Goal: Task Accomplishment & Management: Manage account settings

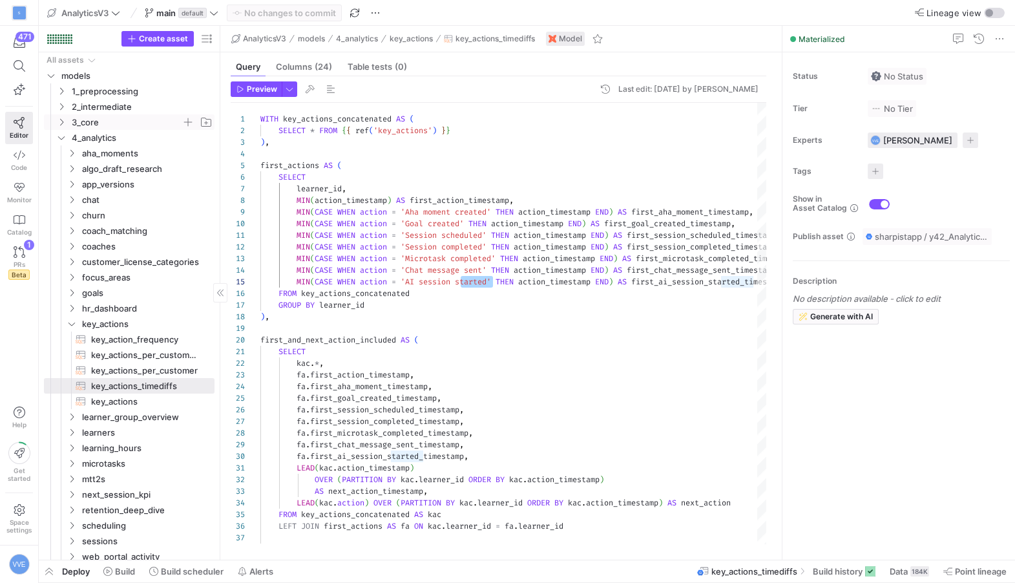
click at [65, 121] on icon "Press SPACE to select this row." at bounding box center [61, 122] width 9 height 8
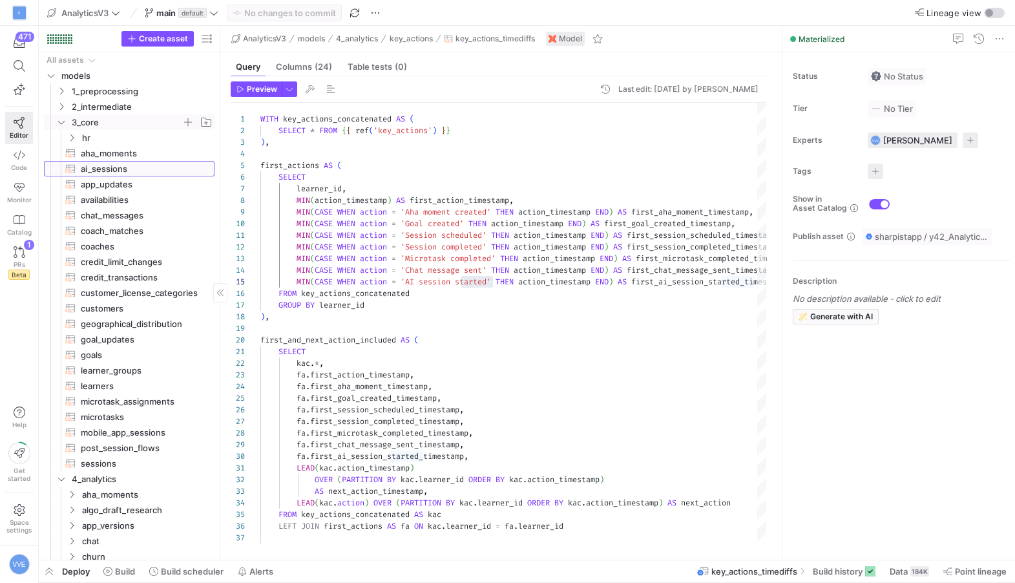
click at [116, 169] on span "ai_sessions​​​​​​​​​​" at bounding box center [140, 169] width 119 height 15
type textarea "-- Once this feature becomes accessible to all Sharpist Learners, -- we will im…"
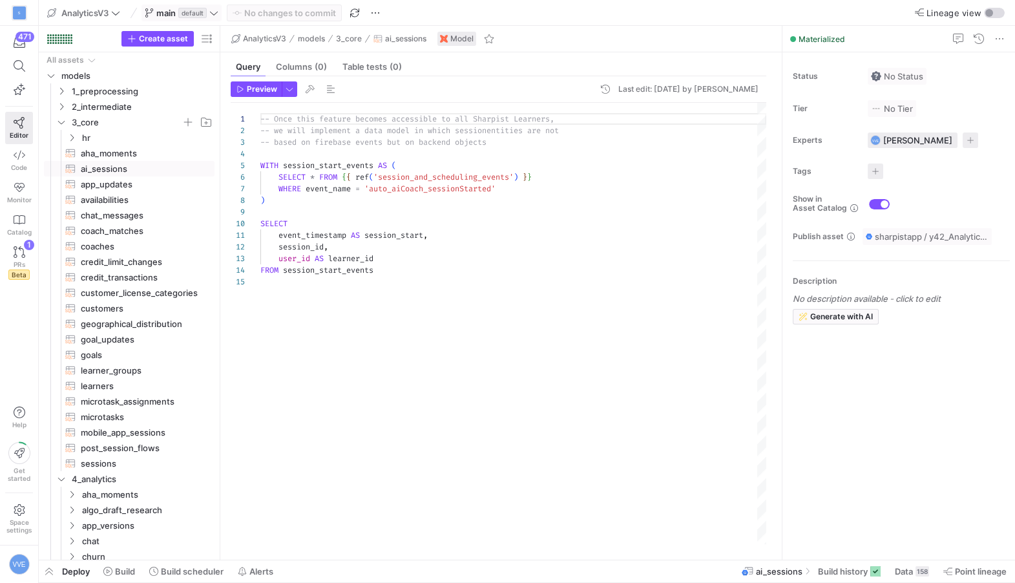
click at [170, 8] on span "main" at bounding box center [165, 13] width 19 height 10
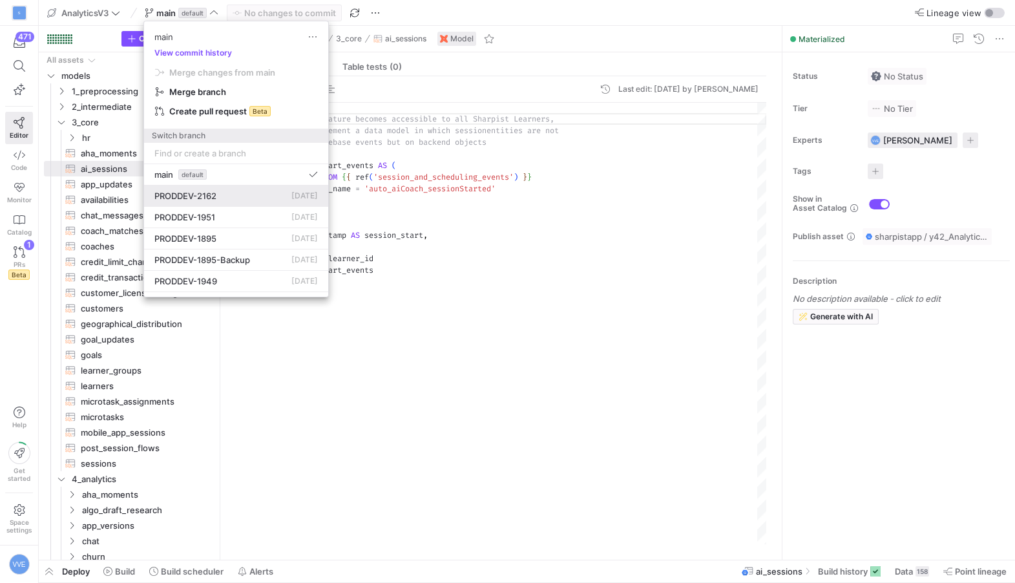
click at [208, 198] on span "PRODDEV-2162" at bounding box center [185, 196] width 62 height 10
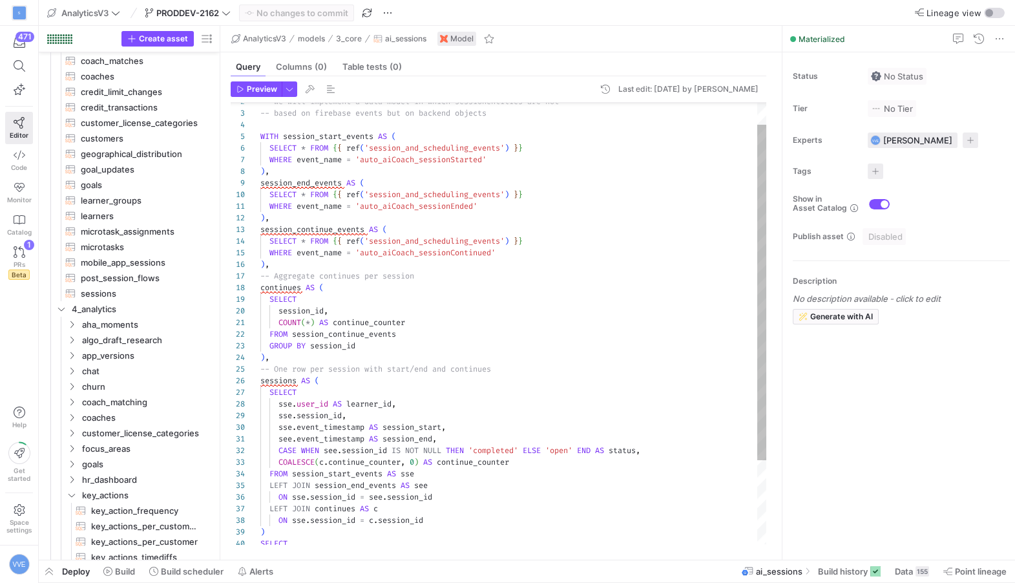
click at [393, 253] on div ") , session_continue_events AS ( SELECT * FROM { { ref ( 'session_and_schedulin…" at bounding box center [513, 364] width 506 height 580
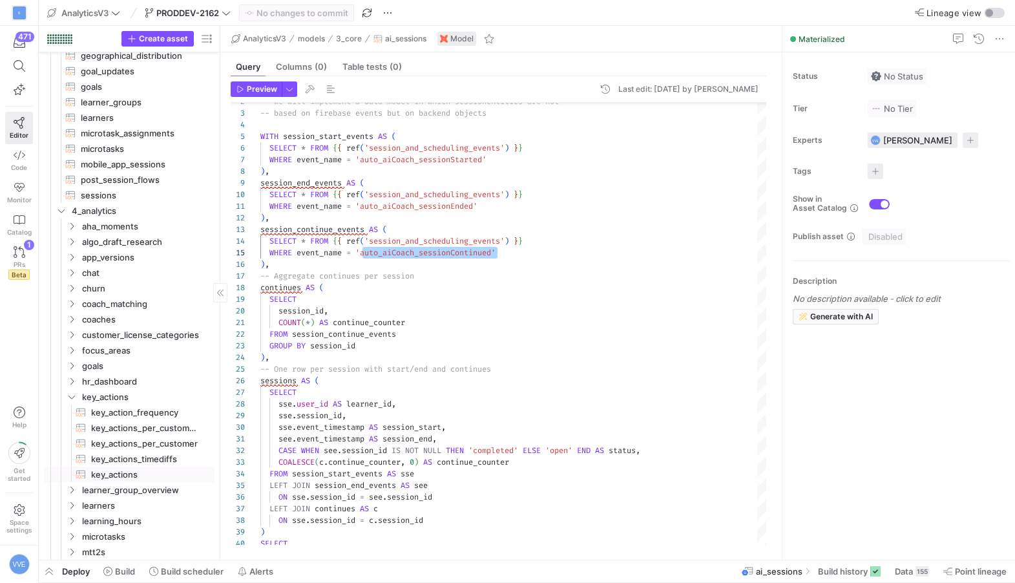
click at [142, 468] on span "key_actions​​​​​​​​​​" at bounding box center [145, 474] width 109 height 15
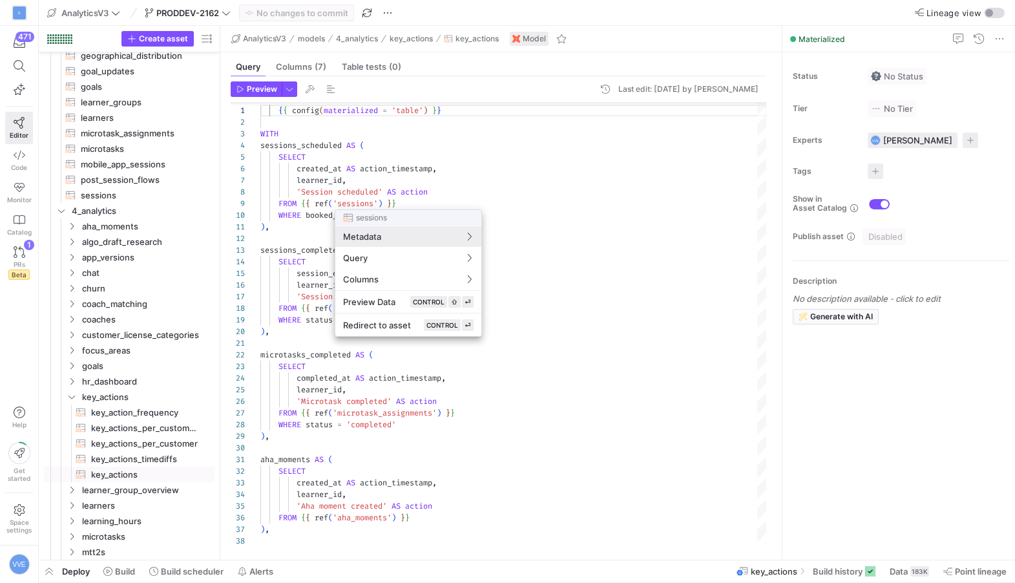
click at [425, 146] on div at bounding box center [507, 291] width 1015 height 583
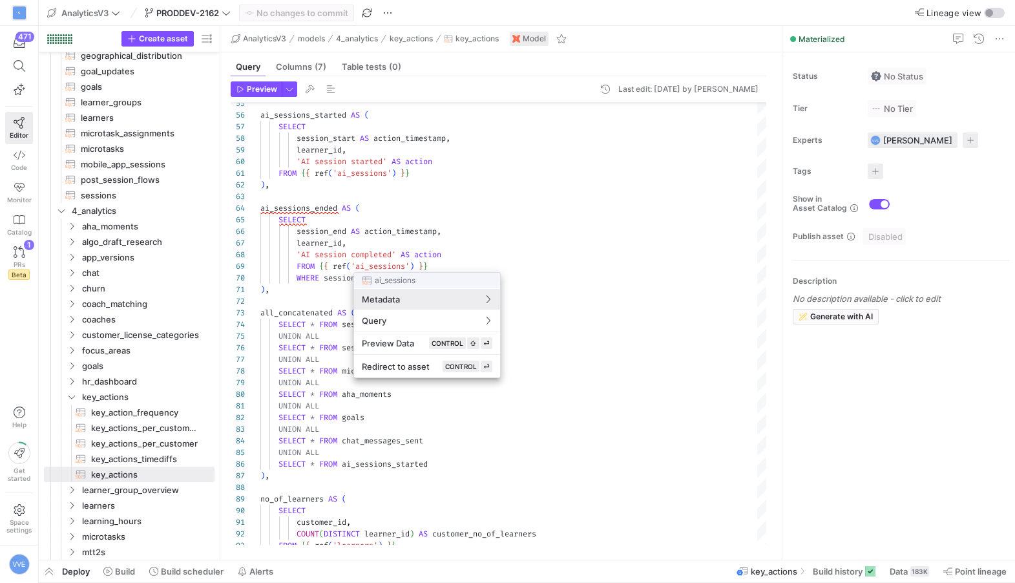
click at [400, 261] on div at bounding box center [507, 291] width 1015 height 583
click at [406, 254] on div at bounding box center [507, 291] width 1015 height 583
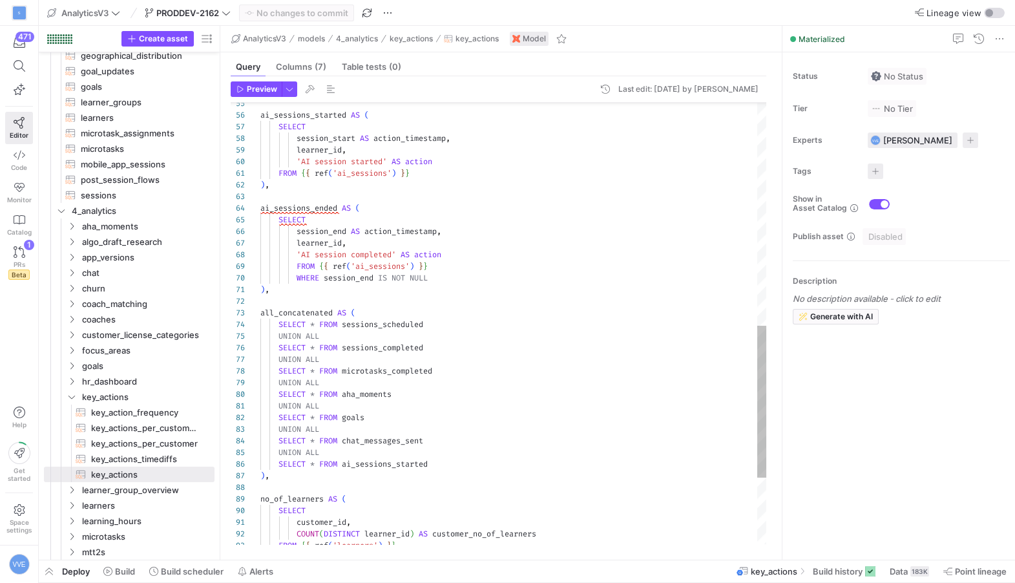
click at [439, 273] on div "SELECT session_end AS action_timestamp , learner_id , 'AI session completed' AS…" at bounding box center [513, 98] width 506 height 1278
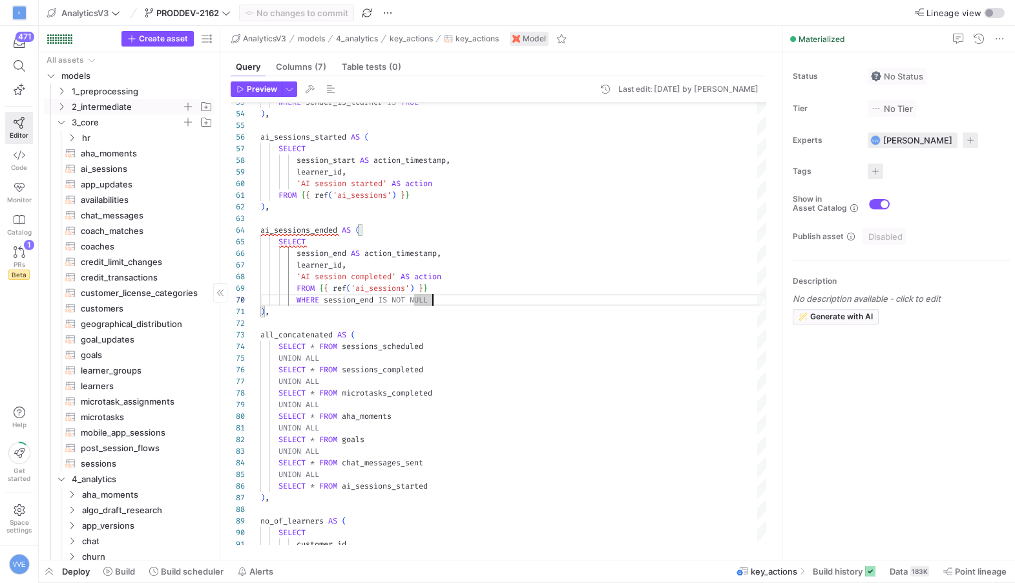
click at [63, 110] on icon "Press SPACE to select this row." at bounding box center [61, 107] width 9 height 8
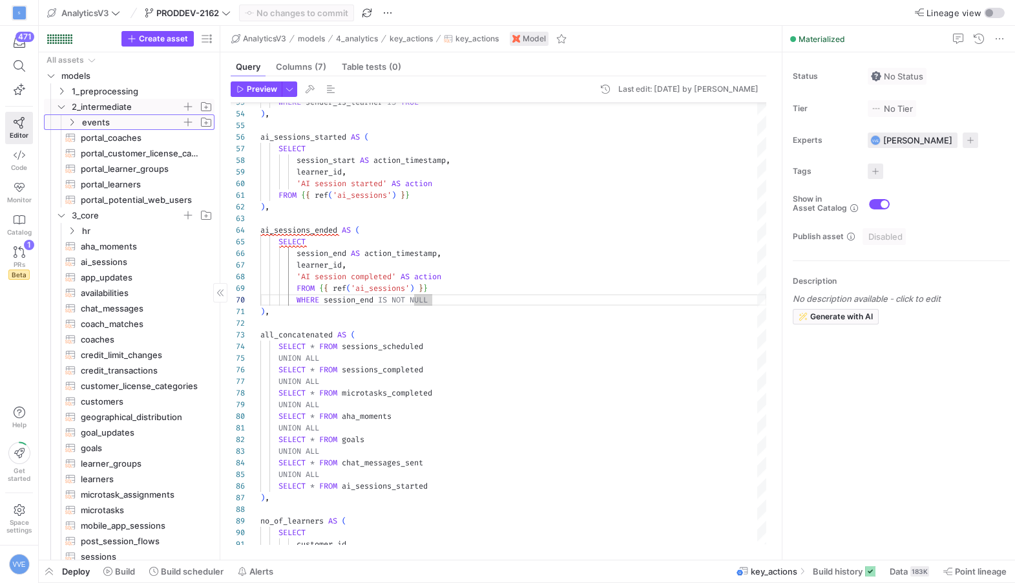
click at [93, 128] on span "events" at bounding box center [131, 122] width 99 height 15
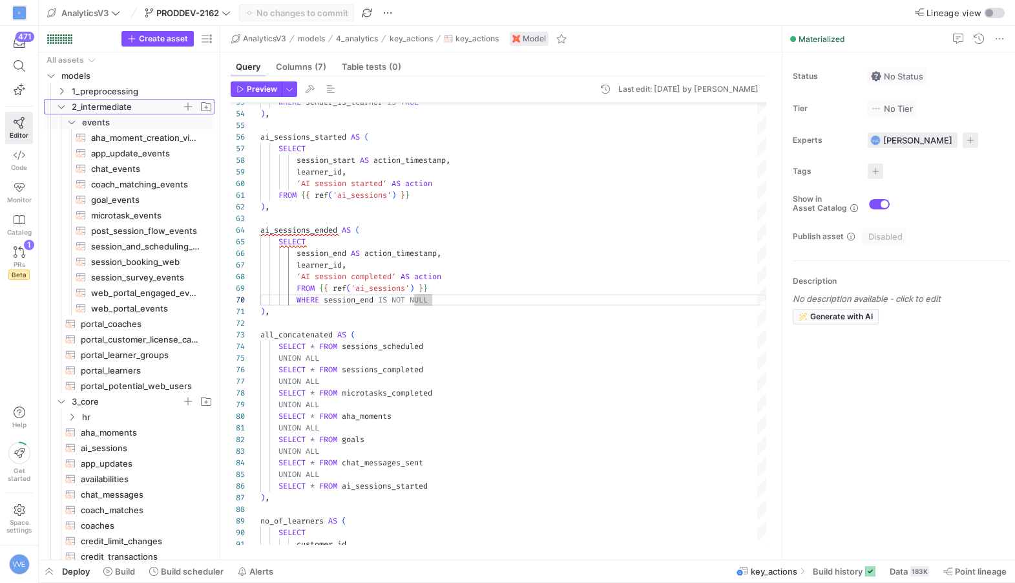
click at [90, 105] on span "2_intermediate" at bounding box center [127, 106] width 110 height 15
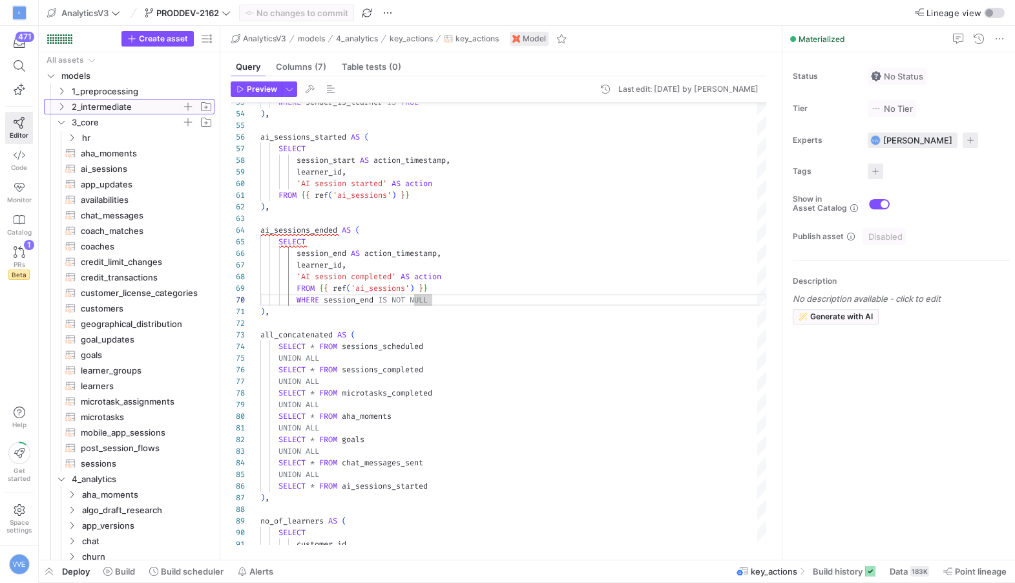
click at [90, 105] on span "2_intermediate" at bounding box center [127, 106] width 110 height 15
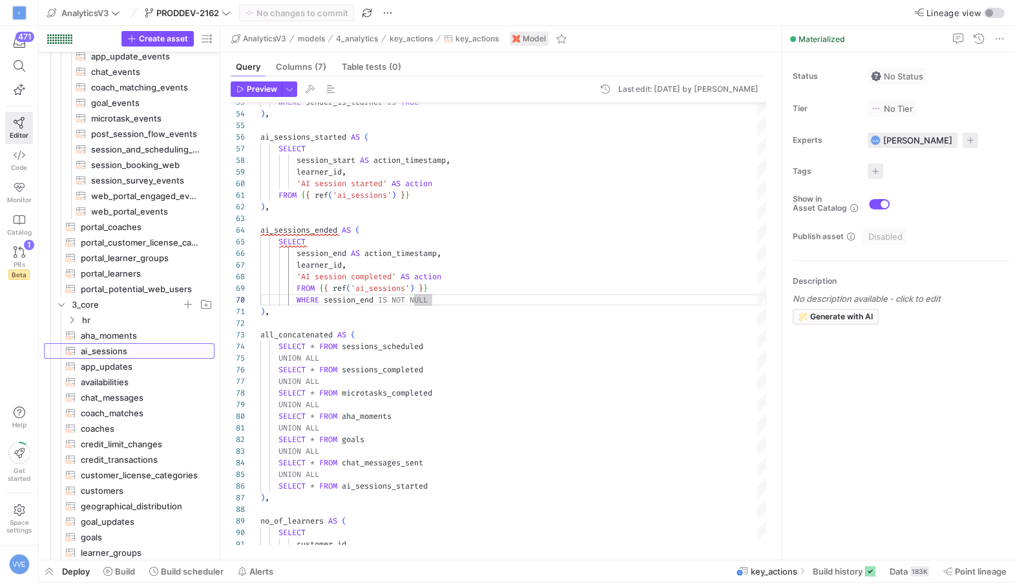
click at [136, 344] on span "ai_sessions​​​​​​​​​​" at bounding box center [140, 351] width 119 height 15
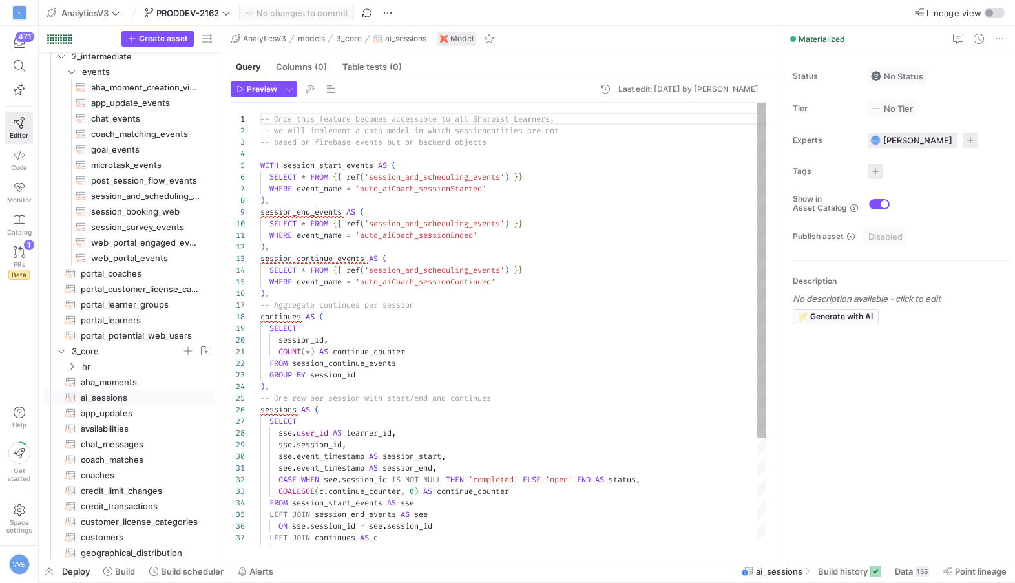
scroll to position [58, 9]
click at [457, 290] on div ") , session_continue_events AS ( SELECT * FROM { { ref ( 'session_and_schedulin…" at bounding box center [513, 393] width 506 height 580
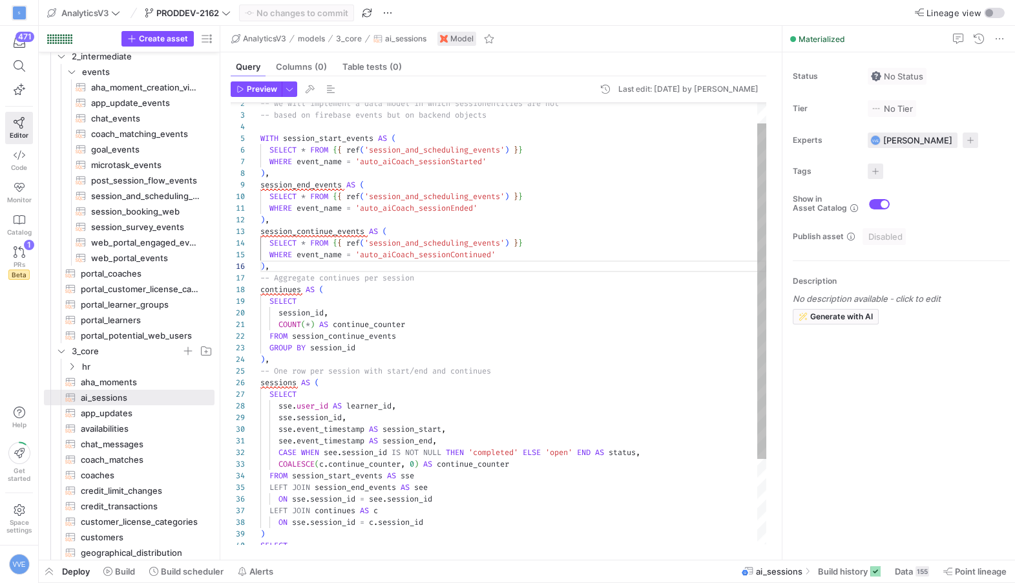
scroll to position [35, 135]
click at [394, 248] on div ") , session_continue_events AS ( SELECT * FROM { { ref ( 'session_and_schedulin…" at bounding box center [513, 366] width 506 height 580
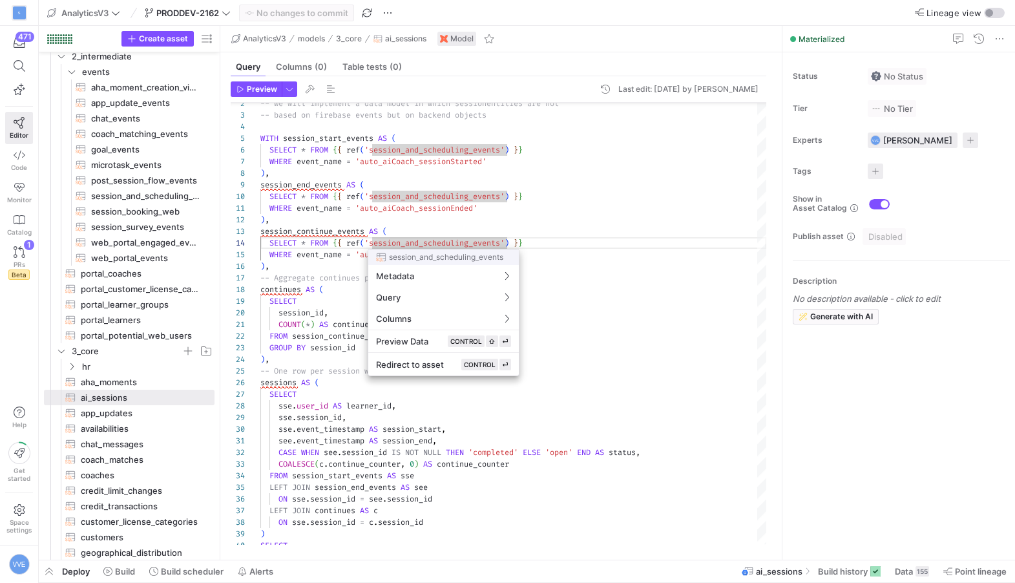
click at [396, 244] on div at bounding box center [507, 291] width 1015 height 583
click at [374, 240] on div at bounding box center [507, 291] width 1015 height 583
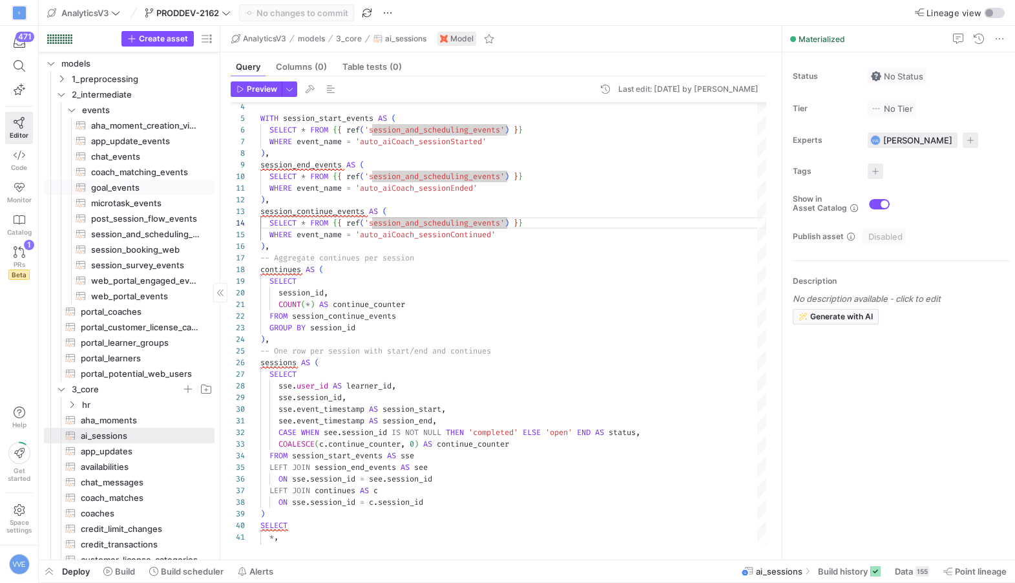
scroll to position [0, 0]
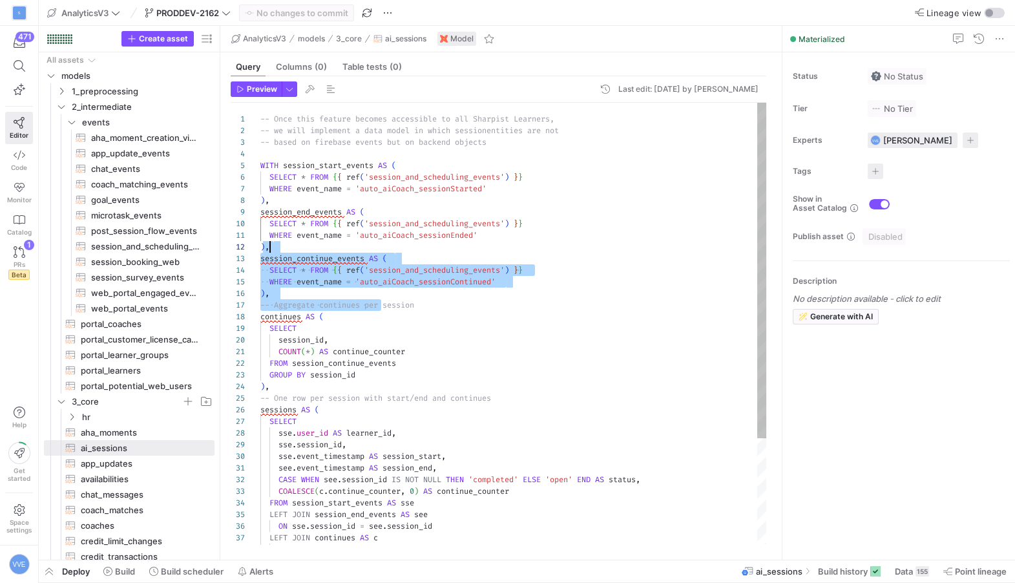
drag, startPoint x: 382, startPoint y: 299, endPoint x: 269, endPoint y: 249, distance: 123.5
click at [269, 249] on div ") , session_continue_events AS ( SELECT * FROM { { ref ( 'session_and_schedulin…" at bounding box center [513, 393] width 506 height 580
click at [304, 293] on div ") , session_continue_events AS ( SELECT * FROM { { ref ( 'session_and_schedulin…" at bounding box center [513, 393] width 506 height 580
drag, startPoint x: 304, startPoint y: 293, endPoint x: 256, endPoint y: 262, distance: 57.0
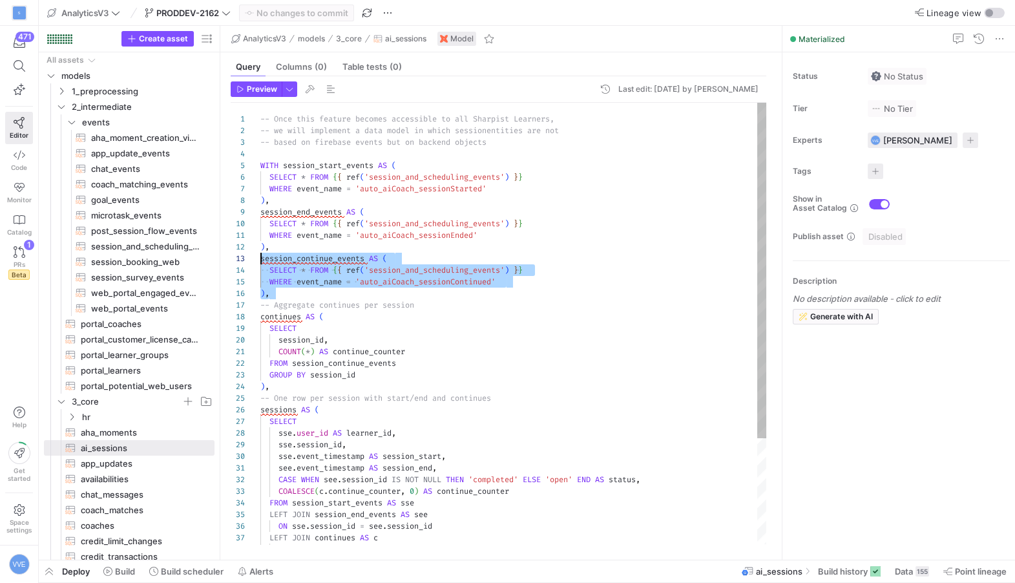
click at [256, 262] on div "12 13 14 15 16 17 18 19 20 21 22 23 24 25 26 27 28 29 30 31 32 33 34 35 36 37 3…" at bounding box center [499, 323] width 536 height 441
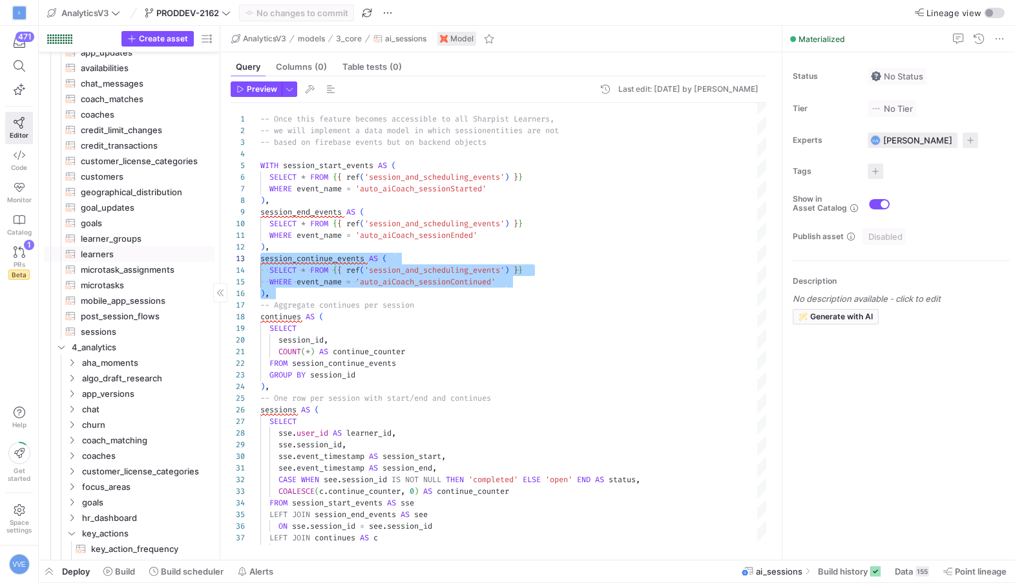
scroll to position [148, 0]
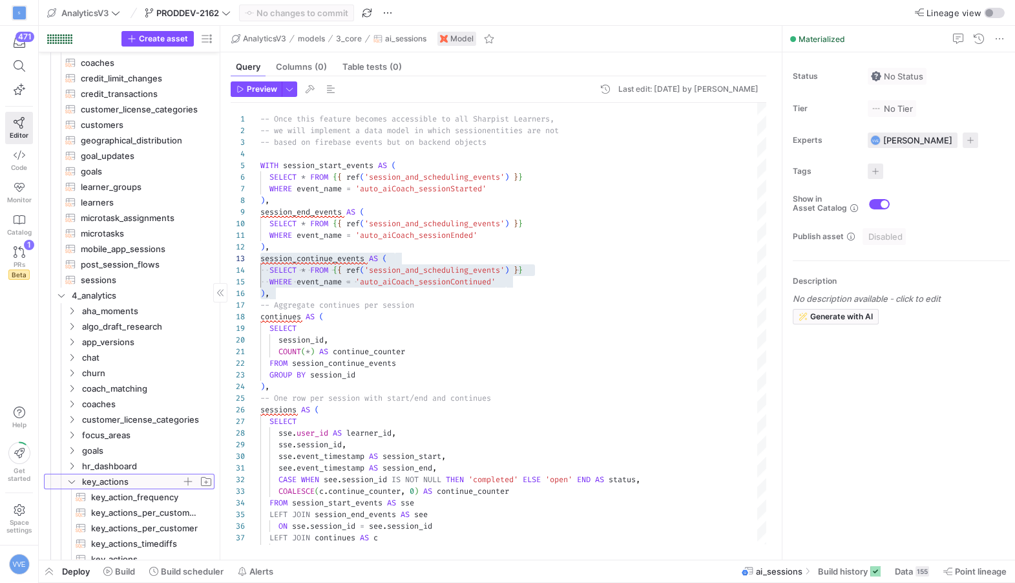
click at [131, 479] on span "key_actions" at bounding box center [131, 481] width 99 height 15
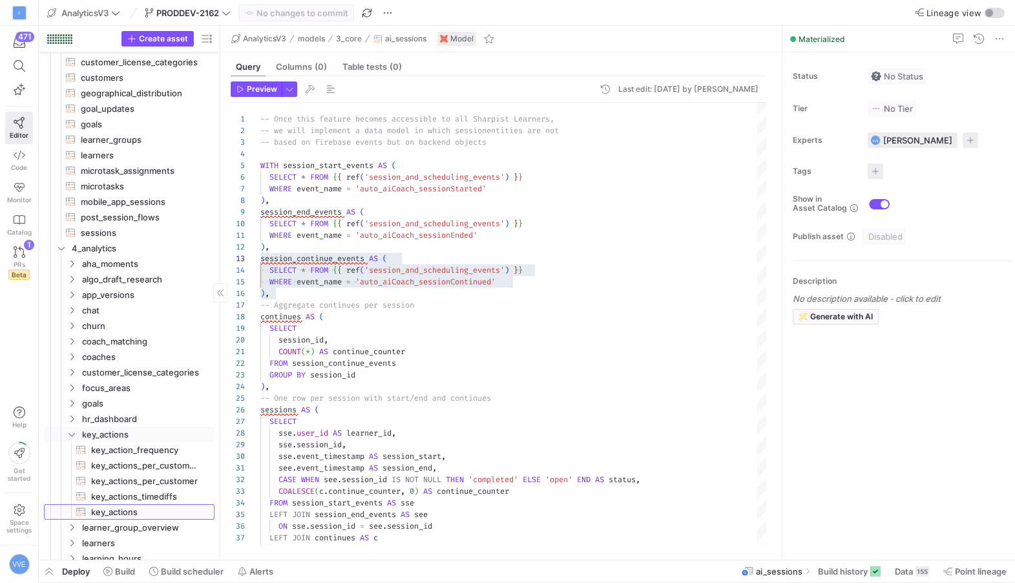
click at [145, 510] on span "key_actions​​​​​​​​​​" at bounding box center [145, 512] width 109 height 15
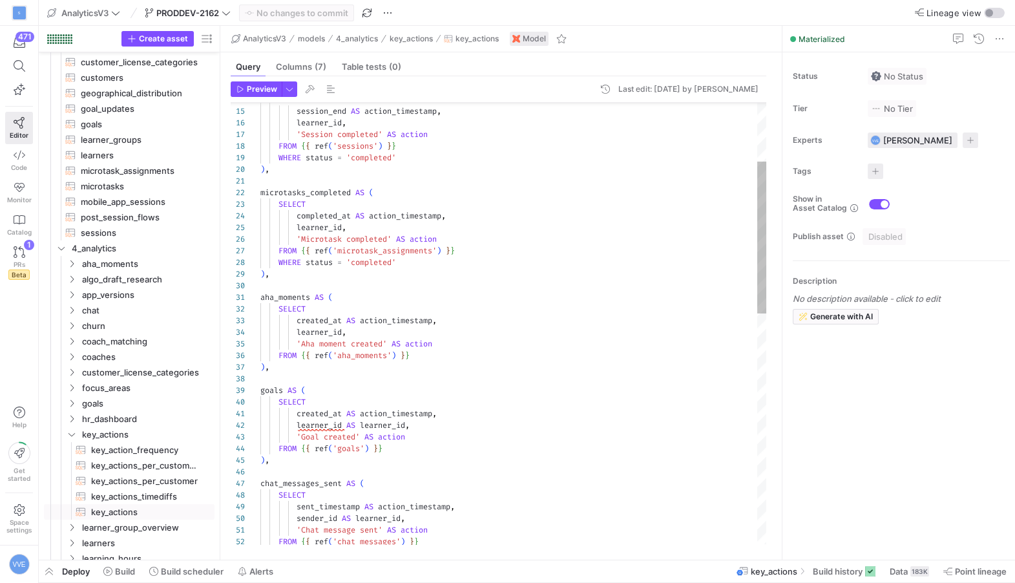
click at [397, 371] on div "SELECT session_end AS action_timestamp , learner_id , 'Session completed' AS ac…" at bounding box center [513, 571] width 506 height 1278
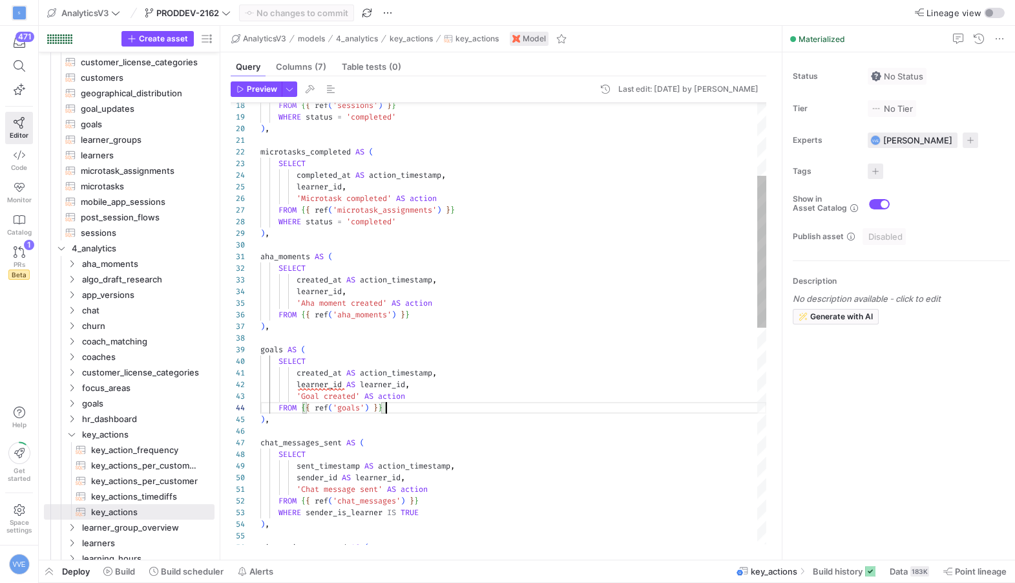
click at [386, 410] on div "FROM { { ref ( 'sessions' ) } } WHERE status = 'completed' ) , microtasks_compl…" at bounding box center [513, 530] width 506 height 1278
click at [386, 418] on div "FROM { { ref ( 'sessions' ) } } WHERE status = 'completed' ) , microtasks_compl…" at bounding box center [513, 530] width 506 height 1278
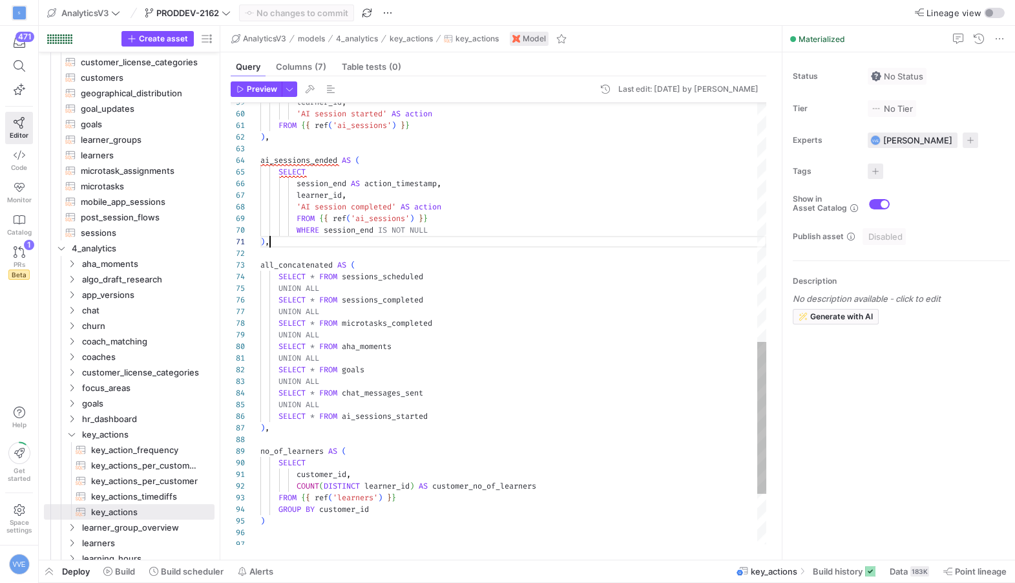
click at [325, 242] on div "all_concatenated AS ( SELECT * FROM sessions_scheduled UNION ALL SELECT * FROM …" at bounding box center [513, 50] width 506 height 1278
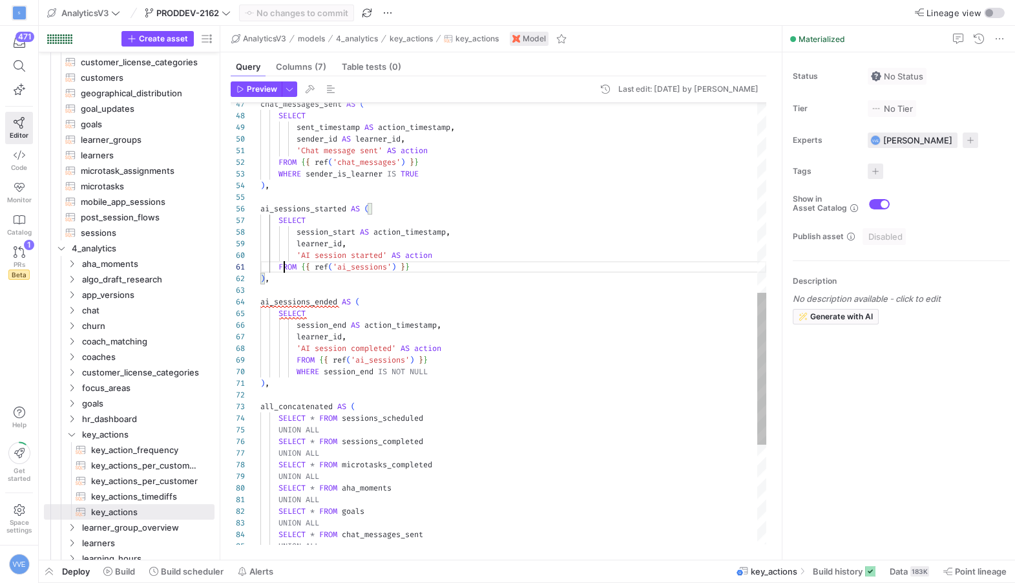
click at [286, 270] on div "all_concatenated AS ( SELECT * FROM sessions_scheduled UNION ALL SELECT * FROM …" at bounding box center [513, 192] width 506 height 1278
click at [286, 272] on div "all_concatenated AS ( SELECT * FROM sessions_scheduled UNION ALL SELECT * FROM …" at bounding box center [513, 192] width 506 height 1278
click at [284, 274] on div "all_concatenated AS ( SELECT * FROM sessions_scheduled UNION ALL SELECT * FROM …" at bounding box center [513, 192] width 506 height 1278
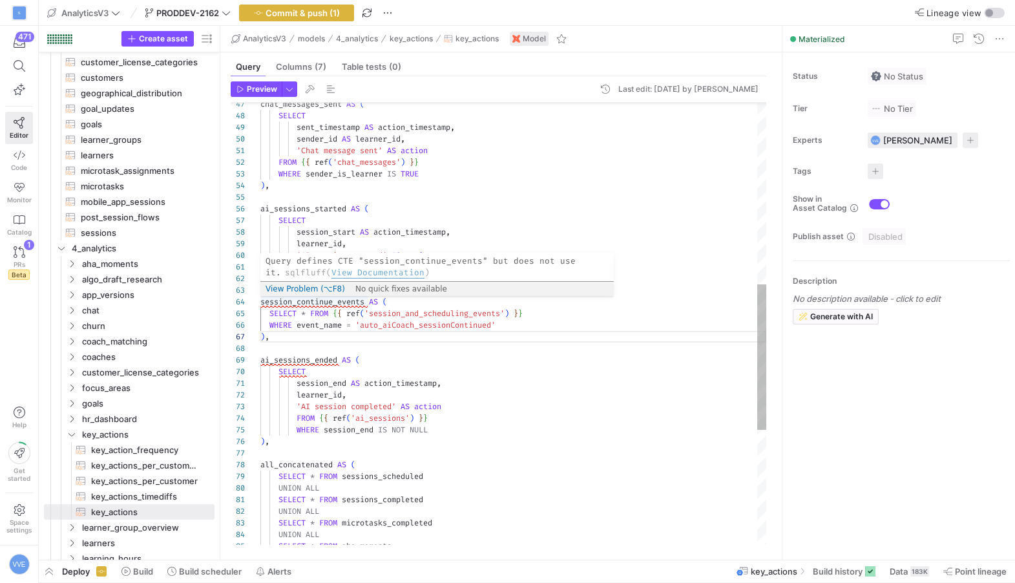
click at [293, 301] on div "all_concatenated AS ( SELECT * FROM sessions_scheduled UNION ALL SELECT * FROM …" at bounding box center [513, 221] width 506 height 1336
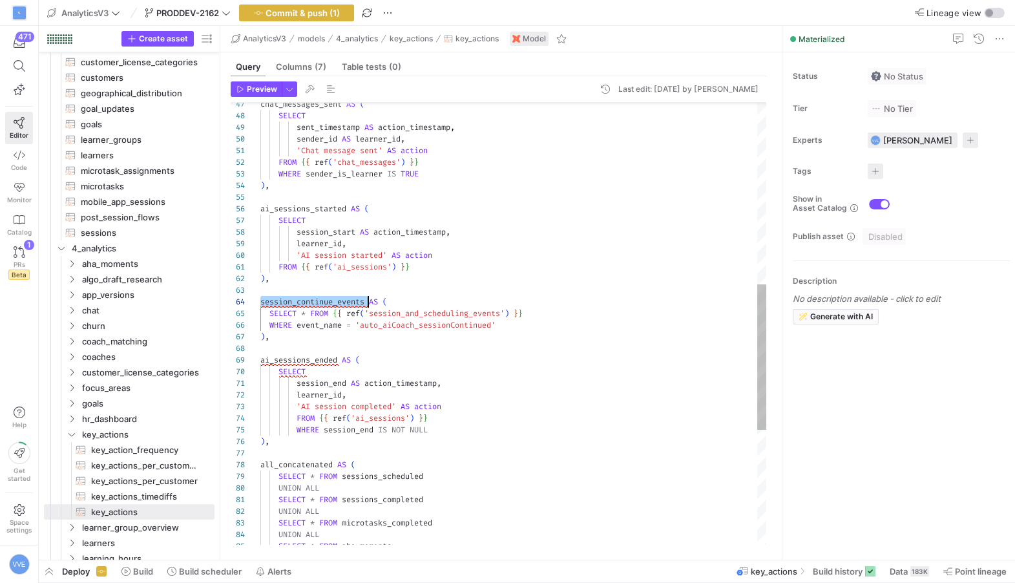
click at [293, 301] on div "all_concatenated AS ( SELECT * FROM sessions_scheduled UNION ALL SELECT * FROM …" at bounding box center [513, 221] width 506 height 1336
click at [266, 301] on div "all_concatenated AS ( SELECT * FROM sessions_scheduled UNION ALL SELECT * FROM …" at bounding box center [513, 221] width 506 height 1336
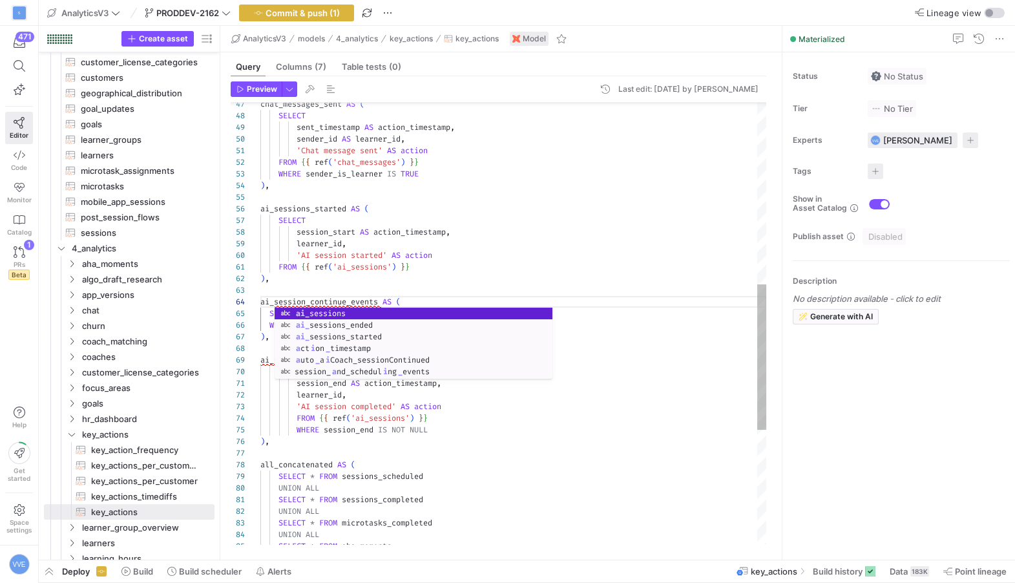
click at [341, 299] on div "all_concatenated AS ( SELECT * FROM sessions_scheduled UNION ALL SELECT * FROM …" at bounding box center [513, 221] width 506 height 1336
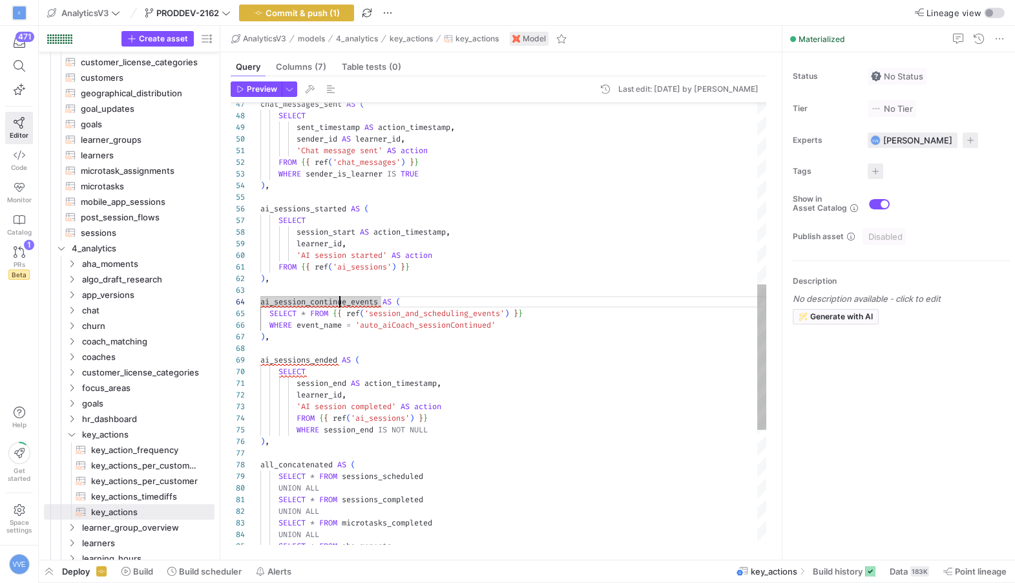
click at [350, 302] on div "all_concatenated AS ( SELECT * FROM sessions_scheduled UNION ALL SELECT * FROM …" at bounding box center [513, 221] width 506 height 1336
click at [309, 299] on div "all_concatenated AS ( SELECT * FROM sessions_scheduled UNION ALL SELECT * FROM …" at bounding box center [513, 221] width 506 height 1336
click at [351, 301] on div "all_concatenated AS ( SELECT * FROM sessions_scheduled UNION ALL SELECT * FROM …" at bounding box center [513, 221] width 506 height 1336
click at [390, 299] on div "all_concatenated AS ( SELECT * FROM sessions_scheduled UNION ALL SELECT * FROM …" at bounding box center [513, 221] width 506 height 1336
click at [304, 311] on div "all_concatenated AS ( SELECT * FROM sessions_scheduled UNION ALL SELECT * FROM …" at bounding box center [513, 221] width 506 height 1336
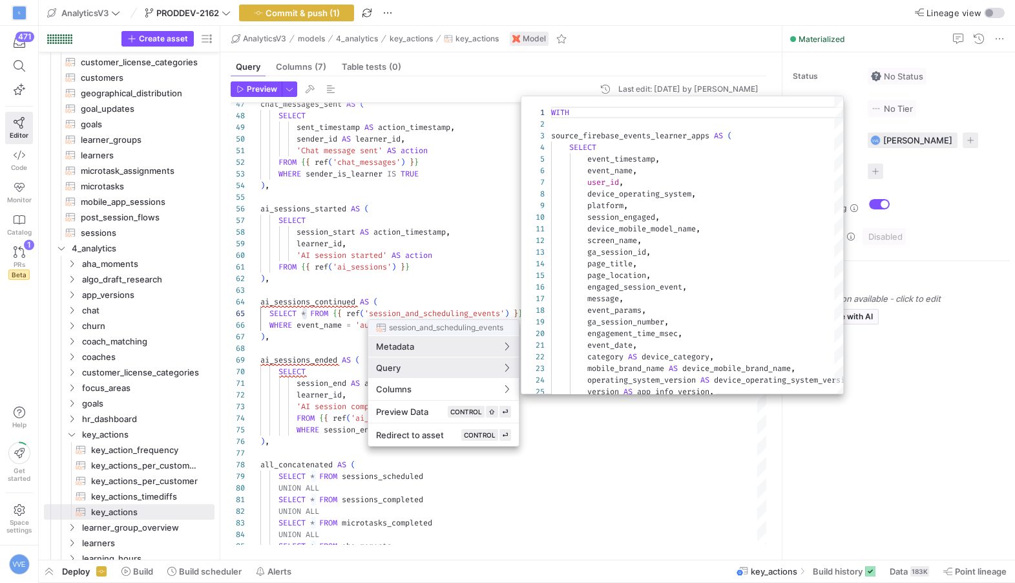
click at [305, 315] on div at bounding box center [507, 291] width 1015 height 583
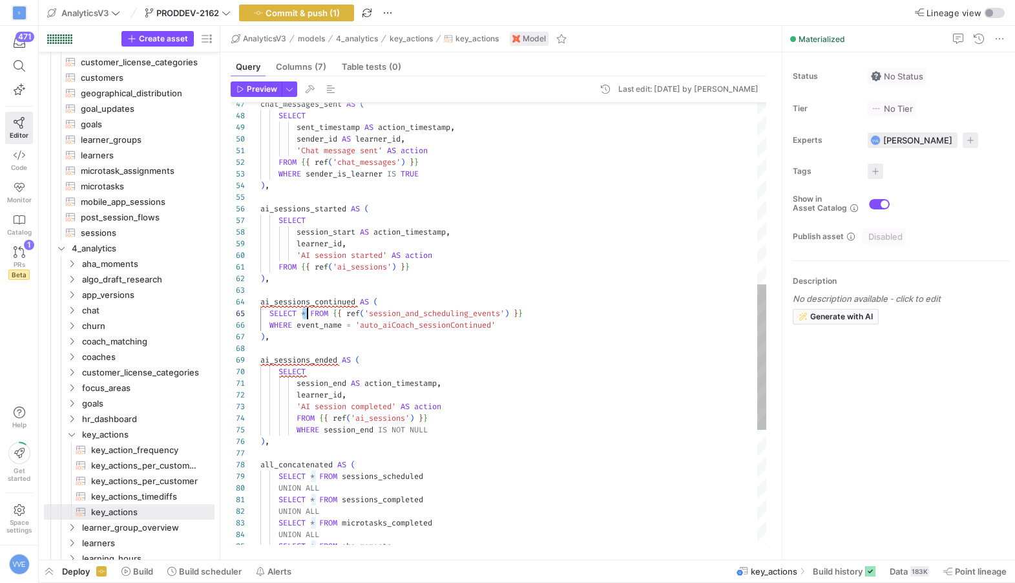
click at [303, 313] on div "all_concatenated AS ( SELECT * FROM sessions_scheduled UNION ALL SELECT * FROM …" at bounding box center [513, 221] width 506 height 1336
click at [272, 313] on div "all_concatenated AS ( SELECT * FROM sessions_scheduled UNION ALL SELECT * FROM …" at bounding box center [513, 221] width 506 height 1336
click at [323, 314] on div "all_concatenated AS ( SELECT * FROM sessions_scheduled UNION ALL SELECT * FROM …" at bounding box center [513, 221] width 506 height 1336
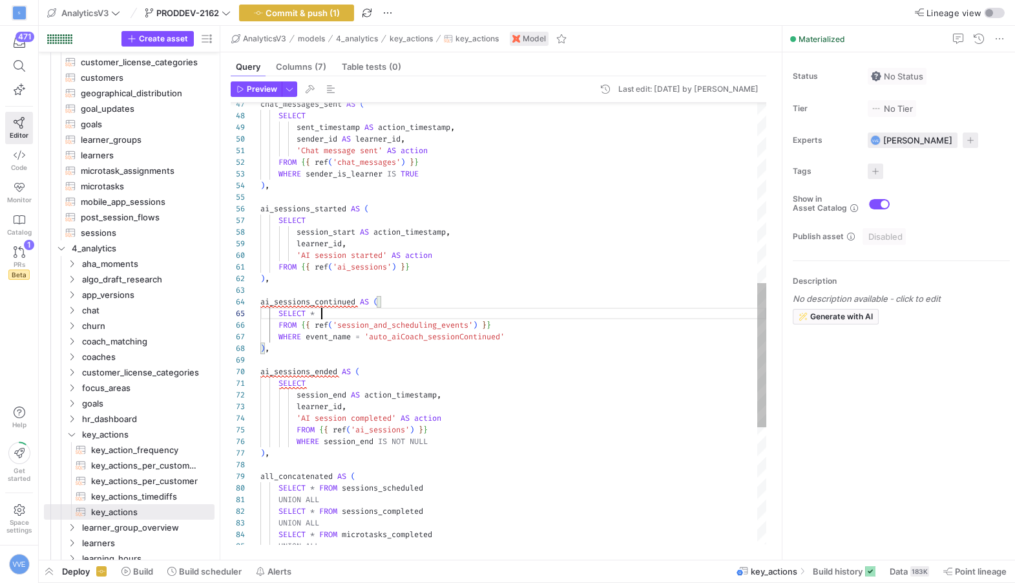
click at [324, 309] on div "all_concatenated AS ( SELECT * FROM sessions_scheduled UNION ALL SELECT * FROM …" at bounding box center [513, 227] width 506 height 1348
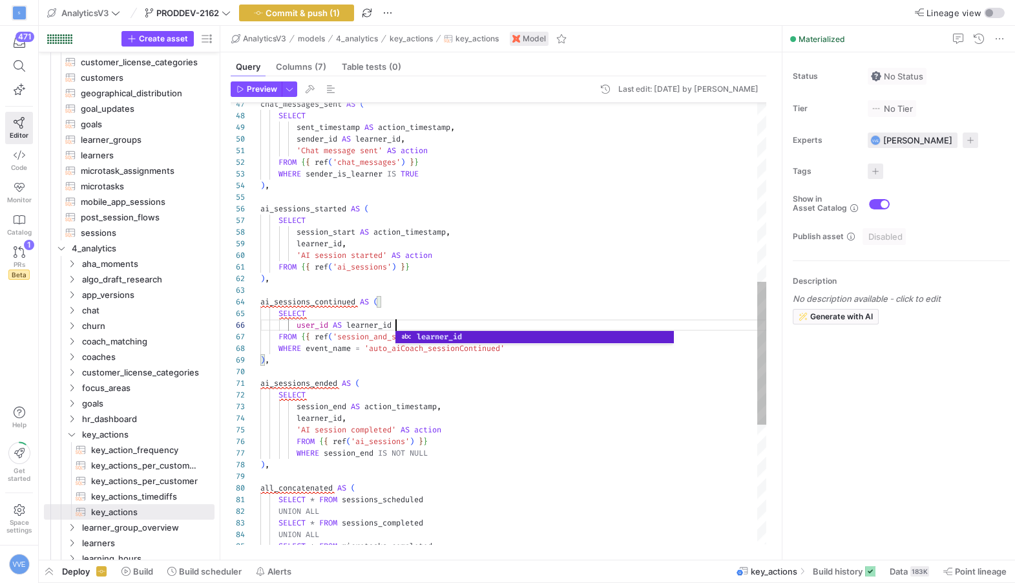
scroll to position [58, 139]
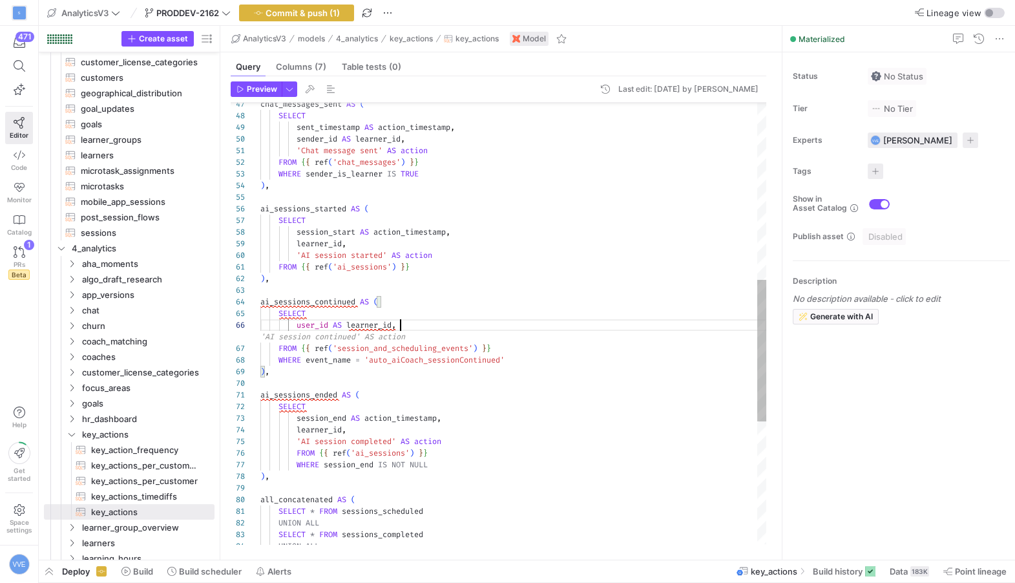
click at [300, 323] on div "all_concatenated AS ( SELECT * FROM sessions_scheduled UNION ALL SELECT * FROM …" at bounding box center [513, 238] width 506 height 1371
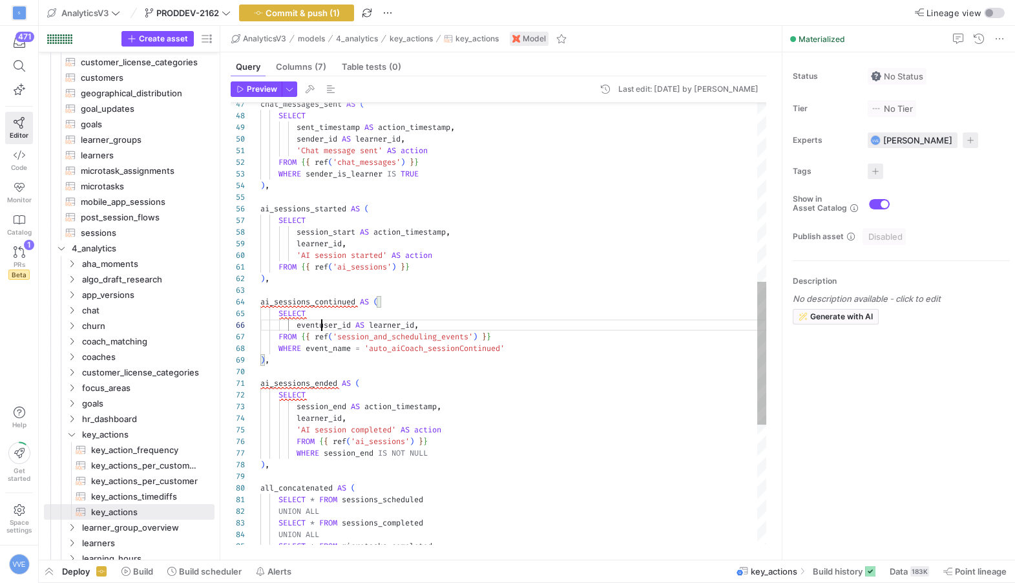
scroll to position [70, 37]
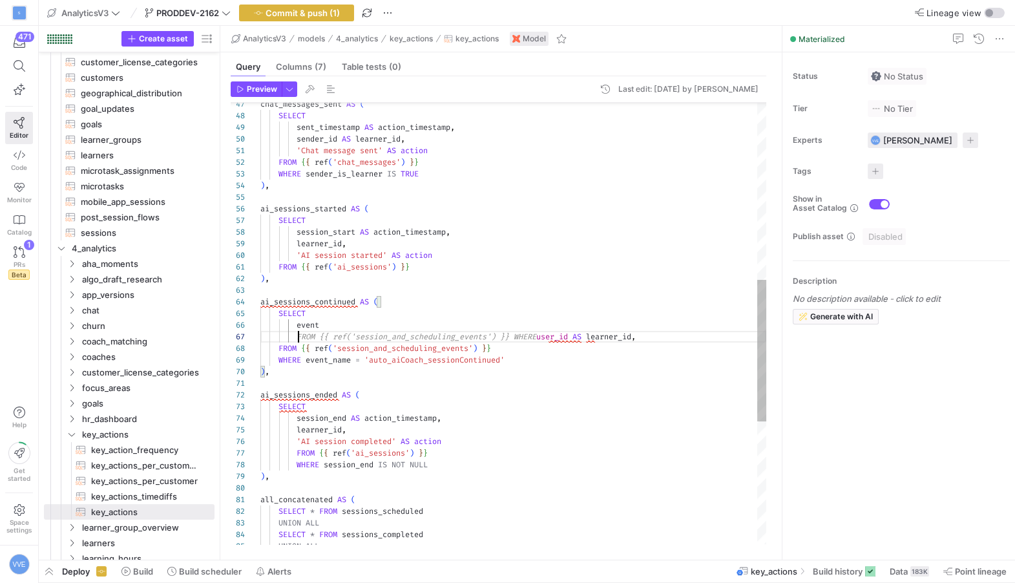
click at [329, 331] on div "all_concatenated AS ( SELECT * FROM sessions_scheduled UNION ALL SELECT * FROM …" at bounding box center [513, 238] width 506 height 1371
click at [336, 324] on div "all_concatenated AS ( SELECT * FROM sessions_scheduled UNION ALL SELECT * FROM …" at bounding box center [513, 238] width 506 height 1371
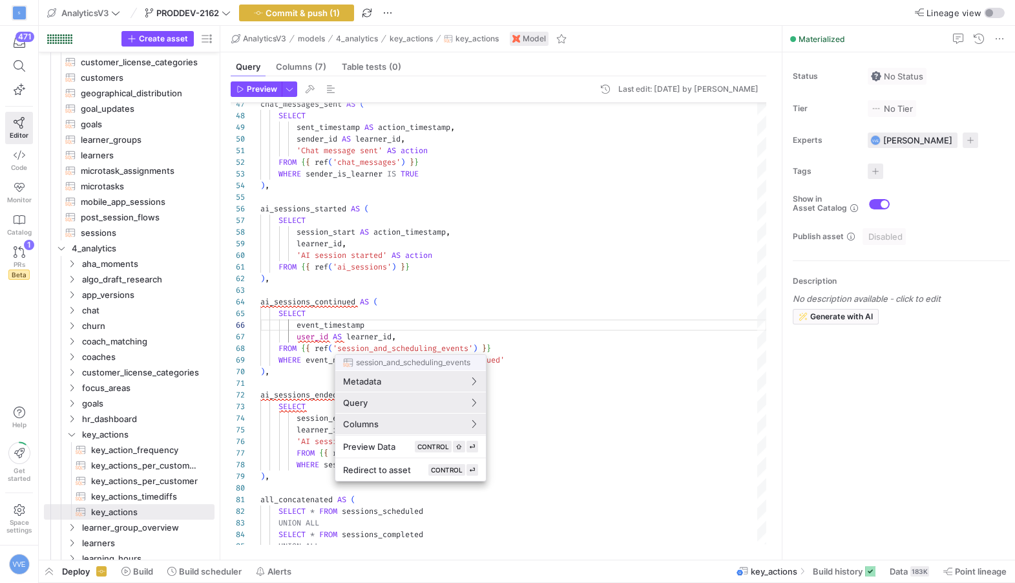
scroll to position [116, 0]
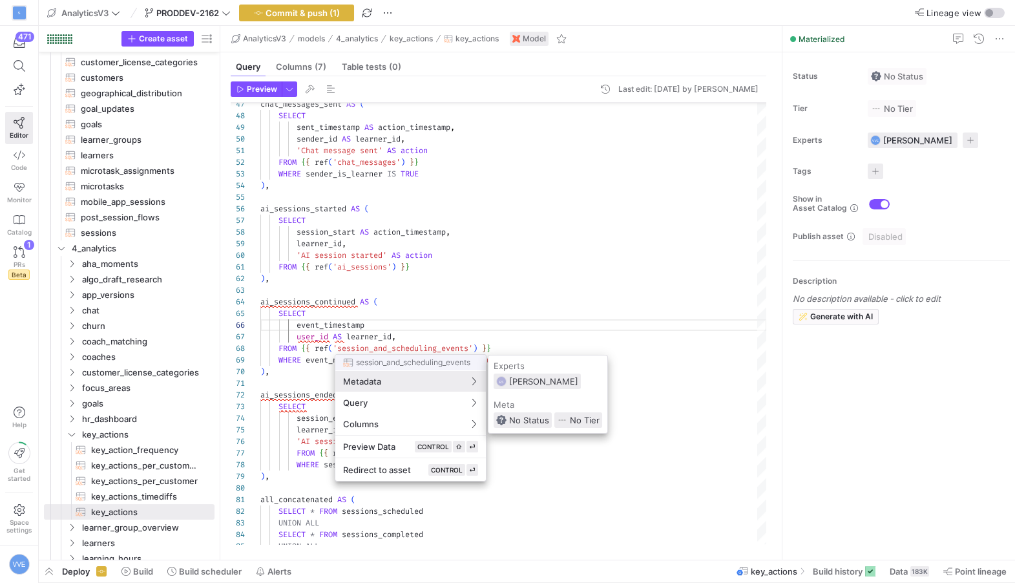
click at [404, 325] on div at bounding box center [507, 291] width 1015 height 583
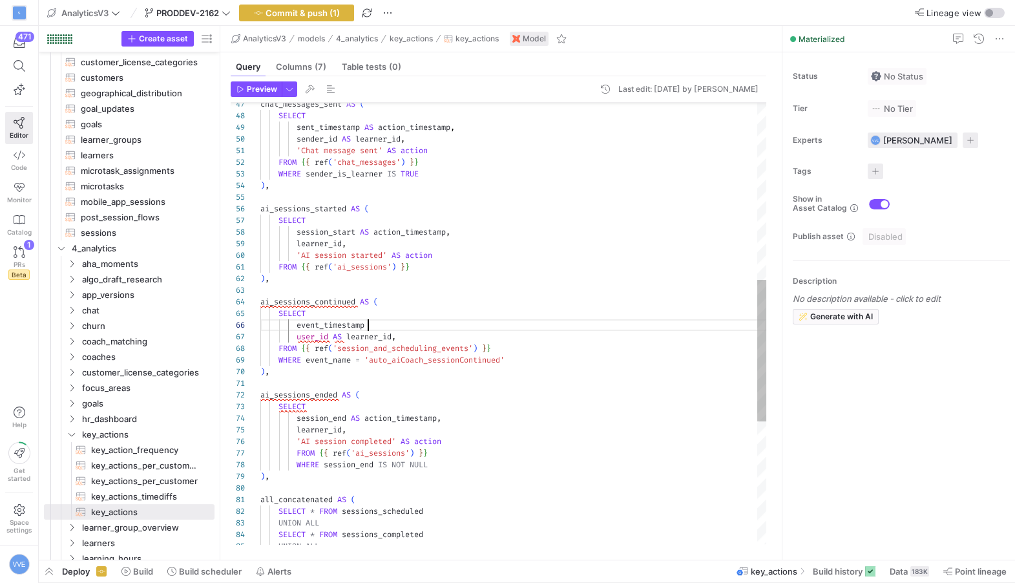
click at [404, 324] on div "all_concatenated AS ( SELECT * FROM sessions_scheduled UNION ALL SELECT * FROM …" at bounding box center [513, 238] width 506 height 1371
click at [418, 343] on div "all_concatenated AS ( SELECT * FROM sessions_scheduled UNION ALL SELECT * FROM …" at bounding box center [513, 238] width 506 height 1371
click at [420, 335] on div "all_concatenated AS ( SELECT * FROM sessions_scheduled UNION ALL SELECT * FROM …" at bounding box center [513, 238] width 506 height 1371
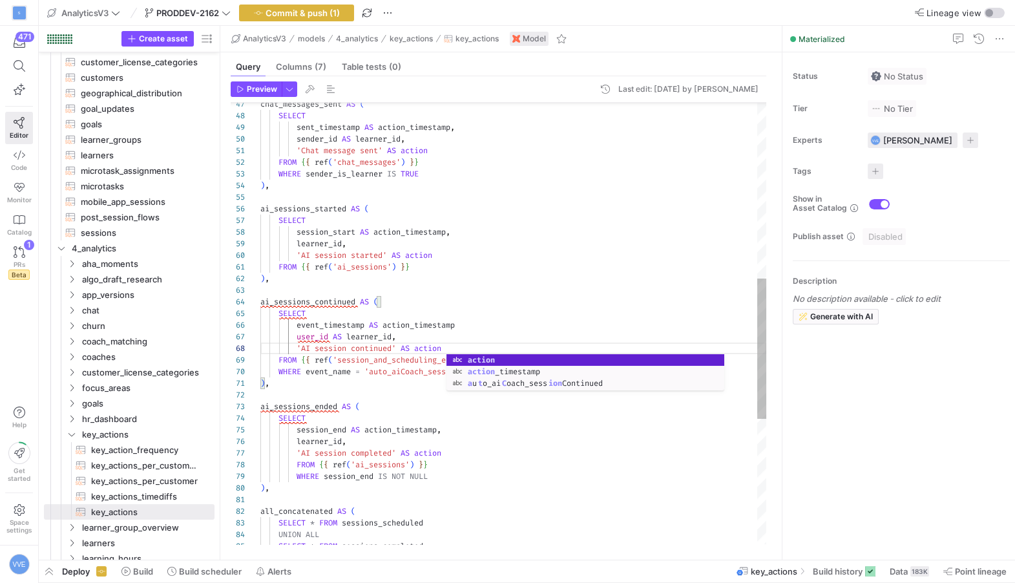
click at [465, 322] on div "all_concatenated AS ( SELECT * FROM sessions_scheduled UNION ALL SELECT * FROM …" at bounding box center [513, 244] width 506 height 1383
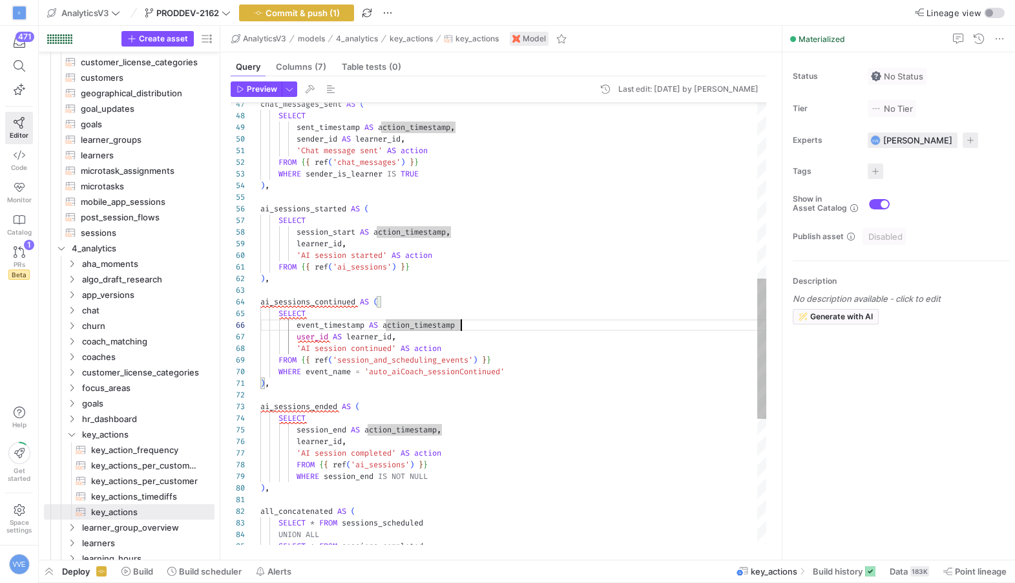
scroll to position [81, 186]
click at [464, 344] on div "all_concatenated AS ( SELECT * FROM sessions_scheduled UNION ALL SELECT * FROM …" at bounding box center [513, 244] width 506 height 1383
click at [487, 321] on div "all_concatenated AS ( SELECT * FROM sessions_scheduled UNION ALL SELECT * FROM …" at bounding box center [513, 244] width 506 height 1383
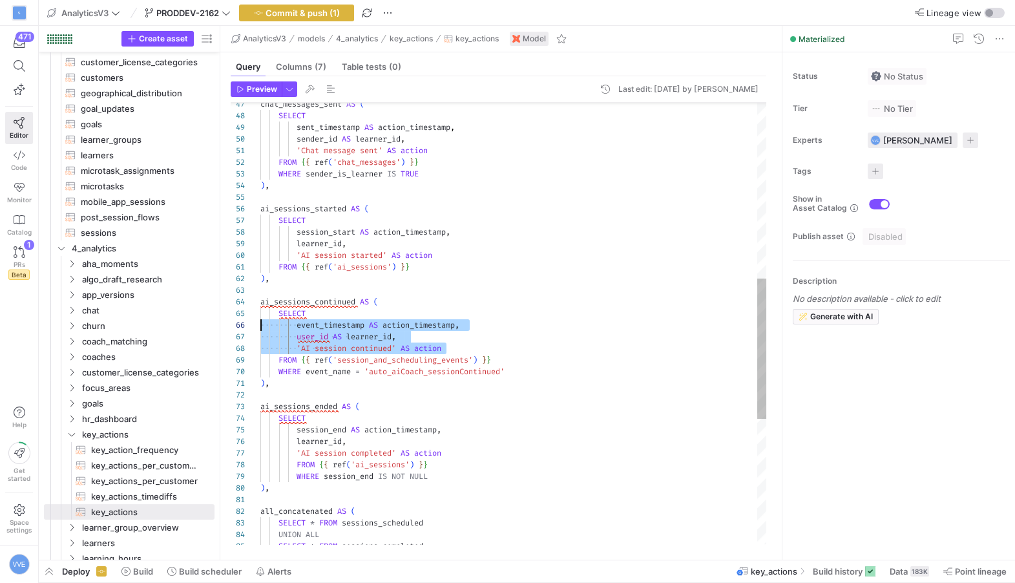
scroll to position [35, 0]
drag, startPoint x: 464, startPoint y: 347, endPoint x: 262, endPoint y: 306, distance: 206.9
click at [262, 306] on div "all_concatenated AS ( SELECT * FROM sessions_scheduled UNION ALL SELECT * FROM …" at bounding box center [513, 244] width 506 height 1383
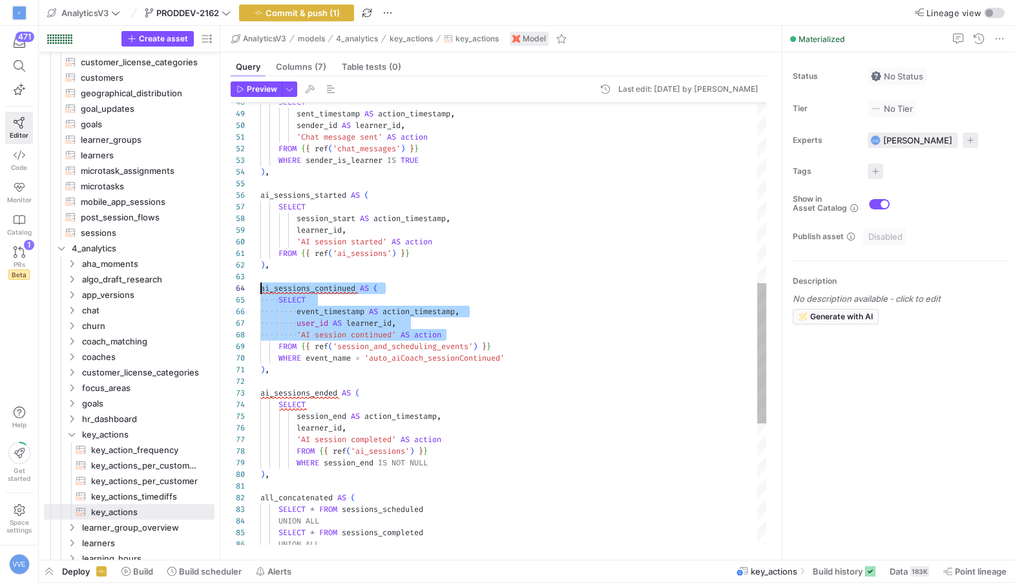
click at [437, 336] on div "all_concatenated AS ( SELECT * FROM sessions_scheduled UNION ALL SELECT * FROM …" at bounding box center [513, 230] width 506 height 1383
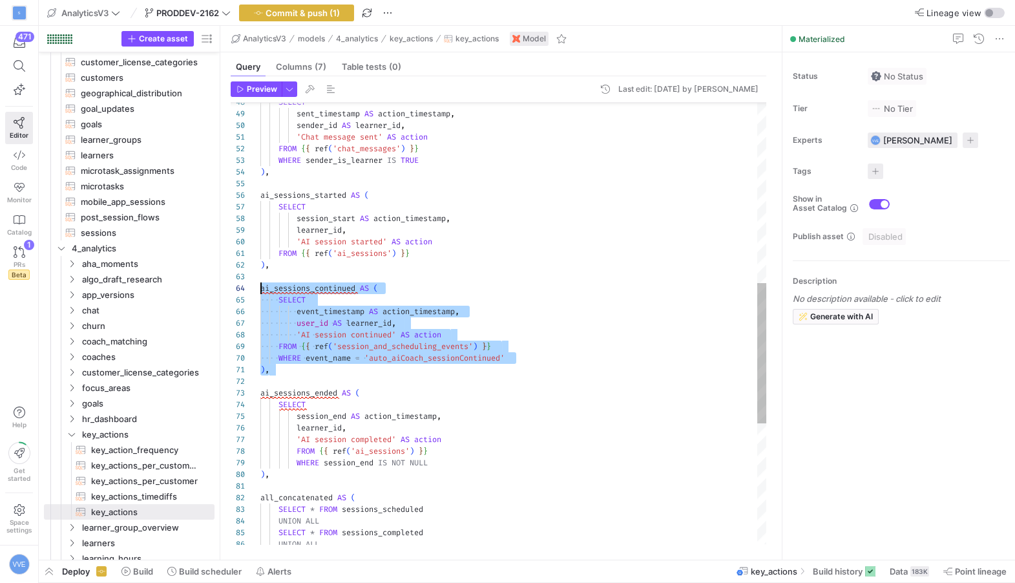
drag, startPoint x: 333, startPoint y: 370, endPoint x: 230, endPoint y: 293, distance: 128.3
click at [260, 293] on div "all_concatenated AS ( SELECT * FROM sessions_scheduled UNION ALL SELECT * FROM …" at bounding box center [513, 230] width 506 height 1383
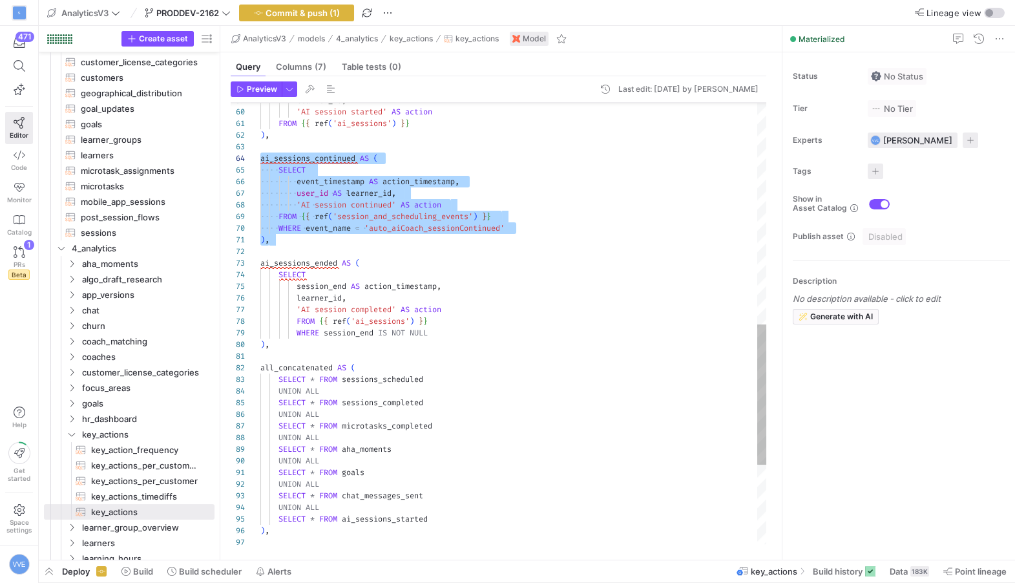
click at [375, 227] on div "all_concatenated AS ( SELECT * FROM sessions_scheduled UNION ALL SELECT * FROM …" at bounding box center [513, 101] width 506 height 1383
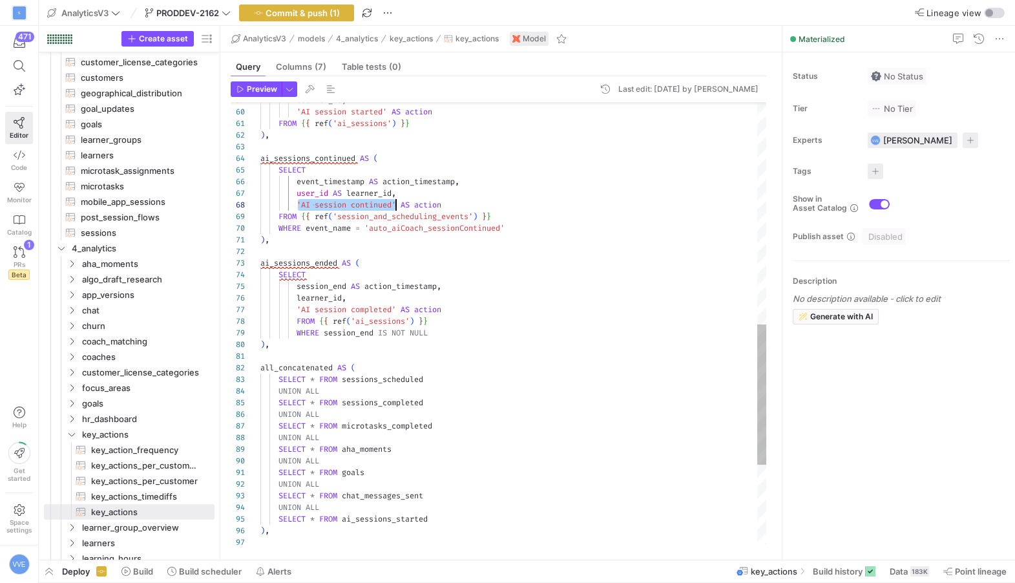
scroll to position [81, 139]
drag, startPoint x: 297, startPoint y: 205, endPoint x: 399, endPoint y: 206, distance: 102.1
click at [399, 206] on div "all_concatenated AS ( SELECT * FROM sessions_scheduled UNION ALL SELECT * FROM …" at bounding box center [513, 101] width 506 height 1383
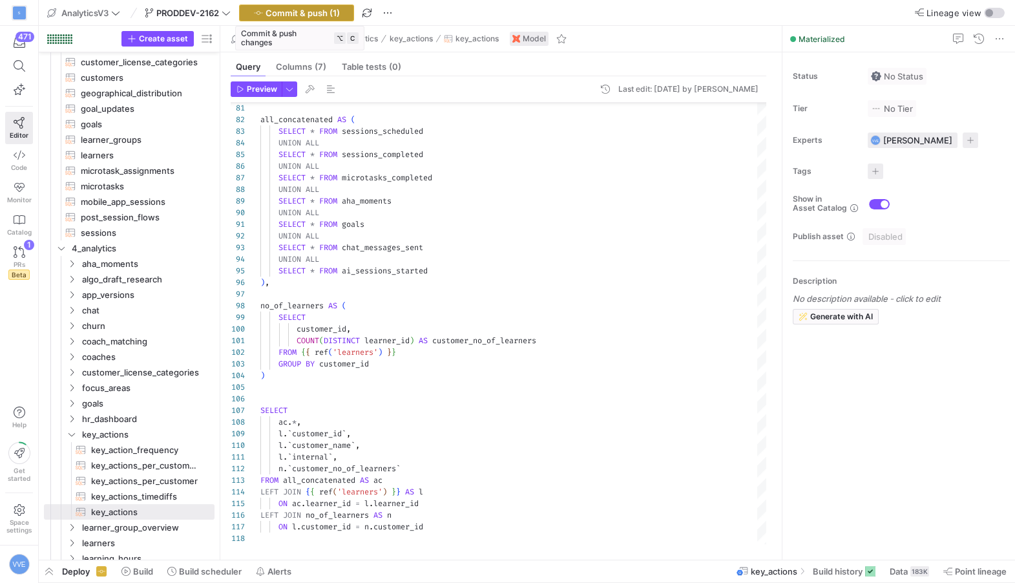
type textarea "FROM {{ ref('ai_sessions') }} ), ai_sessions_continued AS ( SELECT event_timest…"
click at [319, 14] on span "Commit & push (1)" at bounding box center [303, 13] width 74 height 10
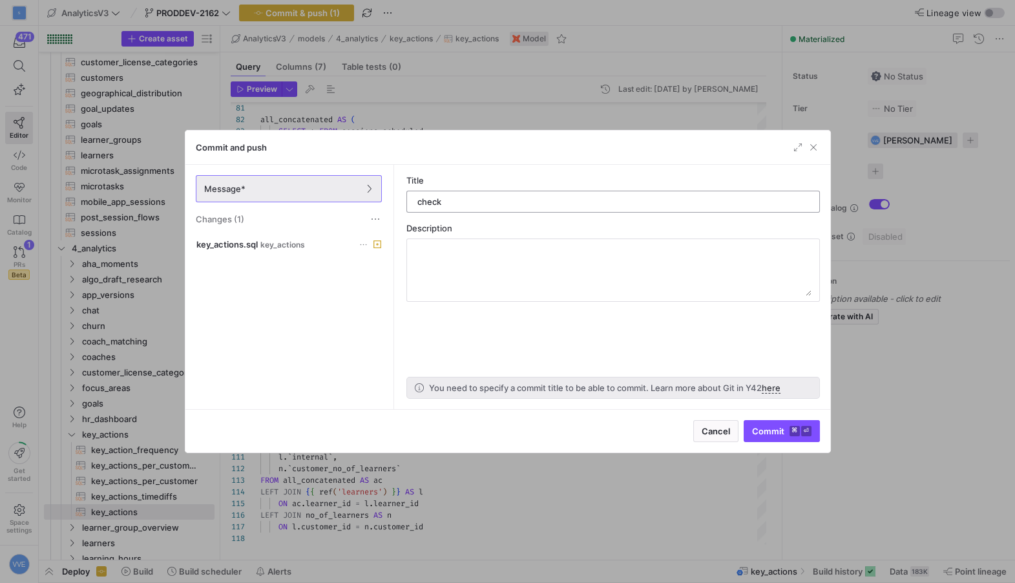
type input "check"
click at [804, 435] on kbd "⏎" at bounding box center [806, 431] width 10 height 10
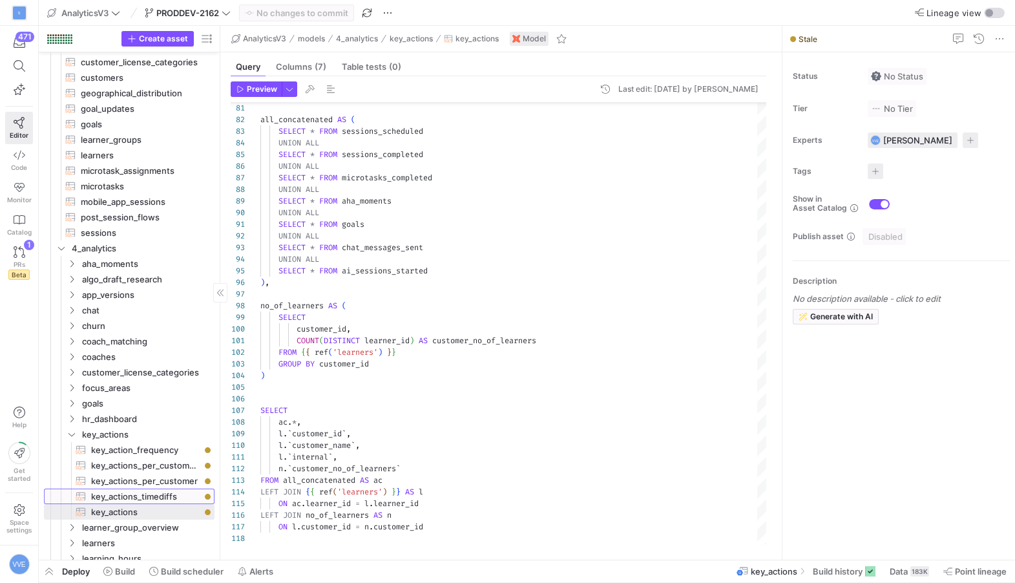
click at [145, 500] on span "key_actions_timediffs​​​​​​​​​​" at bounding box center [145, 496] width 109 height 15
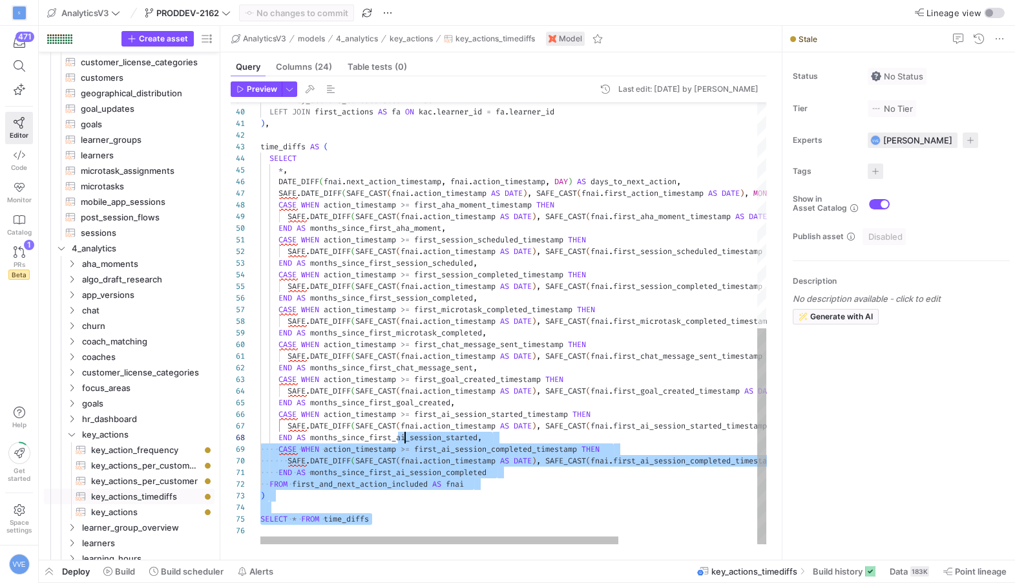
scroll to position [23, 120]
drag, startPoint x: 419, startPoint y: 519, endPoint x: 383, endPoint y: 373, distance: 149.6
click at [383, 373] on div "FROM key_actions_concatenated AS kac LEFT JOIN first_actions AS fa ON kac . lea…" at bounding box center [611, 93] width 702 height 902
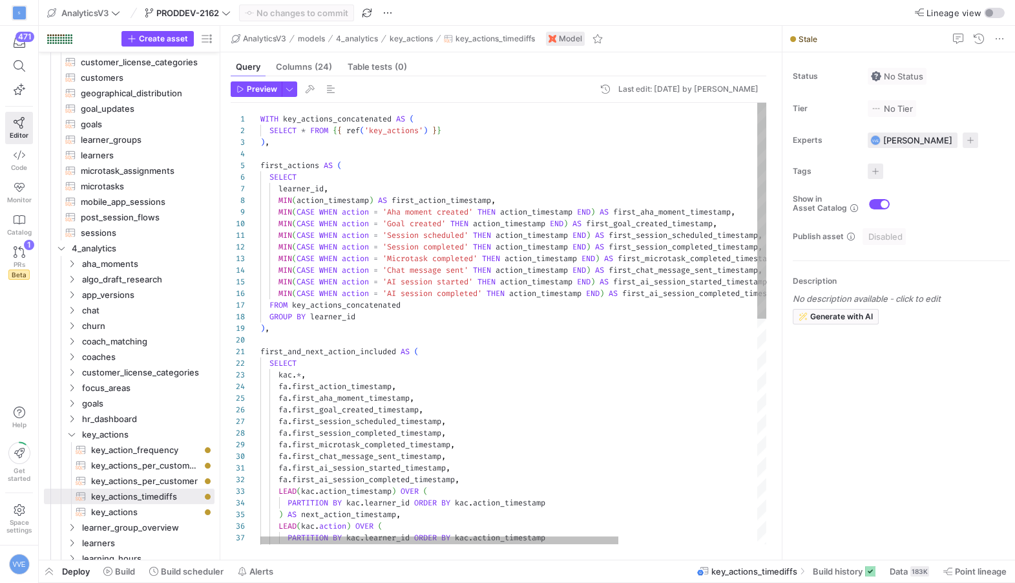
click at [258, 115] on div "1" at bounding box center [246, 119] width 30 height 12
click at [260, 117] on div ") AS next_action PARTITION BY kac . learner_id ORDER BY kac . action_timestamp …" at bounding box center [611, 554] width 702 height 902
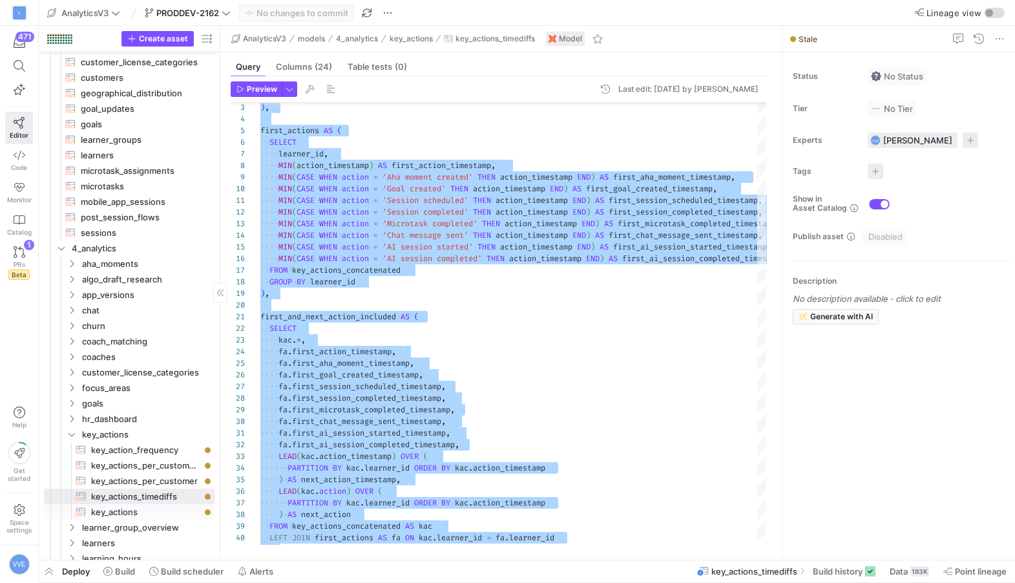
click at [156, 512] on span "key_actions​​​​​​​​​​" at bounding box center [145, 512] width 109 height 15
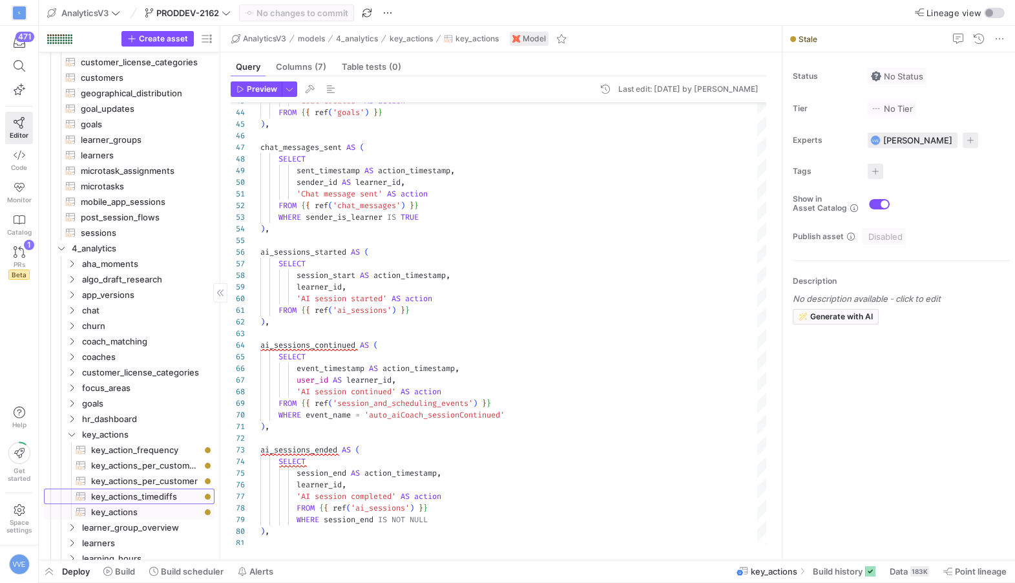
click at [147, 496] on span "key_actions_timediffs​​​​​​​​​​" at bounding box center [145, 496] width 109 height 15
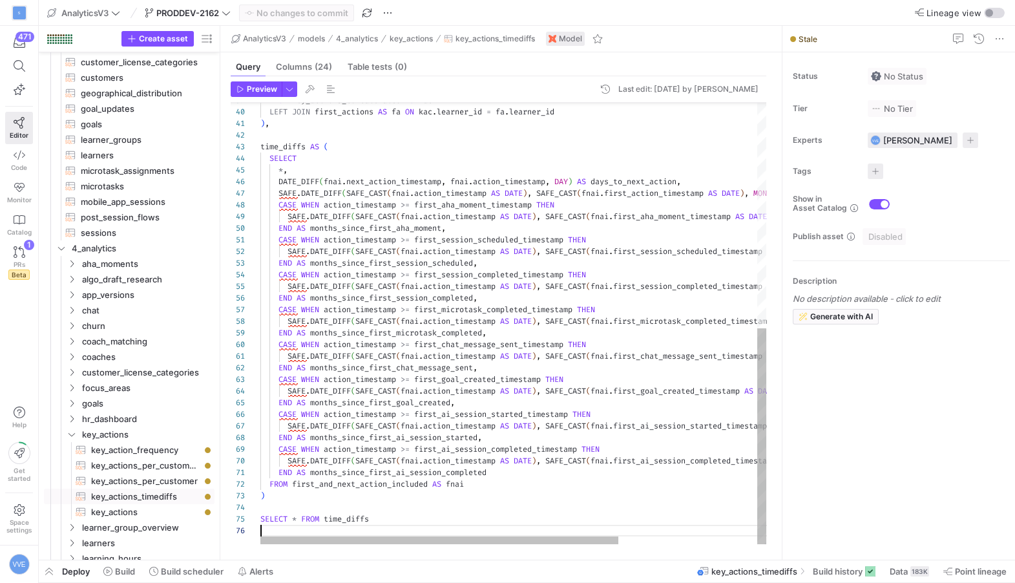
scroll to position [70, 55]
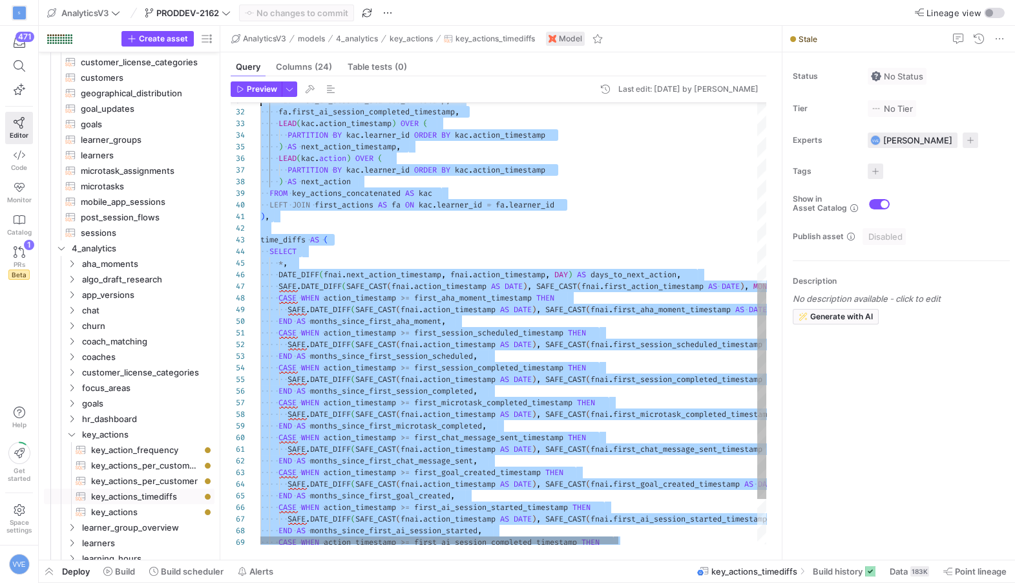
type textarea "WITH key_actions_concatenated AS ( SELECT * FROM {{ ref('key_actions') }} ), fi…"
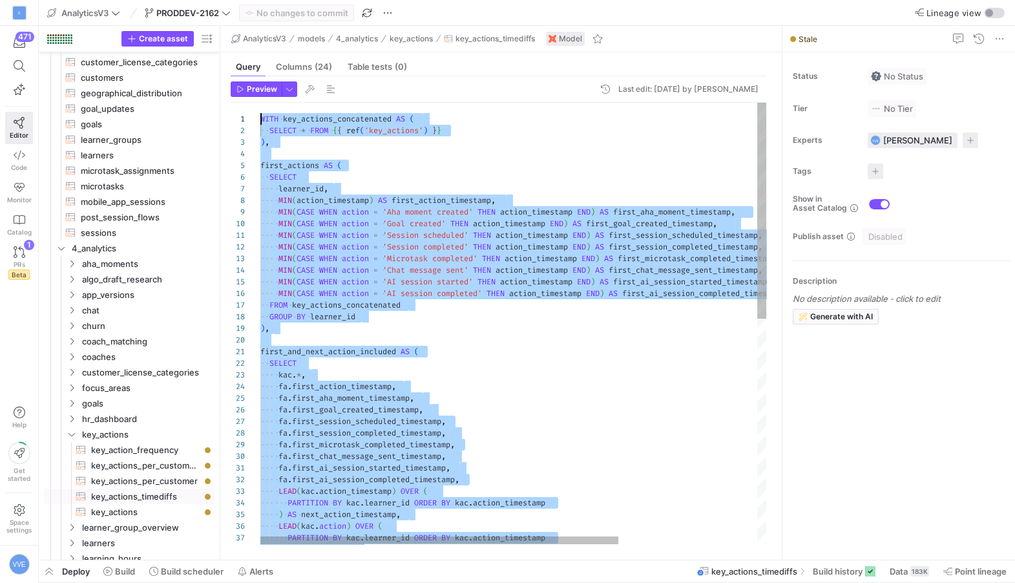
drag, startPoint x: 436, startPoint y: 525, endPoint x: 173, endPoint y: -12, distance: 597.2
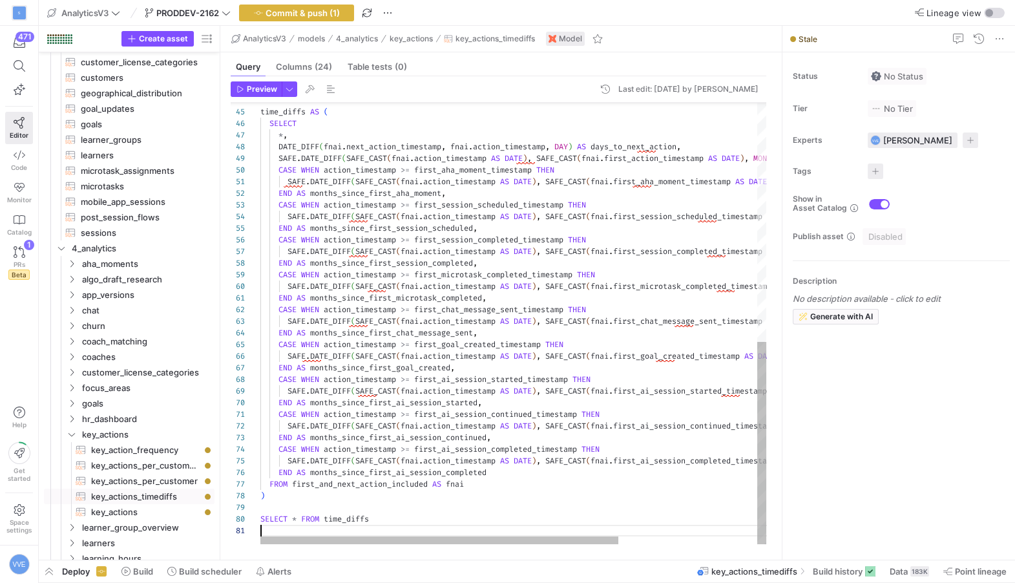
type textarea "DIFF(SAFE_CAST(fnai.action_timestamp AS DATE), SAFE_CAST(fnai.first_ai_session_…"
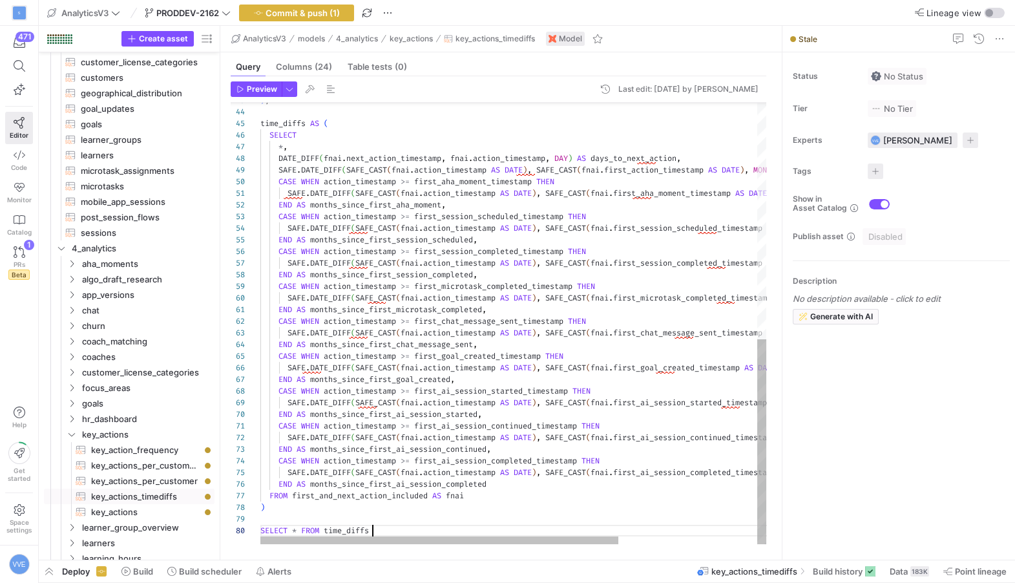
scroll to position [92, 112]
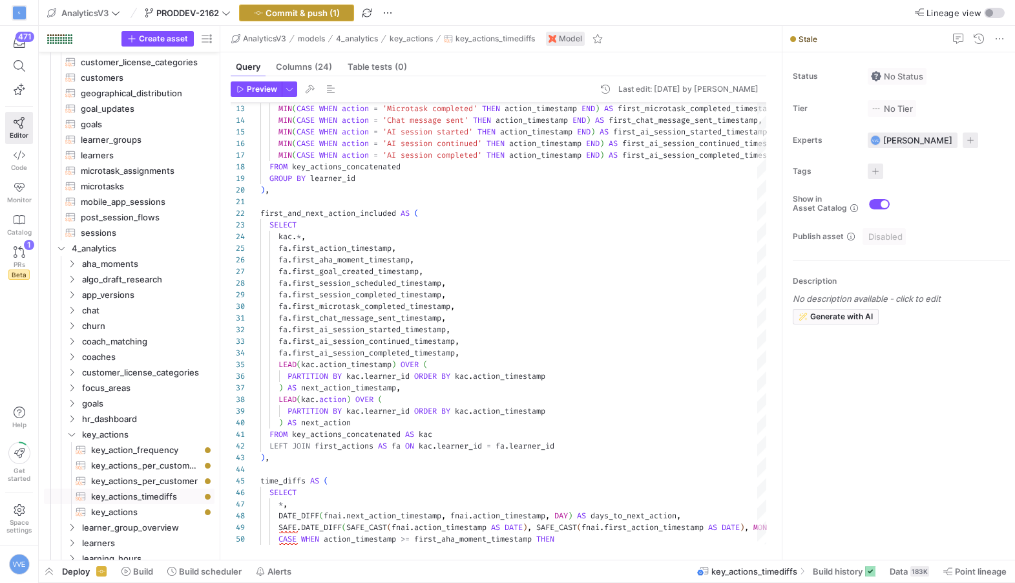
click at [346, 16] on span "button" at bounding box center [297, 13] width 114 height 16
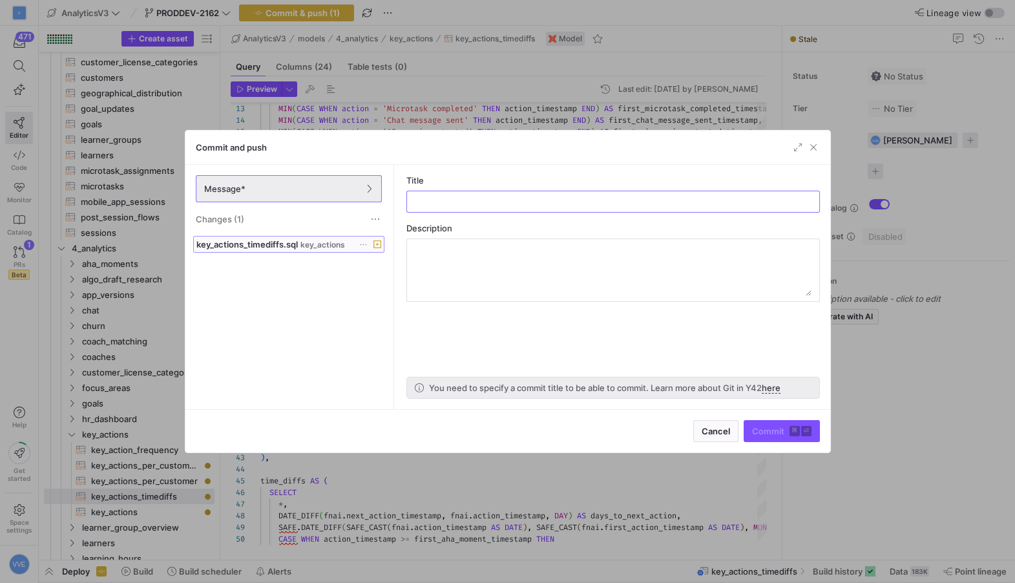
click at [291, 242] on span "key_actions_timediffs.sql" at bounding box center [246, 244] width 101 height 10
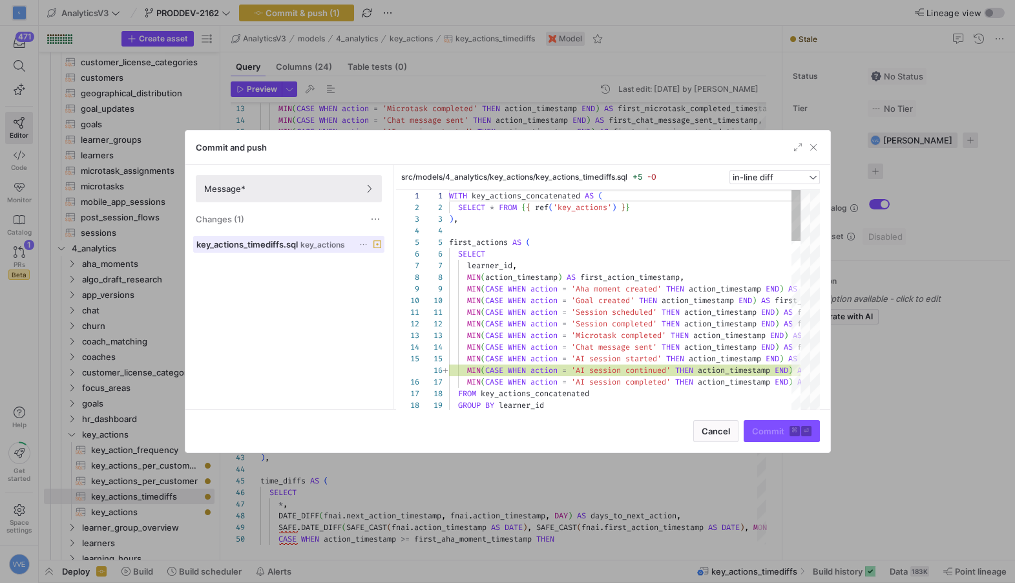
scroll to position [116, 0]
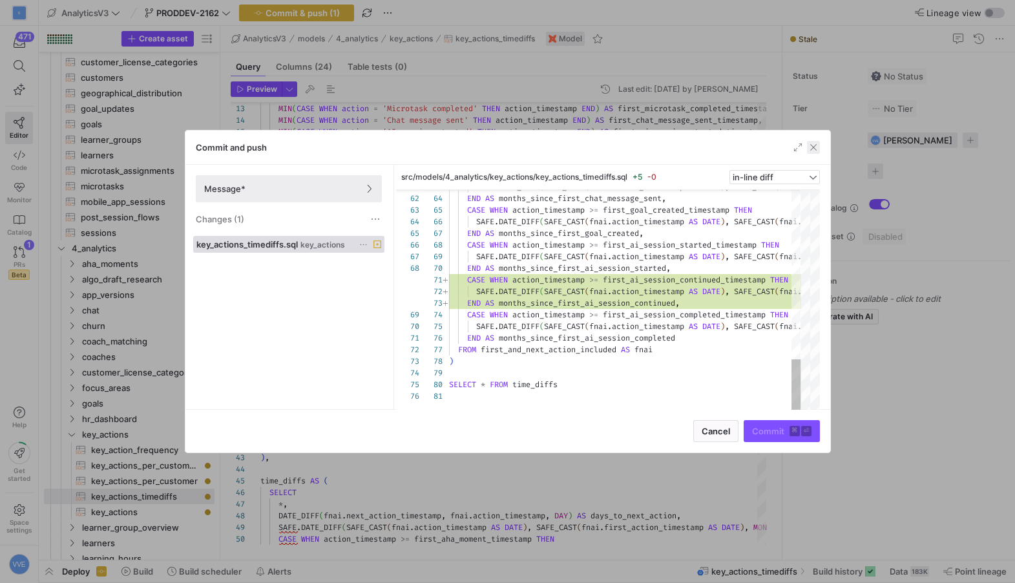
click at [813, 149] on span "button" at bounding box center [813, 147] width 13 height 13
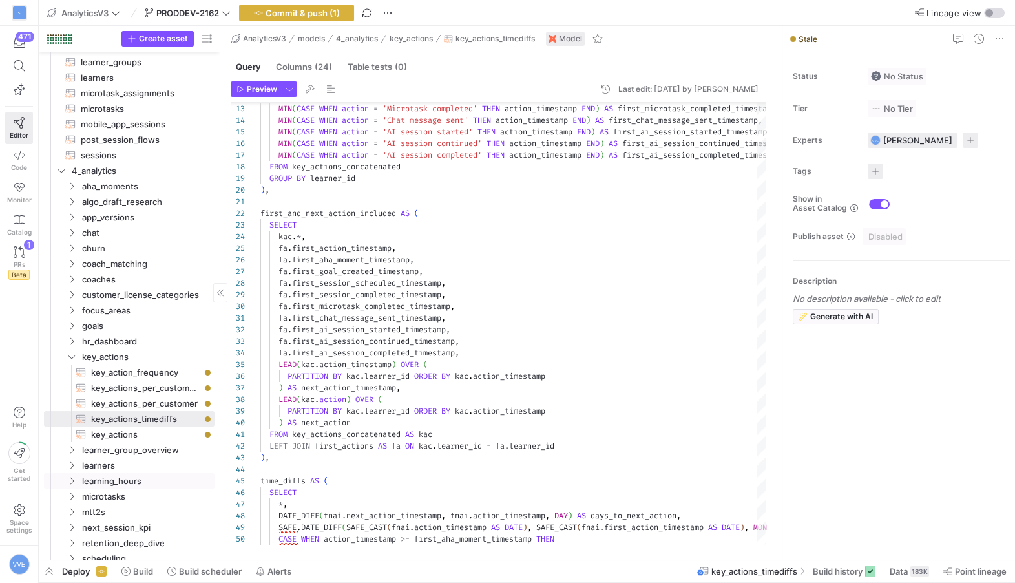
scroll to position [598, 0]
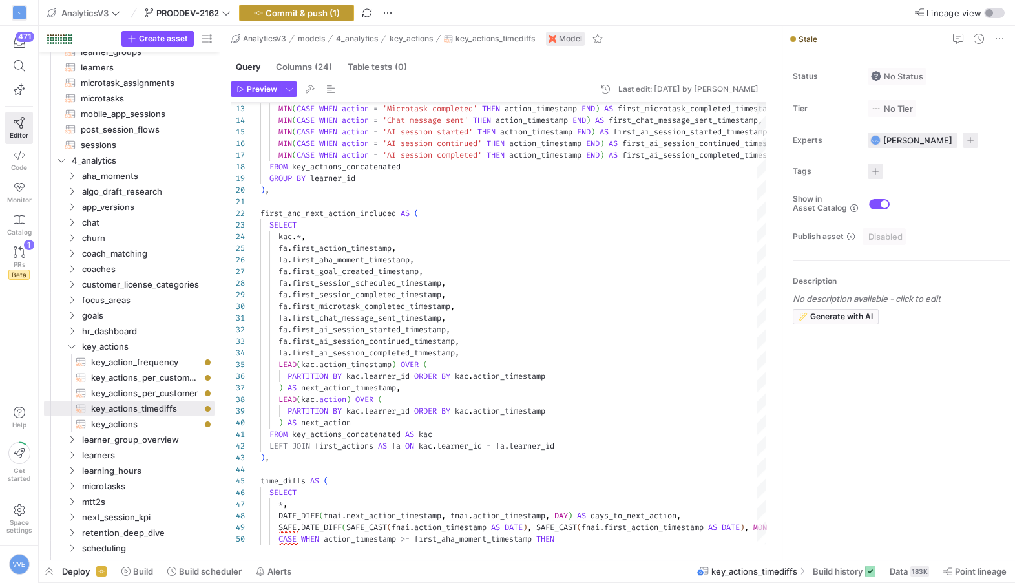
click at [320, 12] on span "Commit & push (1)" at bounding box center [303, 13] width 74 height 10
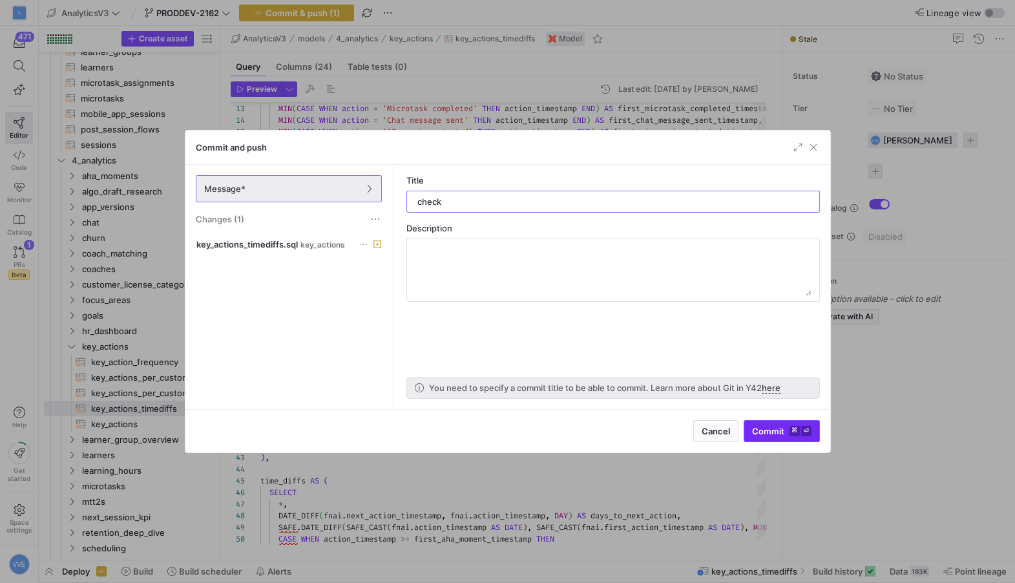
type input "check"
click at [793, 440] on span "submit" at bounding box center [781, 431] width 75 height 21
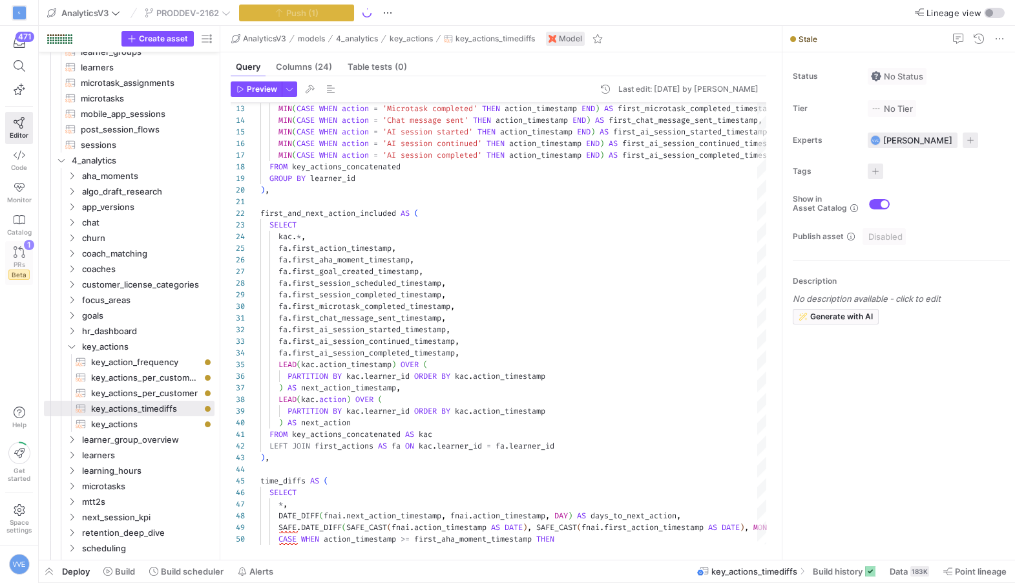
click at [16, 255] on icon at bounding box center [20, 252] width 12 height 12
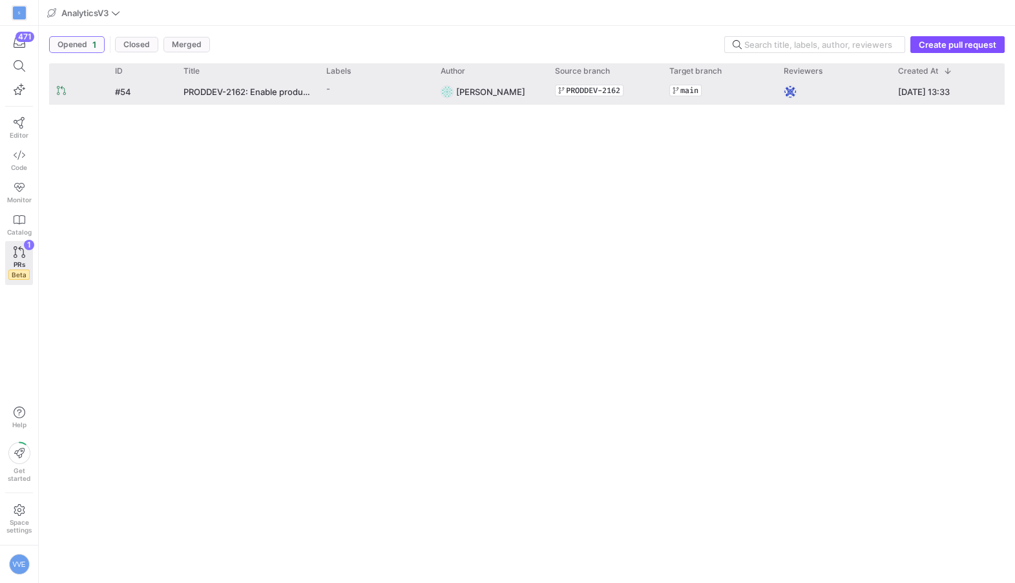
click at [214, 103] on div "PRODDEV-2162: Enable product analytics part 1.1 for AI Coach Beta" at bounding box center [247, 91] width 143 height 25
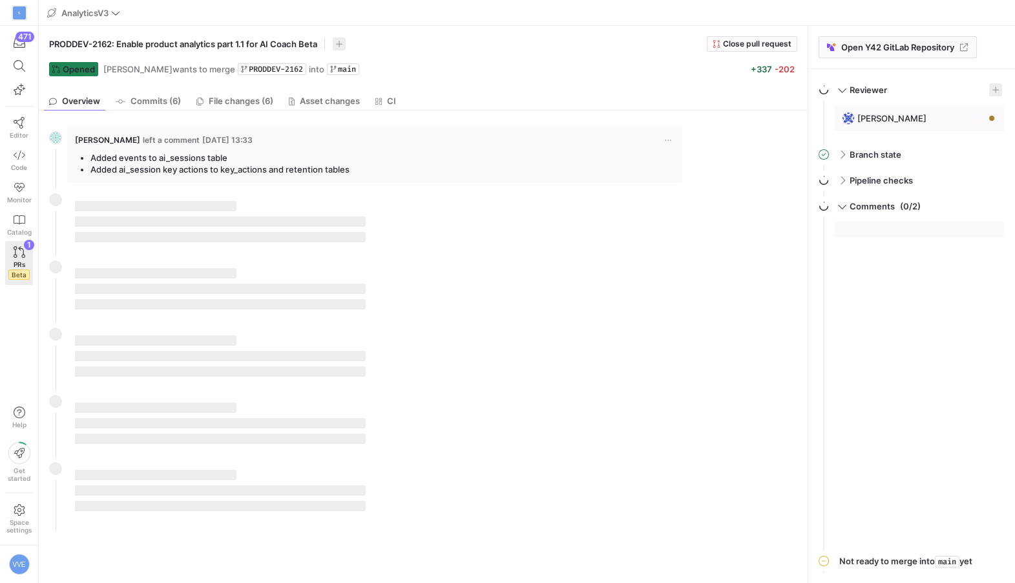
click at [280, 103] on div "Overview Commits (6) File changes (6) Asset changes CI" at bounding box center [423, 101] width 758 height 19
click at [271, 99] on span "File changes (6)" at bounding box center [241, 101] width 65 height 8
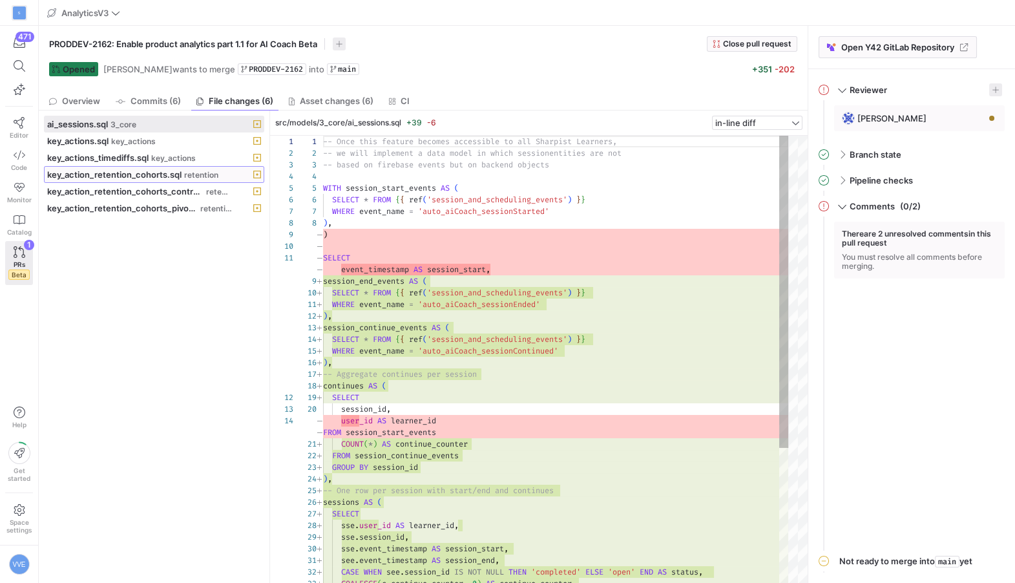
scroll to position [116, 0]
click at [174, 176] on span "key_action_retention_cohorts.sql" at bounding box center [114, 174] width 134 height 10
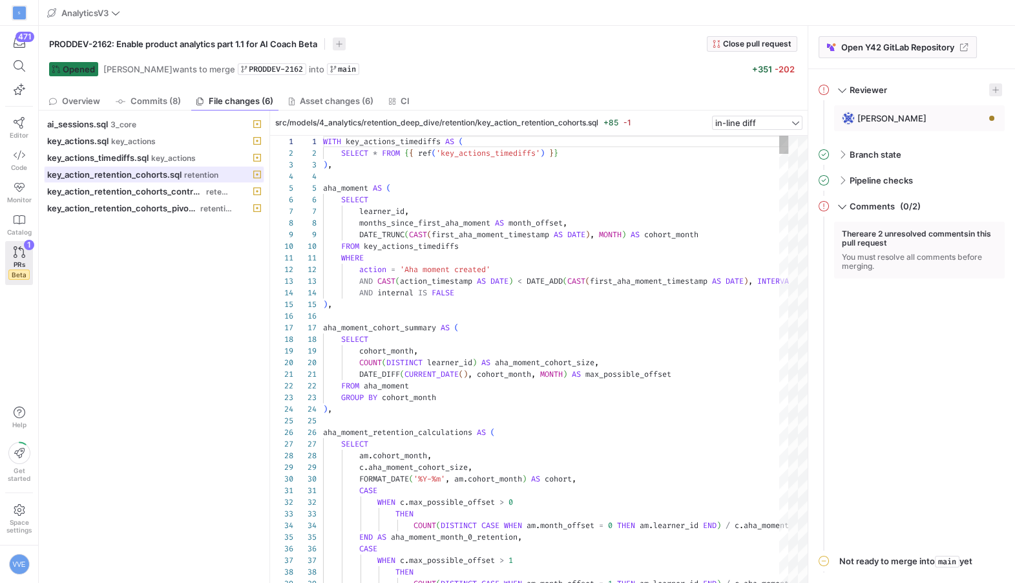
drag, startPoint x: 271, startPoint y: 176, endPoint x: 366, endPoint y: 165, distance: 95.7
drag, startPoint x: 269, startPoint y: 170, endPoint x: 373, endPoint y: 124, distance: 113.7
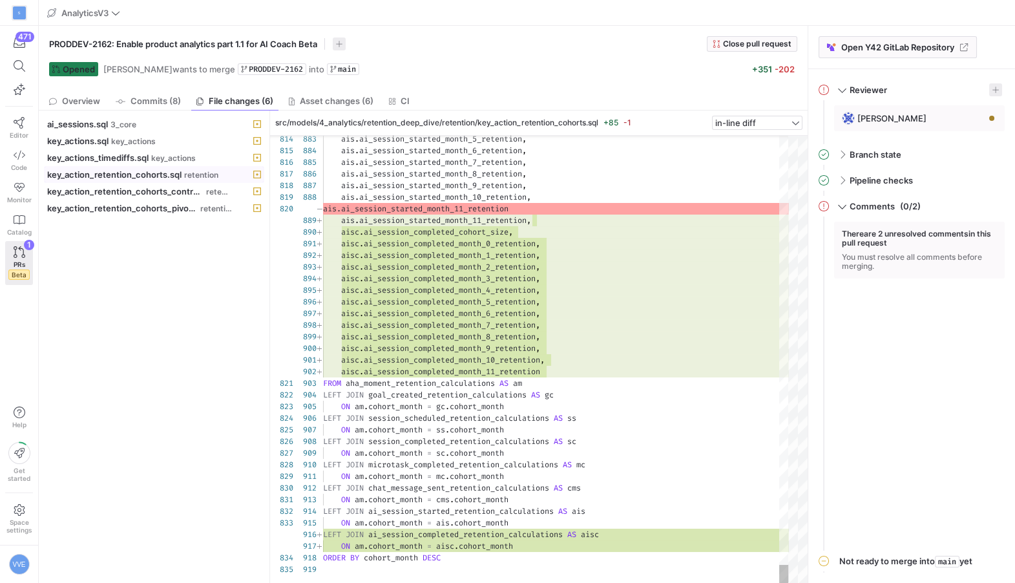
click at [123, 173] on span "key_action_retention_cohorts.sql" at bounding box center [114, 174] width 134 height 10
click at [19, 152] on icon at bounding box center [20, 155] width 12 height 12
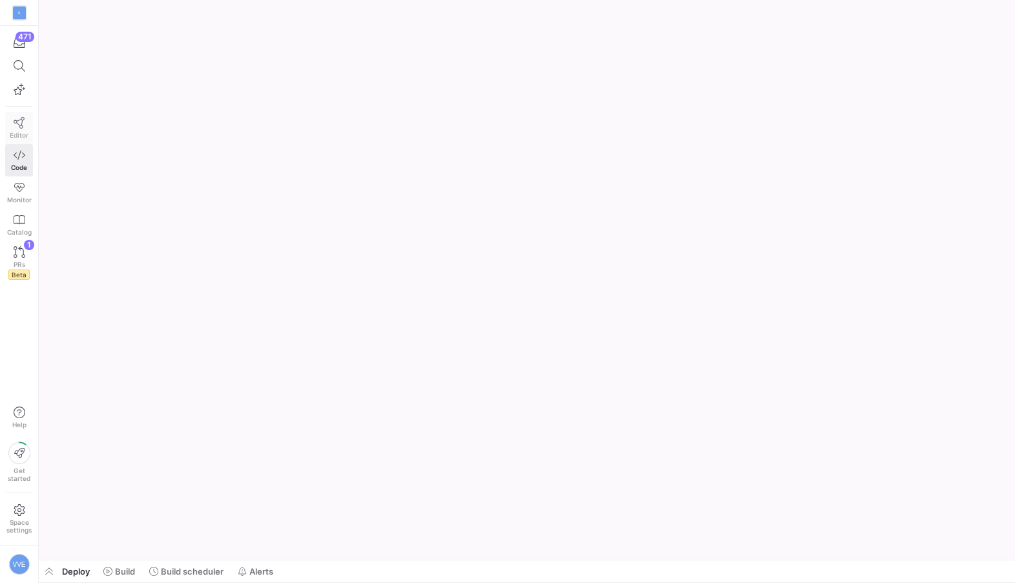
click at [19, 127] on icon at bounding box center [20, 123] width 12 height 12
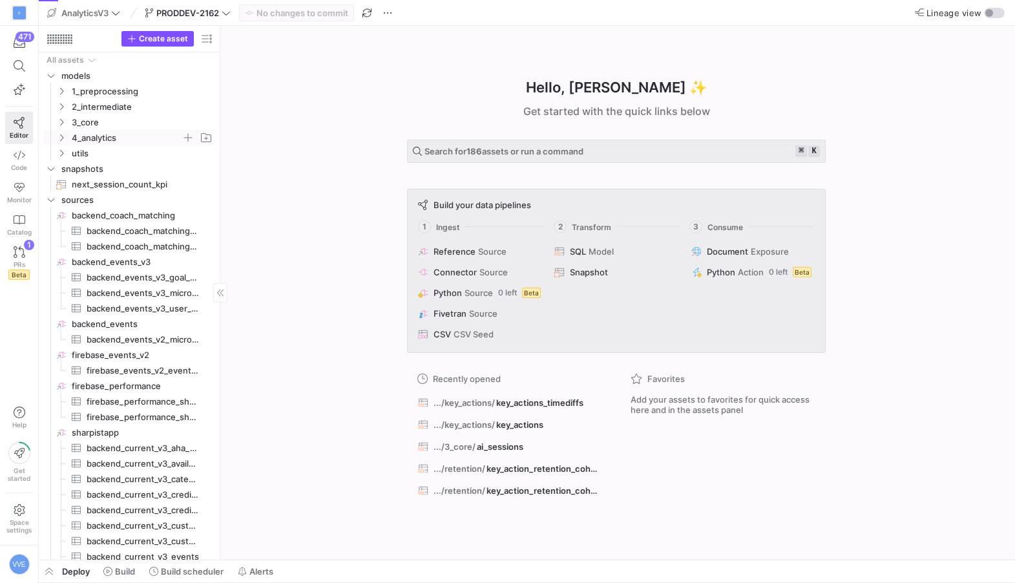
click at [56, 134] on y42-icon "Press SPACE to select this row." at bounding box center [61, 137] width 10 height 10
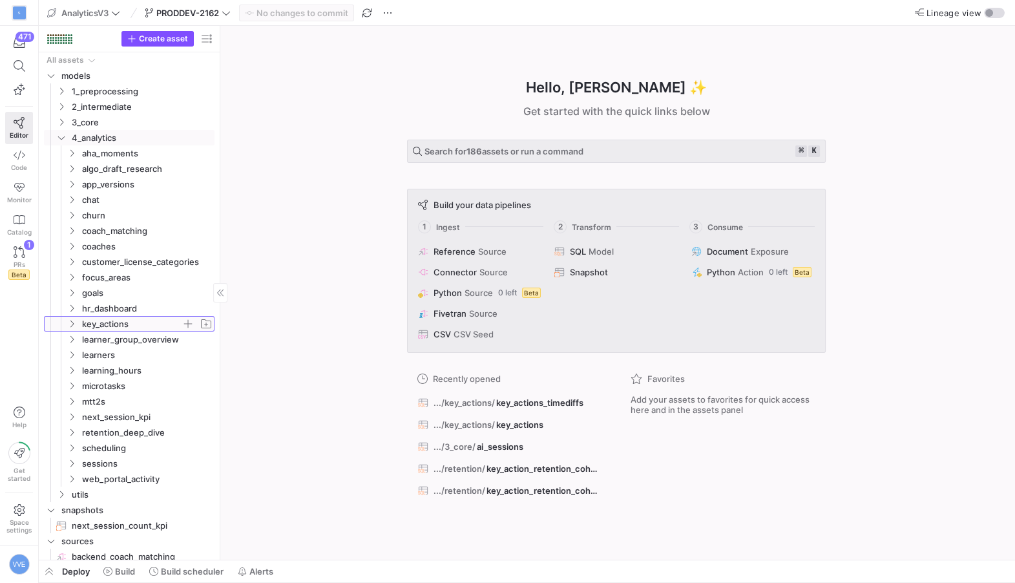
click at [78, 329] on span "key_actions" at bounding box center [139, 324] width 149 height 14
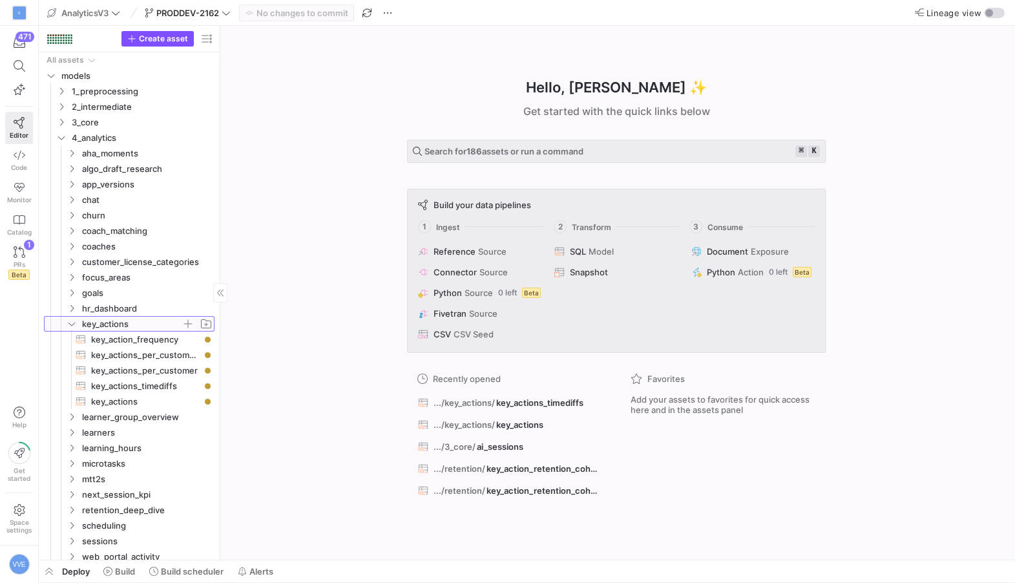
click at [83, 326] on span "key_actions" at bounding box center [131, 324] width 99 height 15
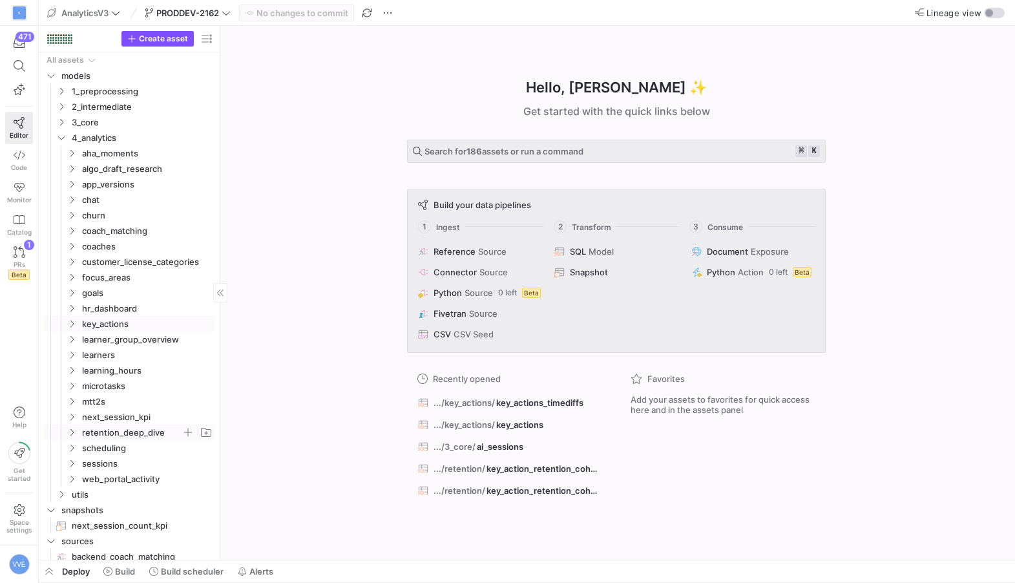
click at [92, 433] on span "retention_deep_dive" at bounding box center [131, 432] width 99 height 15
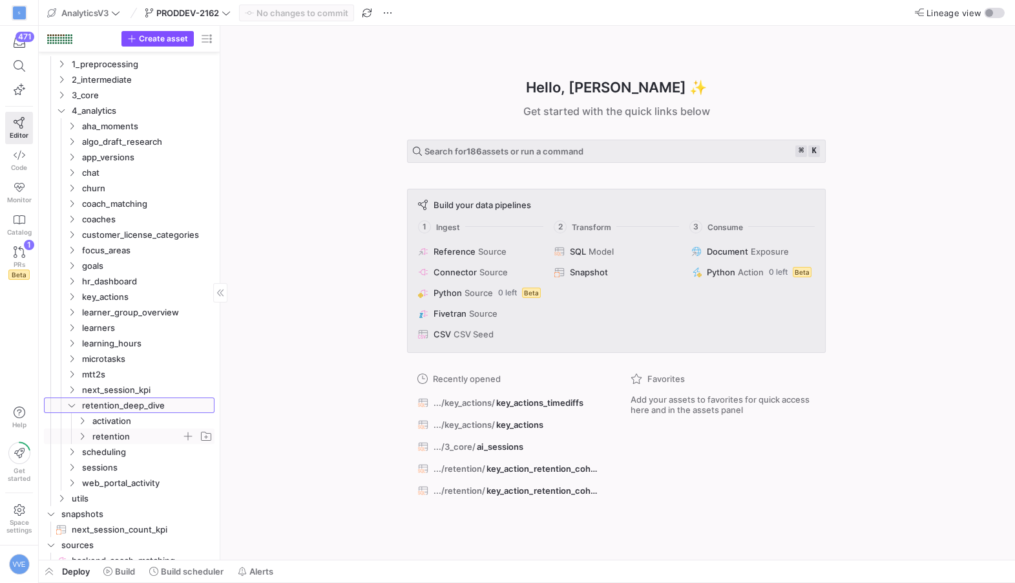
scroll to position [28, 0]
click at [109, 429] on span "retention" at bounding box center [136, 435] width 89 height 15
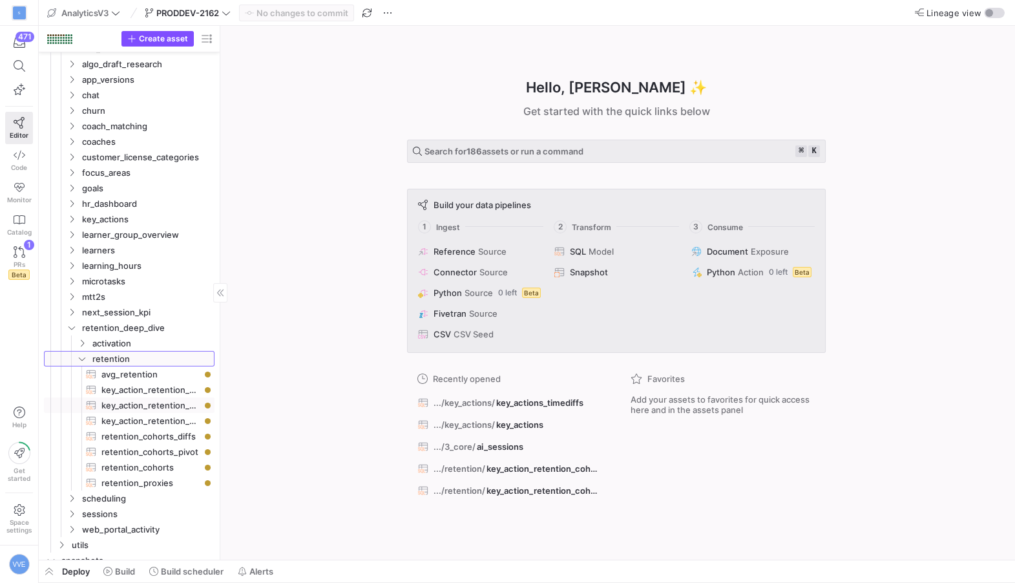
scroll to position [112, 0]
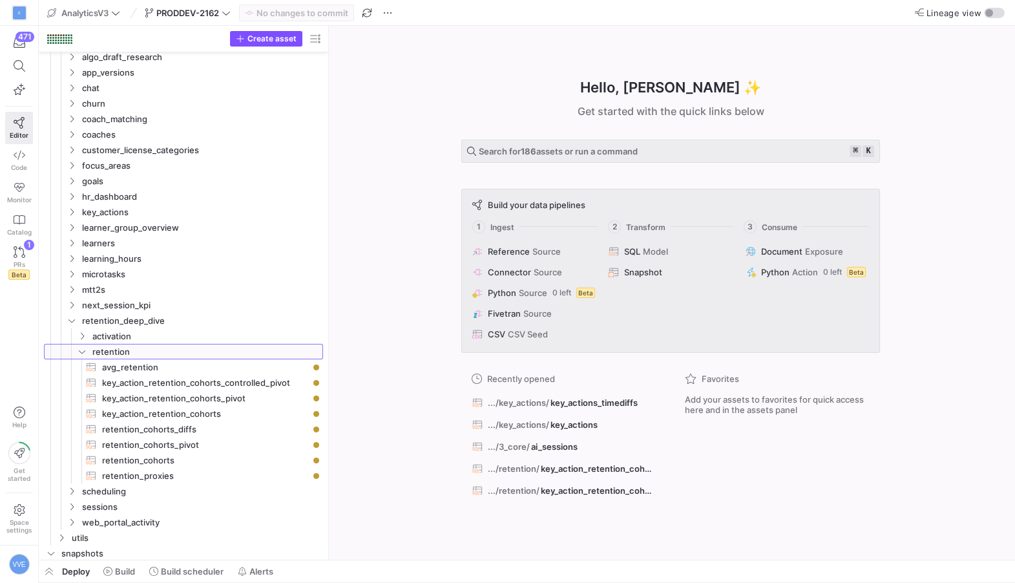
drag, startPoint x: 220, startPoint y: 399, endPoint x: 344, endPoint y: 381, distance: 124.8
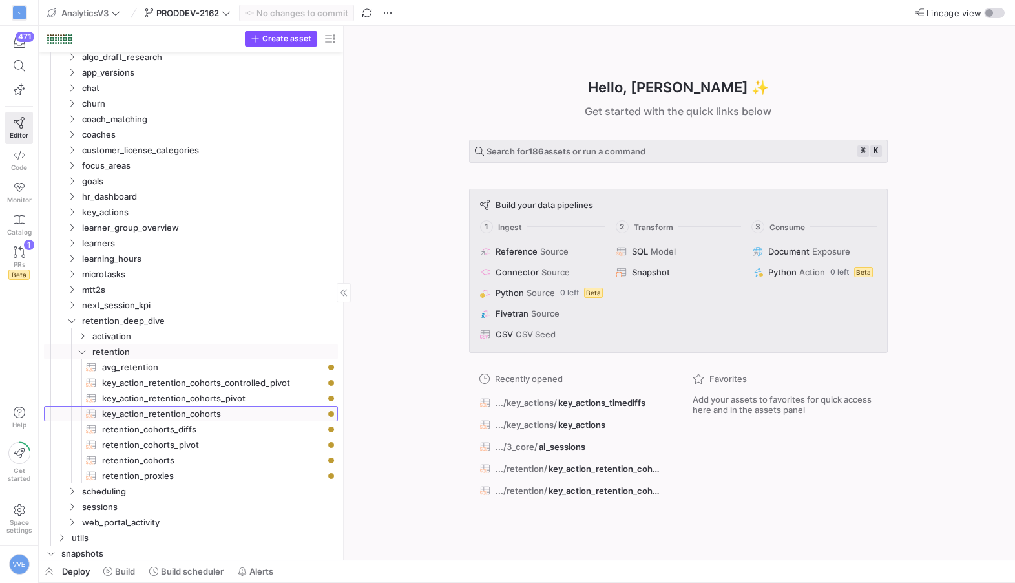
click at [252, 415] on span "key_action_retention_cohorts​​​​​​​​​​" at bounding box center [212, 413] width 221 height 15
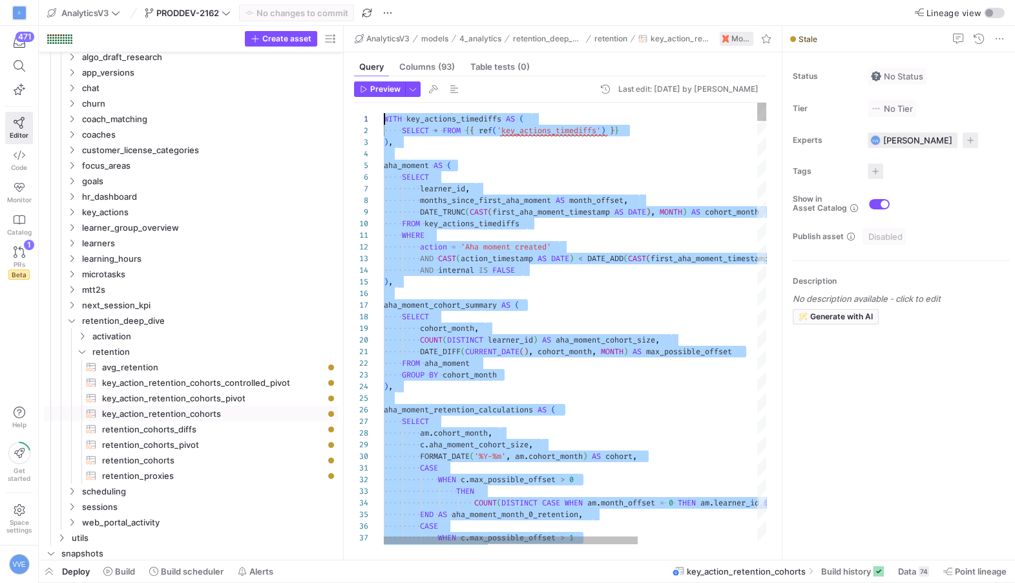
drag, startPoint x: 614, startPoint y: 514, endPoint x: 335, endPoint y: 42, distance: 548.3
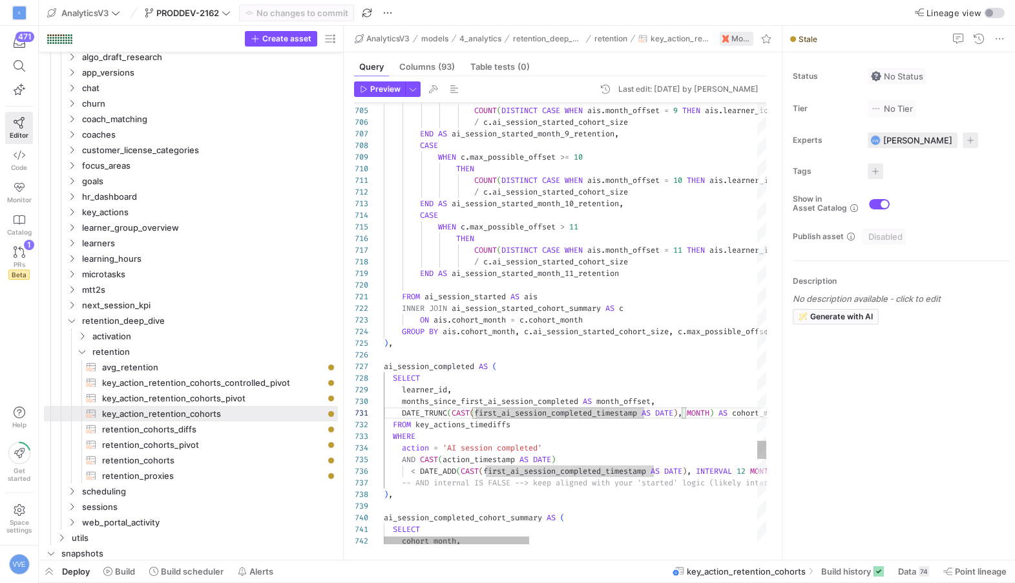
scroll to position [58, 0]
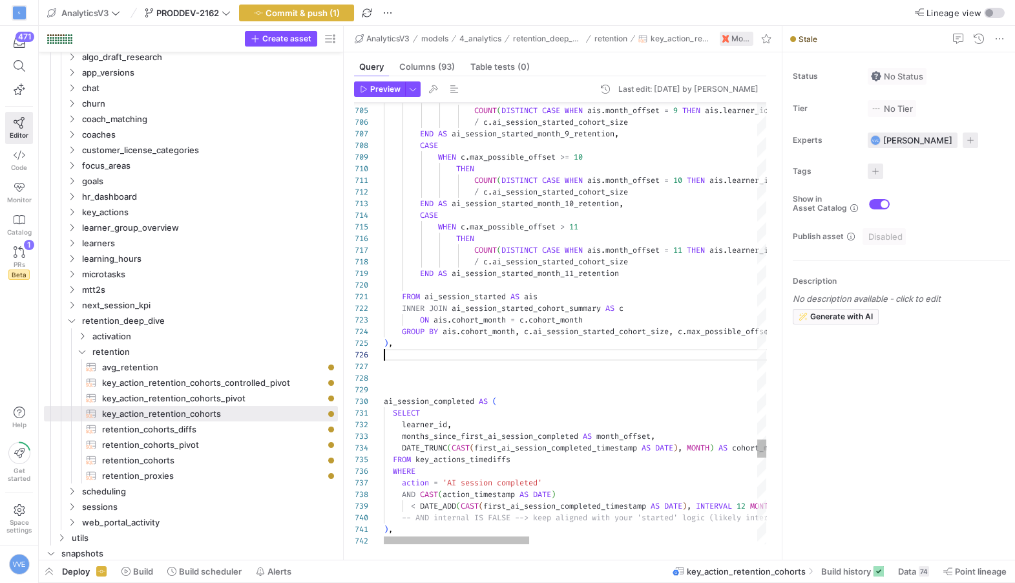
scroll to position [58, 0]
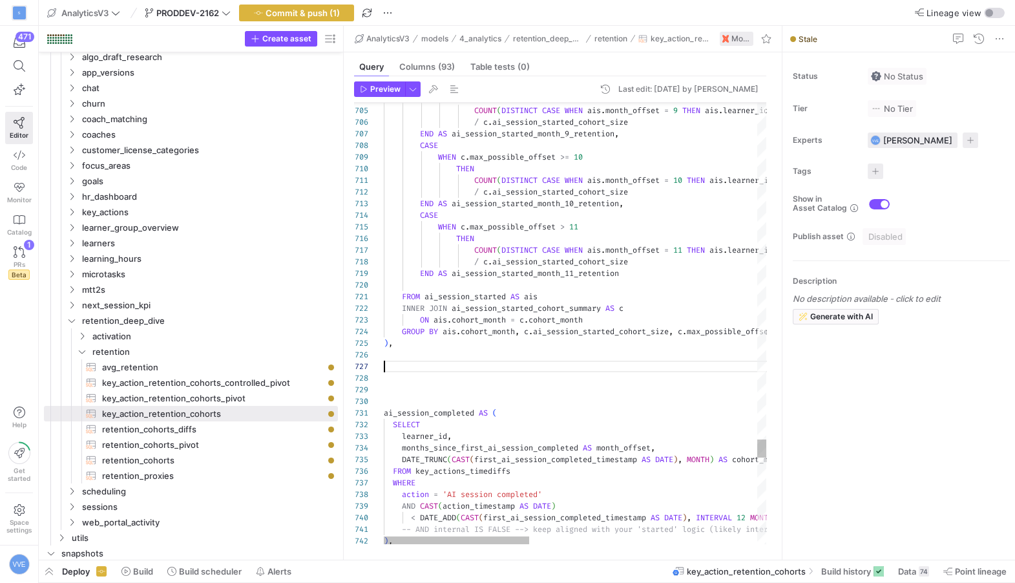
scroll to position [70, 9]
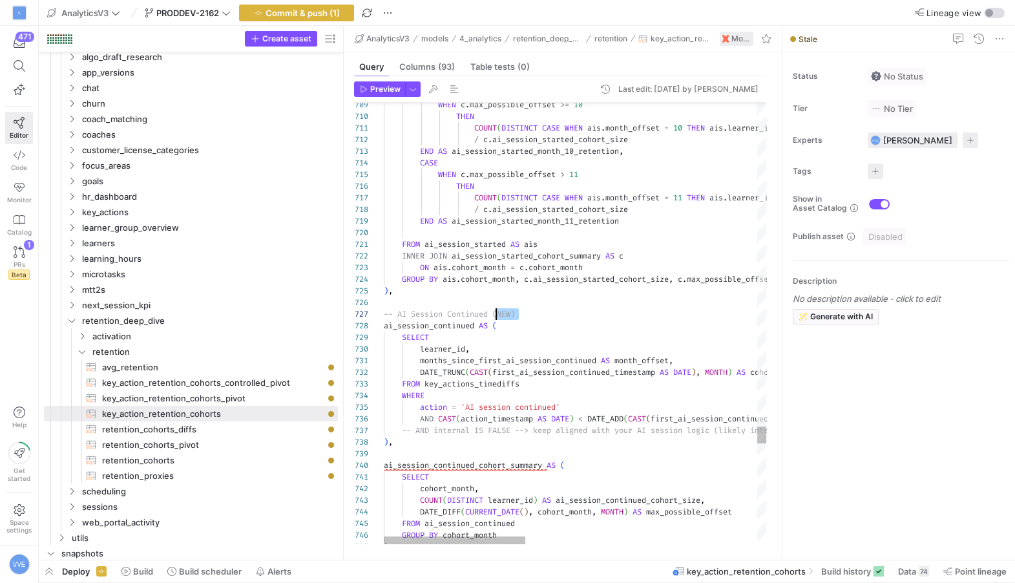
drag, startPoint x: 522, startPoint y: 313, endPoint x: 493, endPoint y: 311, distance: 29.1
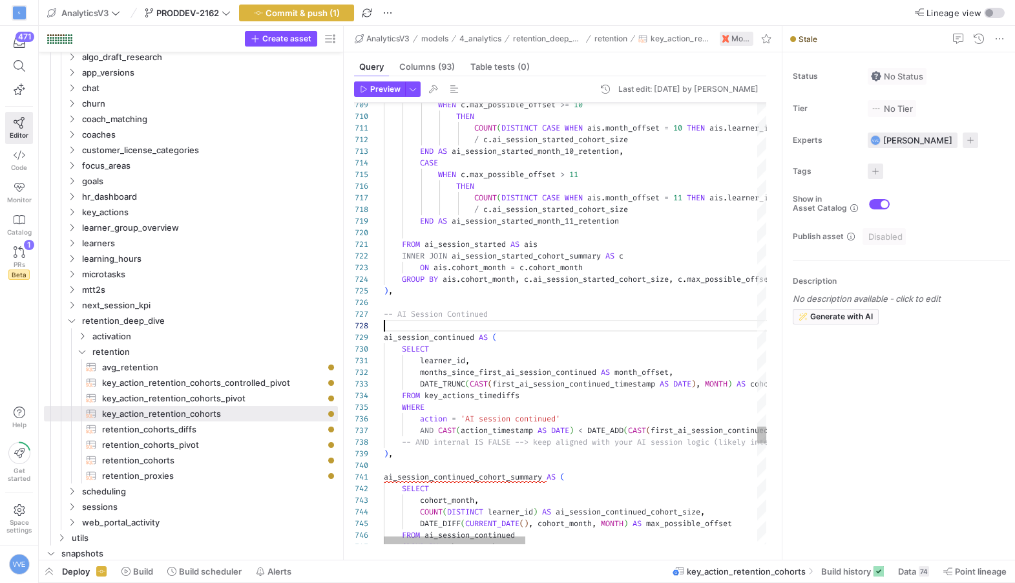
scroll to position [70, 107]
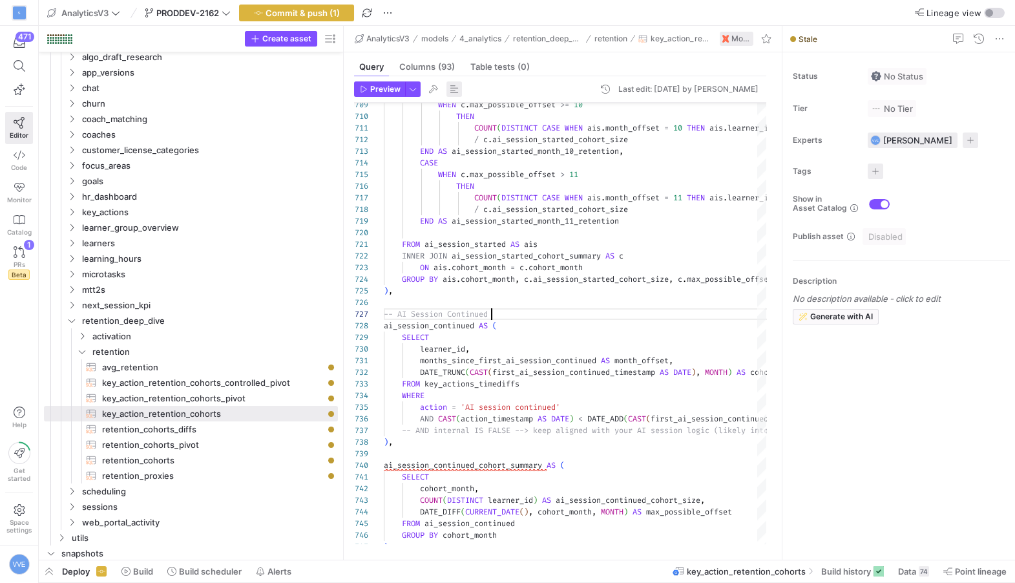
click at [454, 93] on span "button" at bounding box center [454, 89] width 16 height 16
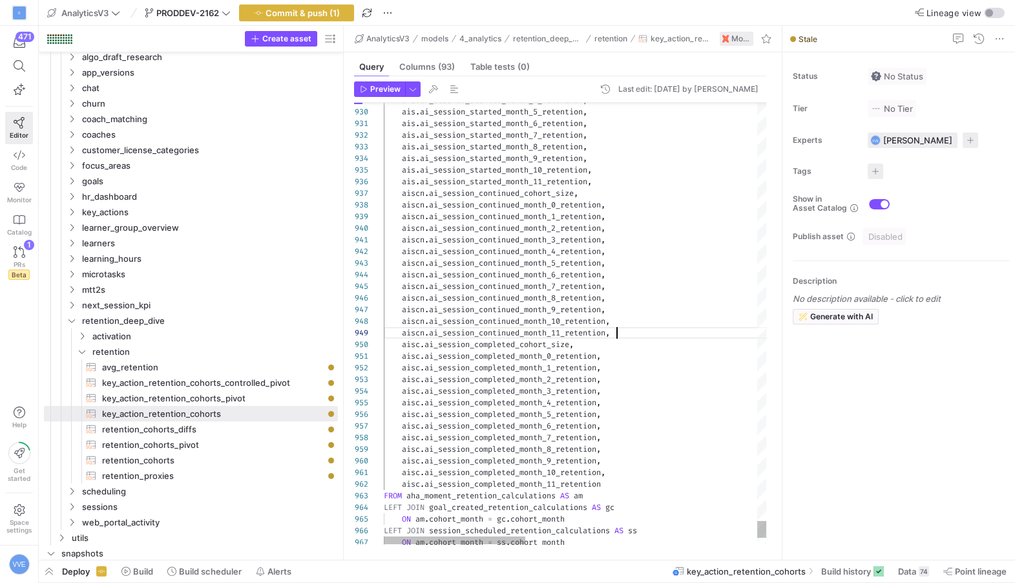
scroll to position [93, 232]
click at [393, 92] on span "Preview" at bounding box center [385, 89] width 30 height 9
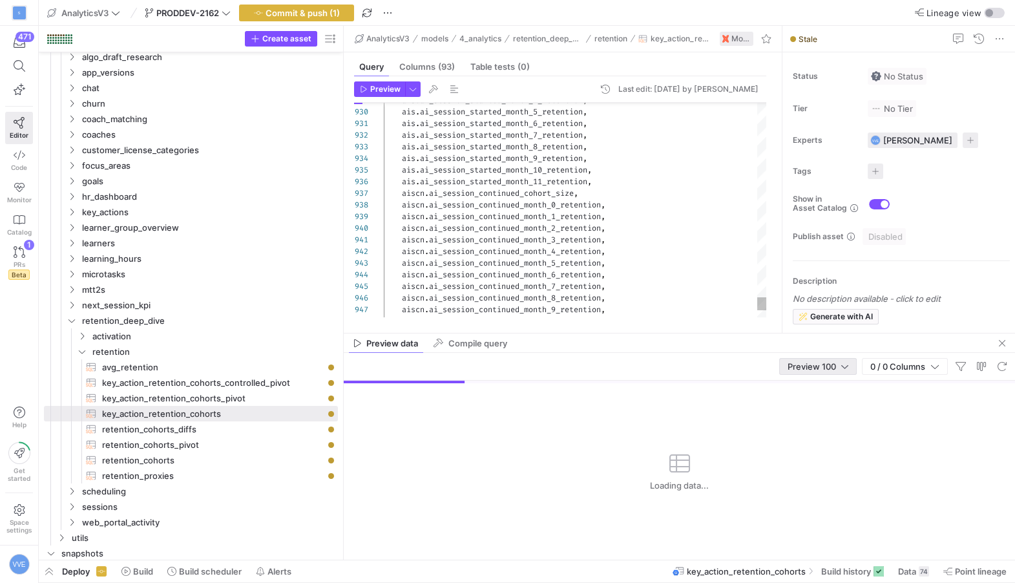
click at [838, 365] on div "Preview 100" at bounding box center [818, 366] width 61 height 10
click at [820, 399] on mat-option "Full Preview" at bounding box center [816, 408] width 77 height 21
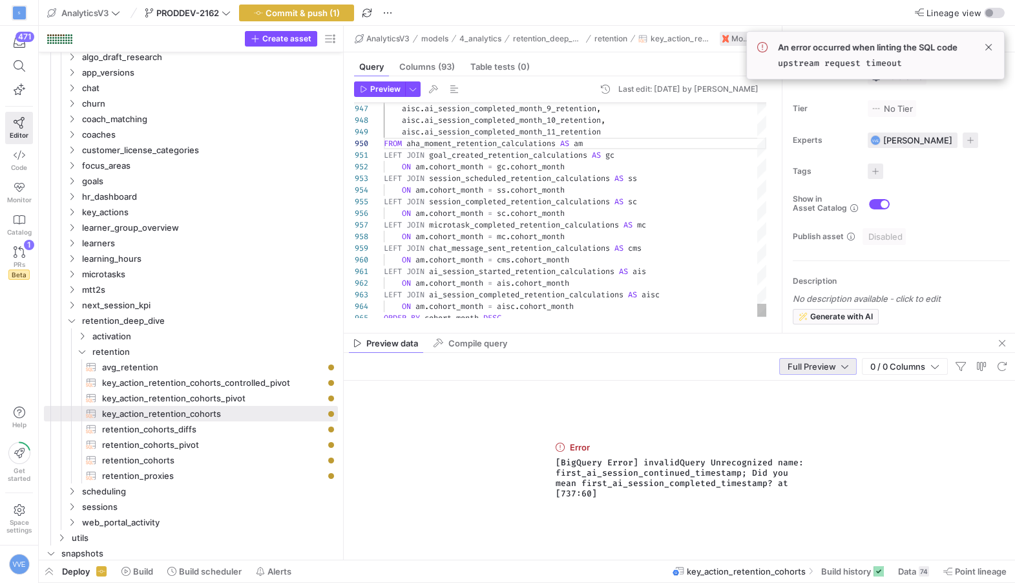
scroll to position [46, 158]
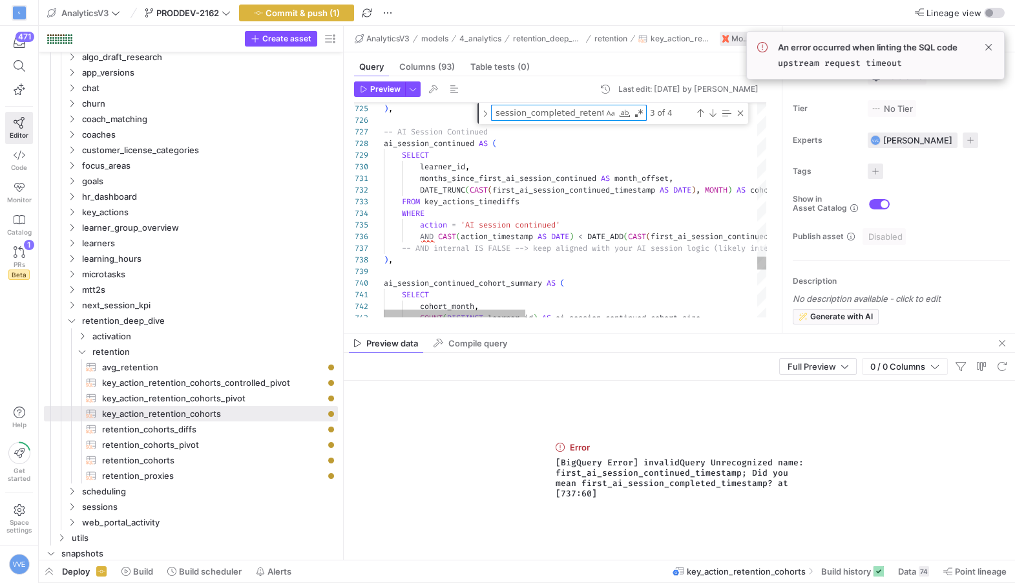
type textarea "months_since_first_ai_session_continued AS month_offset, DATE_TRUNC(CAST(first_…"
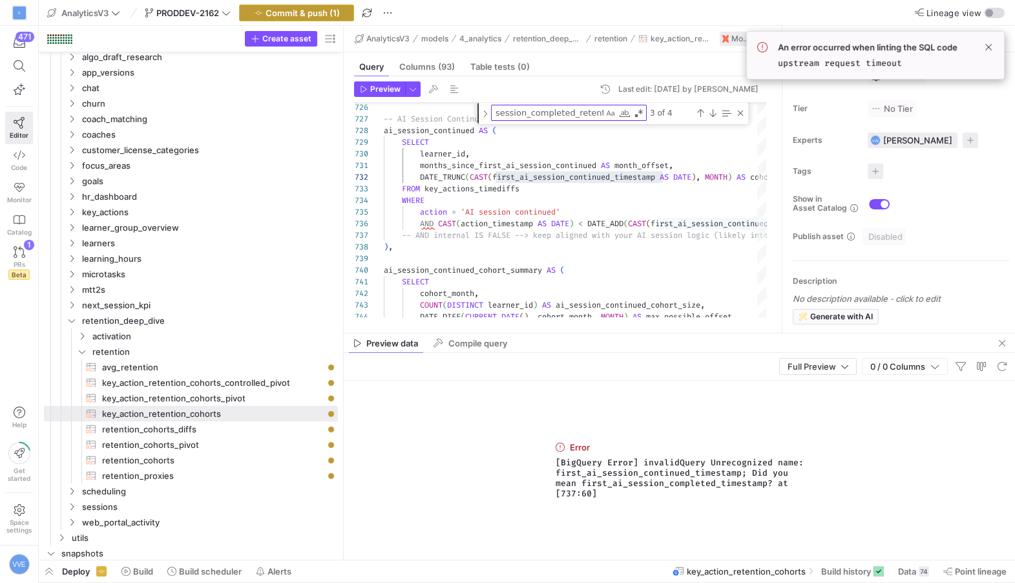
click at [335, 16] on span "Commit & push (1)" at bounding box center [303, 13] width 74 height 10
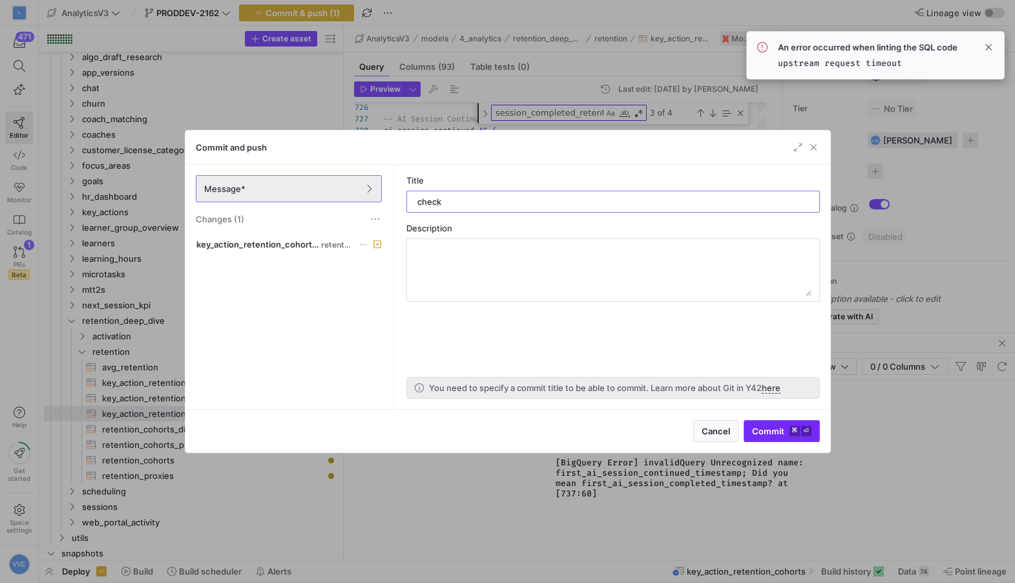
type input "check"
click at [790, 432] on kbd "⌘" at bounding box center [794, 431] width 10 height 10
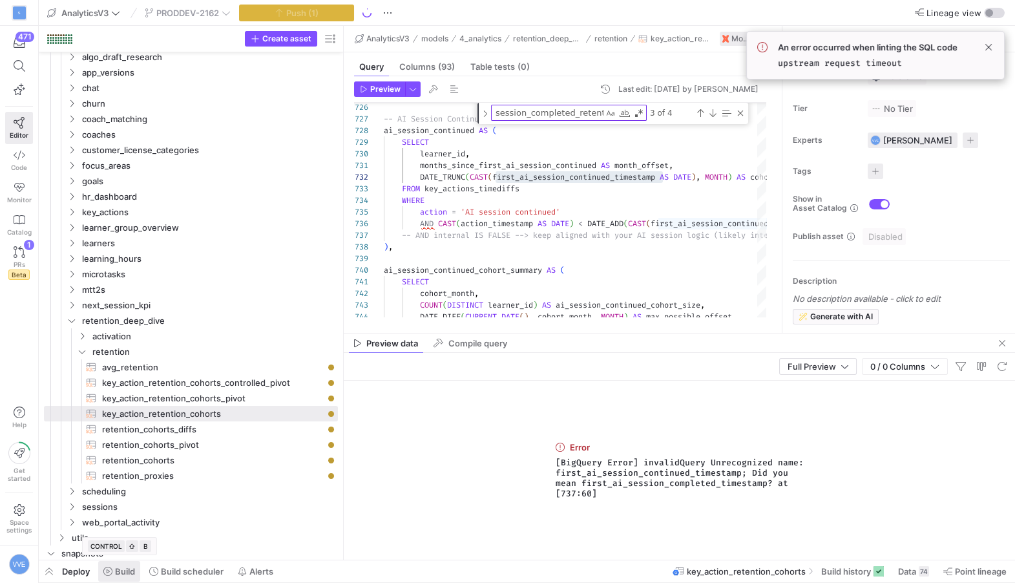
click at [121, 569] on span "Build" at bounding box center [125, 571] width 20 height 10
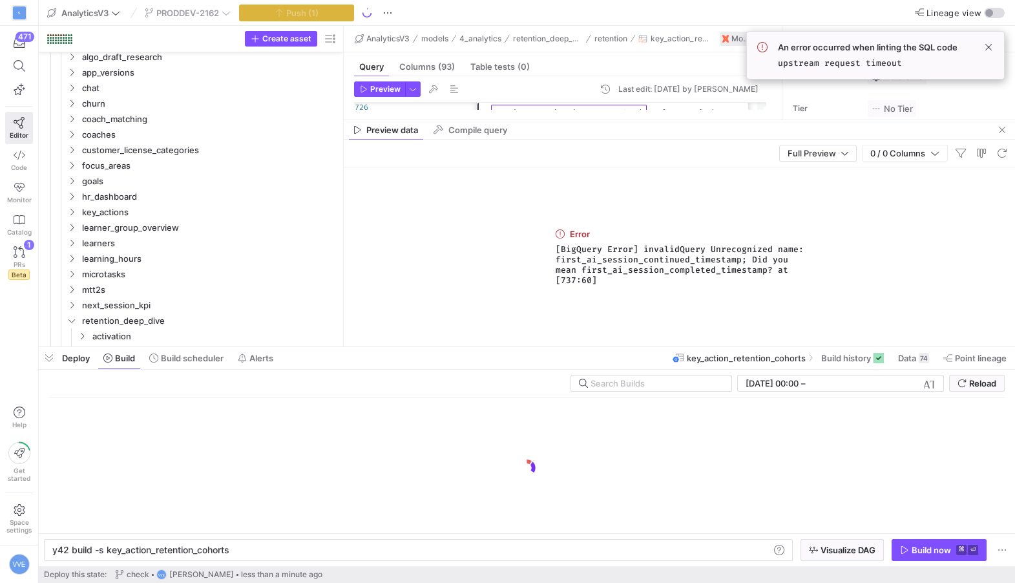
scroll to position [0, 177]
drag, startPoint x: 103, startPoint y: 550, endPoint x: 336, endPoint y: 554, distance: 232.6
click at [336, 554] on div "y42 build -s key_action_retention_cohorts" at bounding box center [411, 550] width 718 height 10
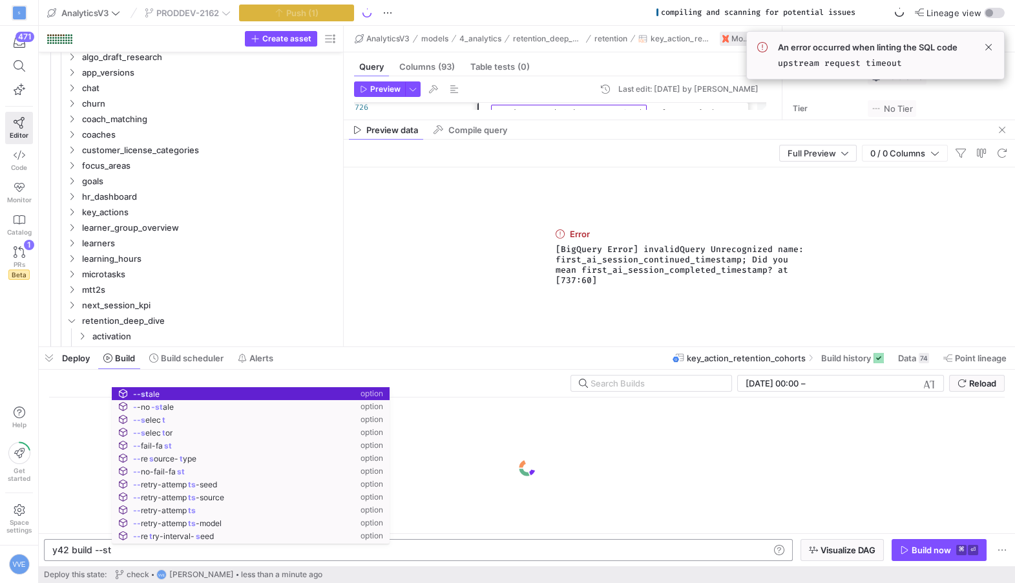
scroll to position [0, 70]
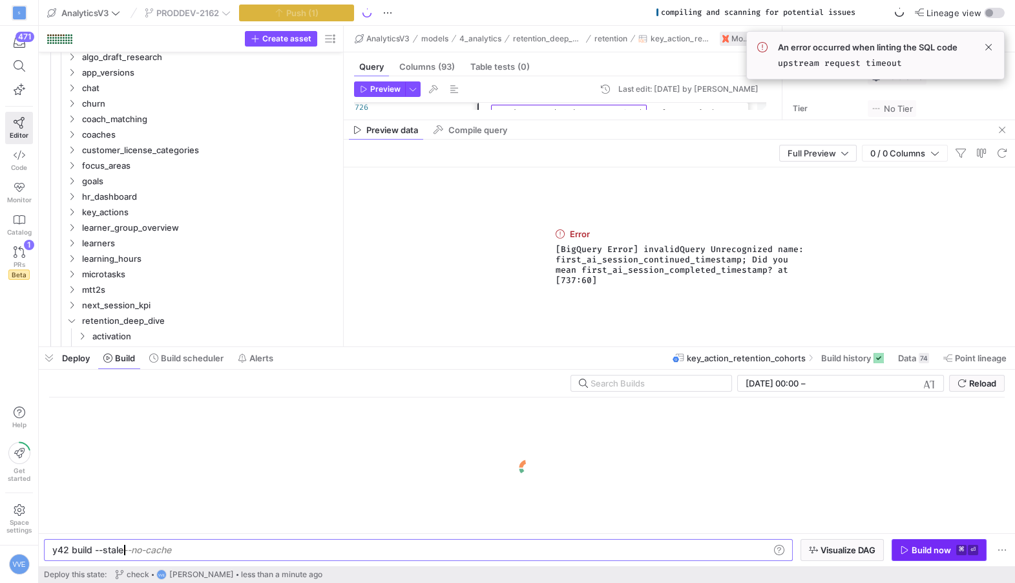
type textarea "y42 build --stale"
click at [939, 551] on div "Build now" at bounding box center [931, 550] width 39 height 10
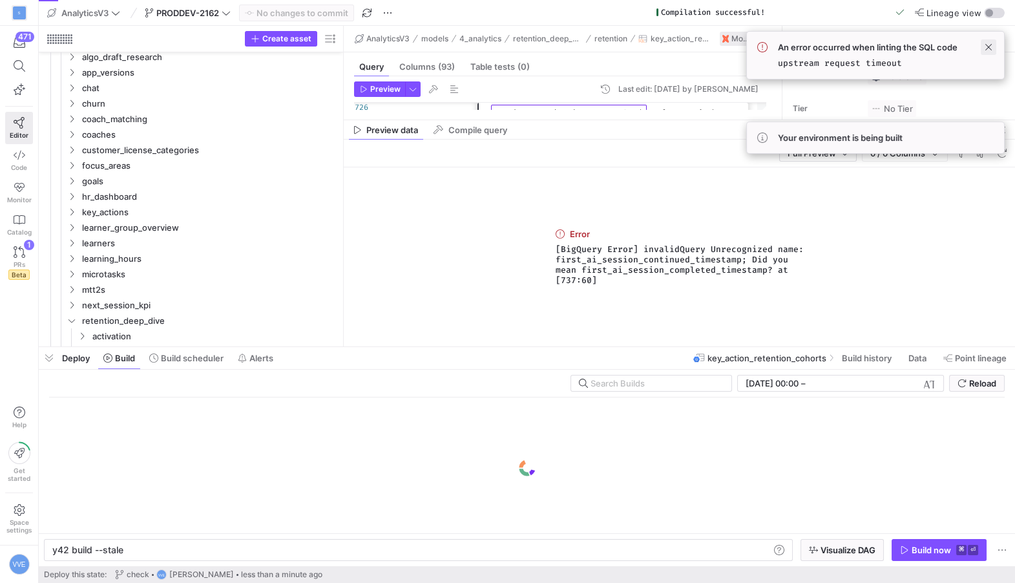
click at [990, 50] on span at bounding box center [989, 47] width 16 height 16
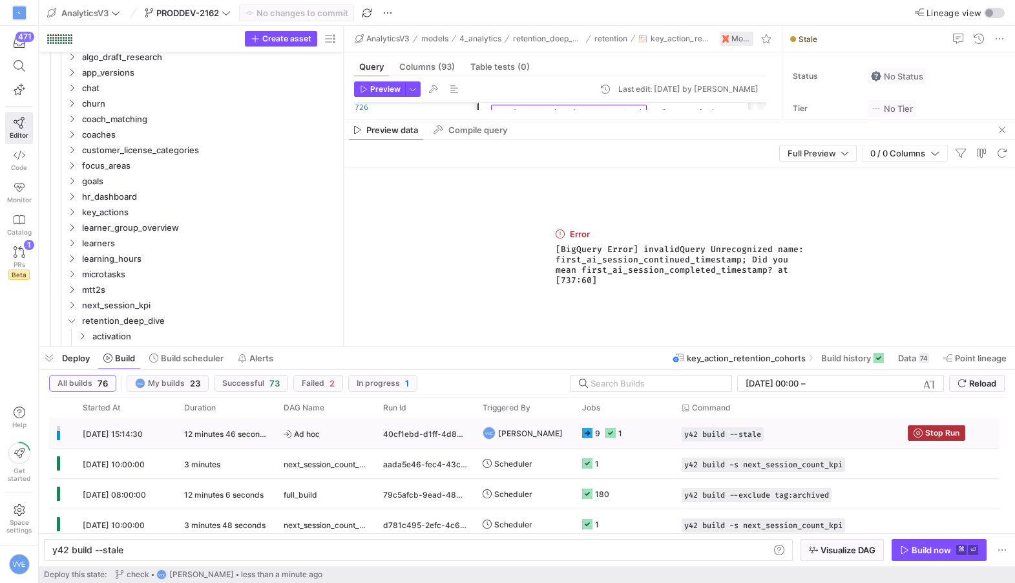
click at [581, 432] on div "9 1" at bounding box center [623, 433] width 99 height 30
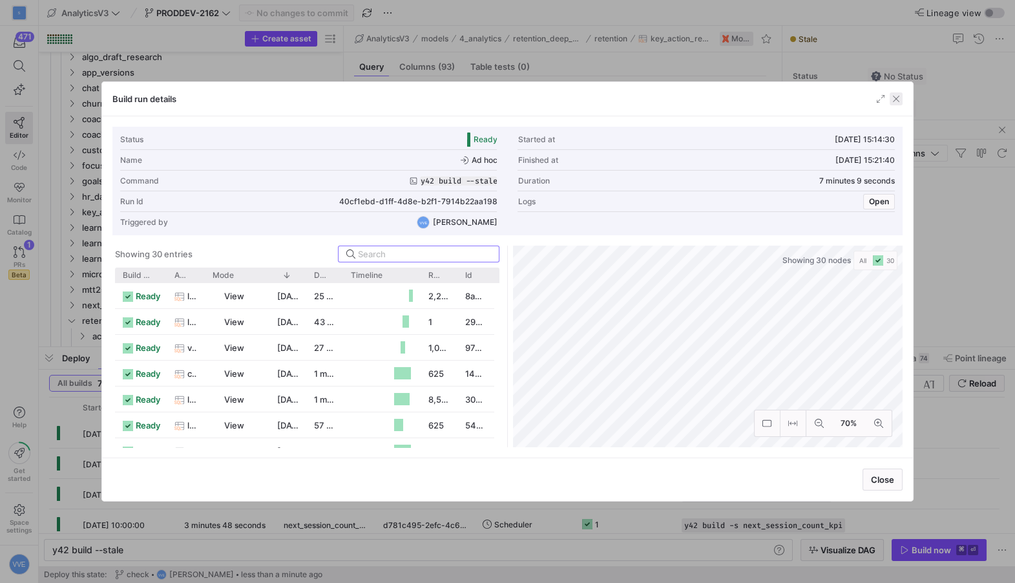
click at [894, 102] on span "button" at bounding box center [896, 98] width 13 height 13
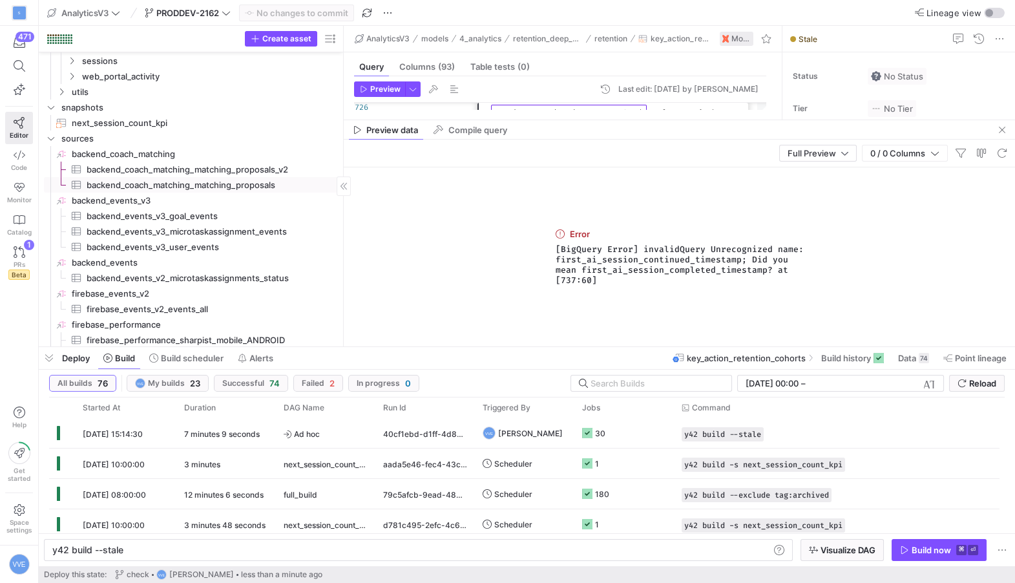
scroll to position [304, 0]
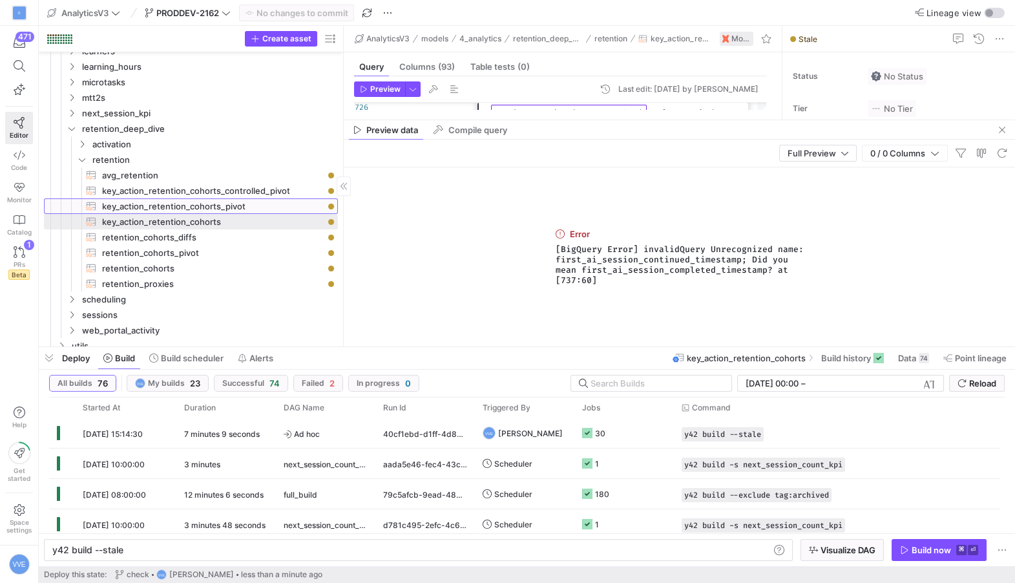
click at [234, 207] on span "key_action_retention_cohorts_pivot​​​​​​​​​​" at bounding box center [212, 206] width 221 height 15
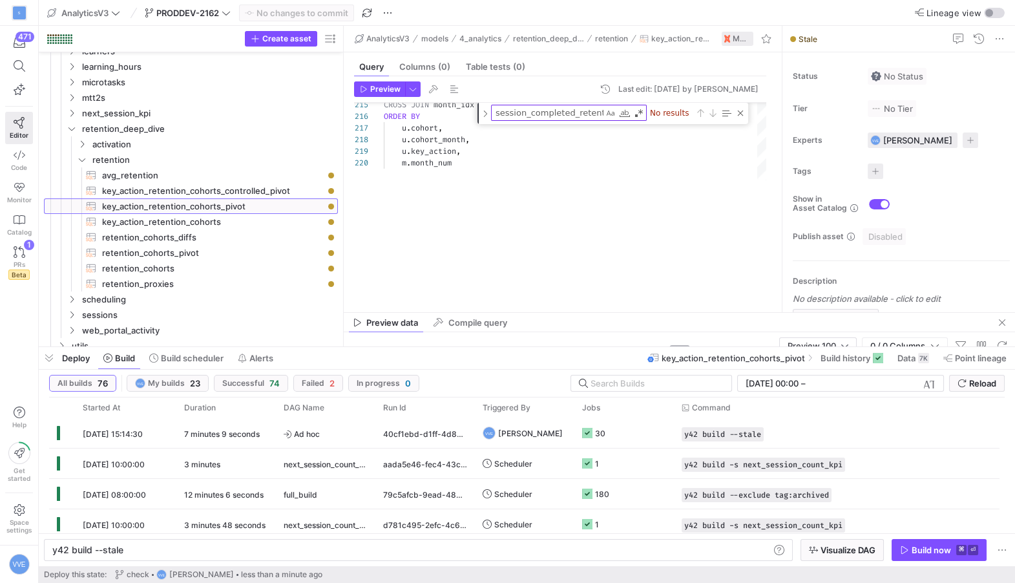
drag, startPoint x: 572, startPoint y: 118, endPoint x: 545, endPoint y: 294, distance: 177.8
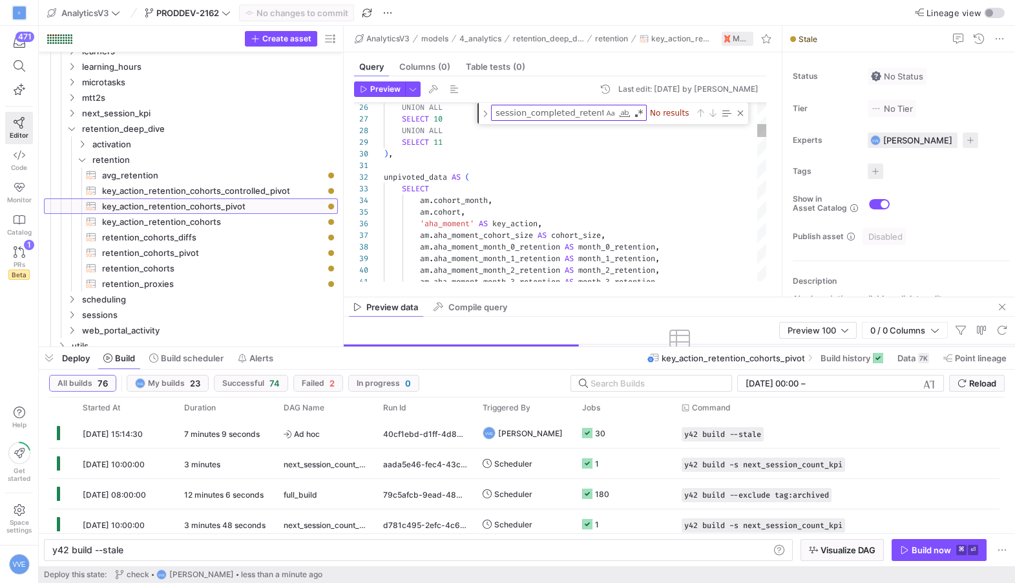
scroll to position [116, 0]
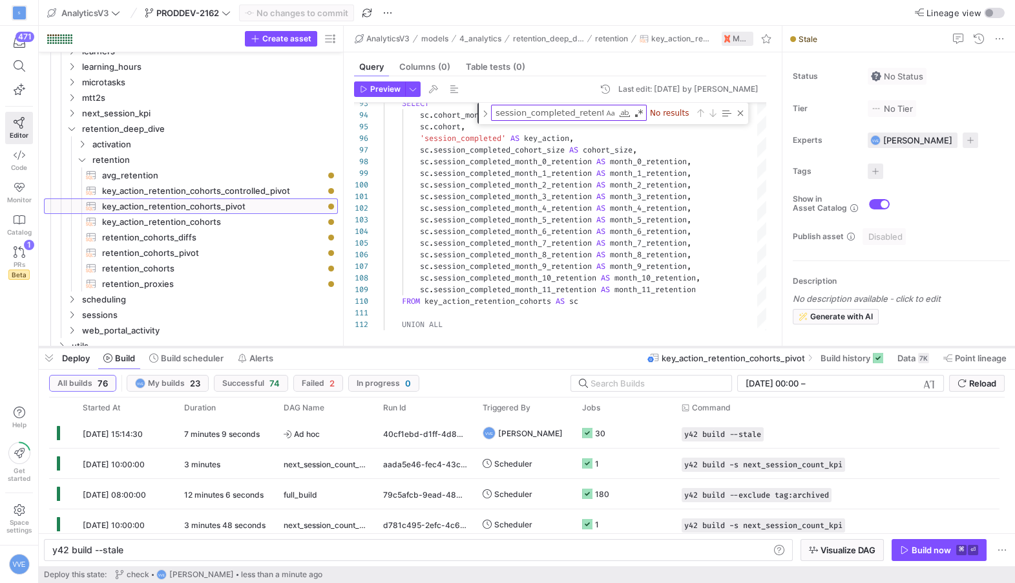
drag, startPoint x: 574, startPoint y: 297, endPoint x: 570, endPoint y: 345, distance: 48.0
click at [570, 345] on as-split "AnalyticsV3 PRODDEV-2162 No changes to commit Lineage view Create asset Drag he…" at bounding box center [527, 291] width 976 height 583
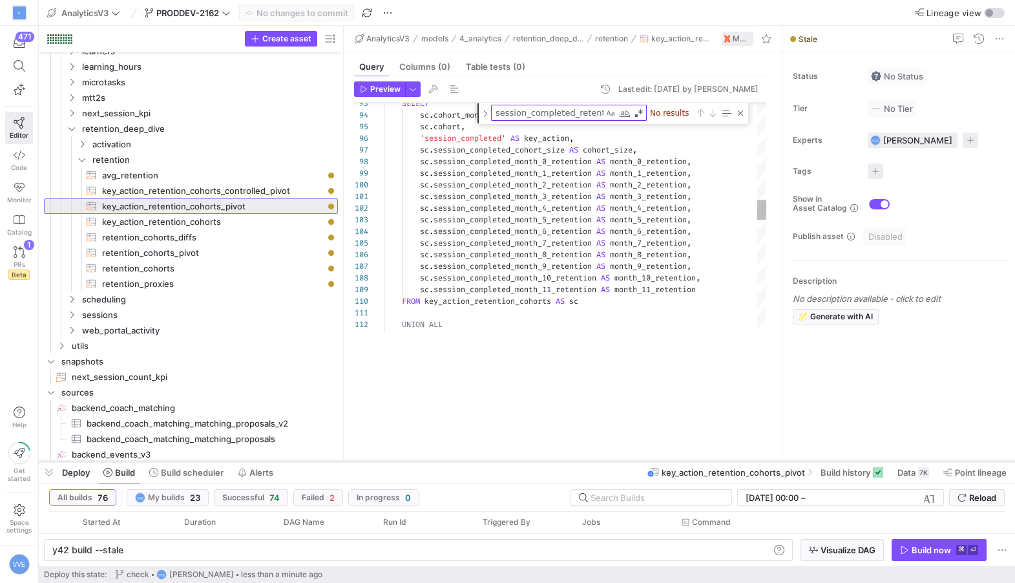
drag, startPoint x: 576, startPoint y: 347, endPoint x: 570, endPoint y: 461, distance: 114.5
click at [571, 463] on div at bounding box center [527, 461] width 976 height 5
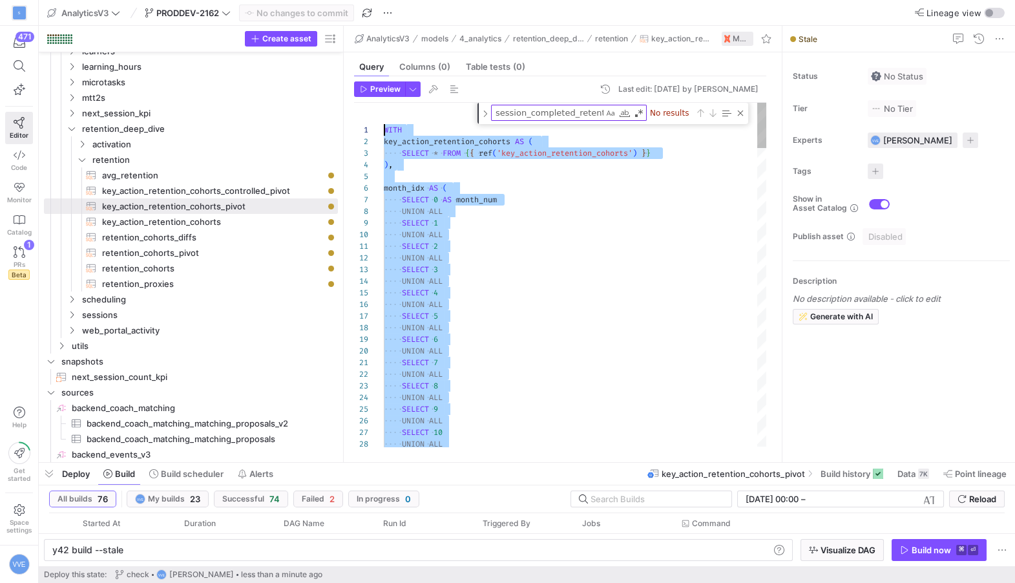
scroll to position [93, 0]
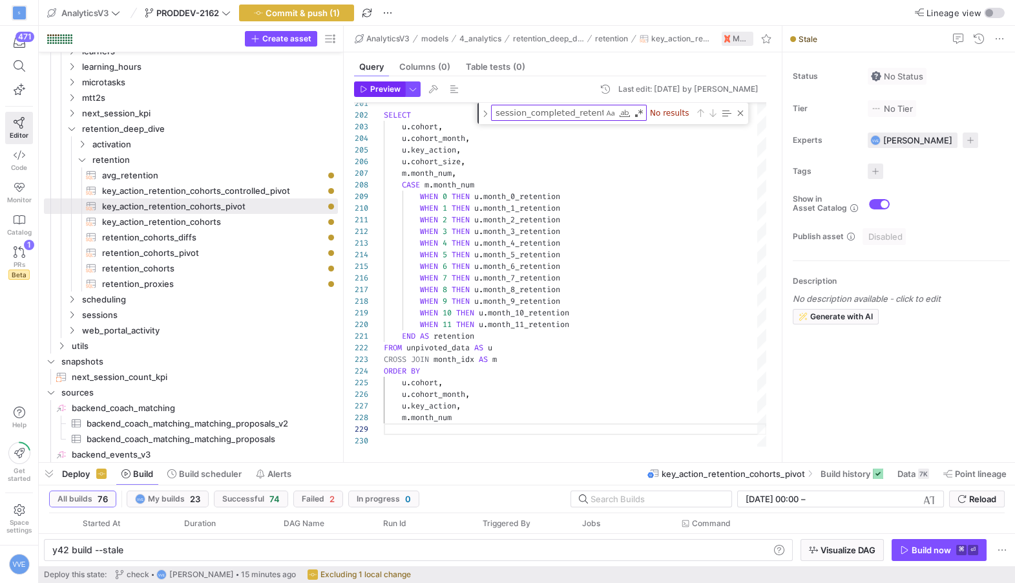
click at [393, 91] on span "Preview" at bounding box center [385, 89] width 30 height 9
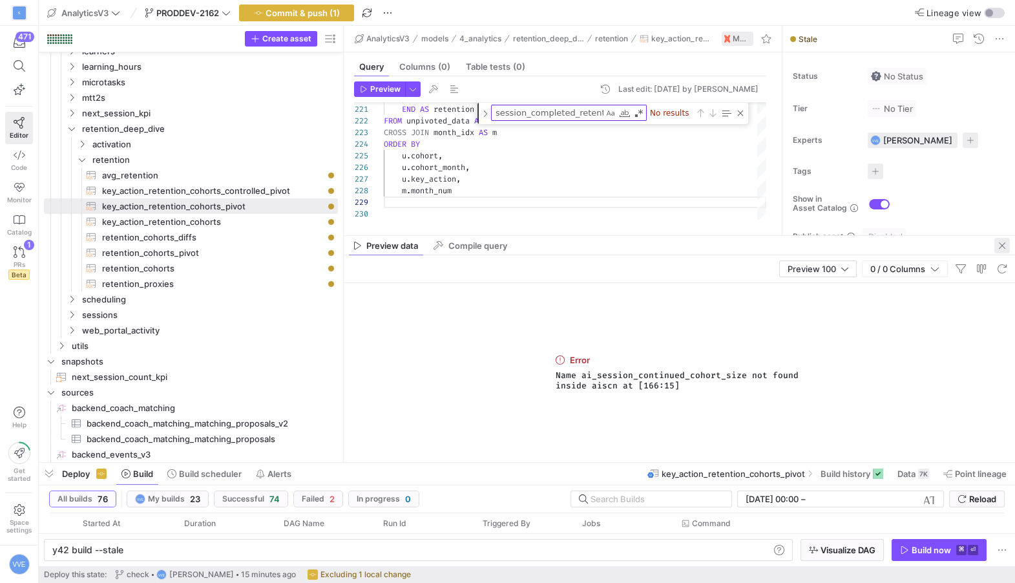
click at [1002, 241] on span "button" at bounding box center [1002, 246] width 16 height 16
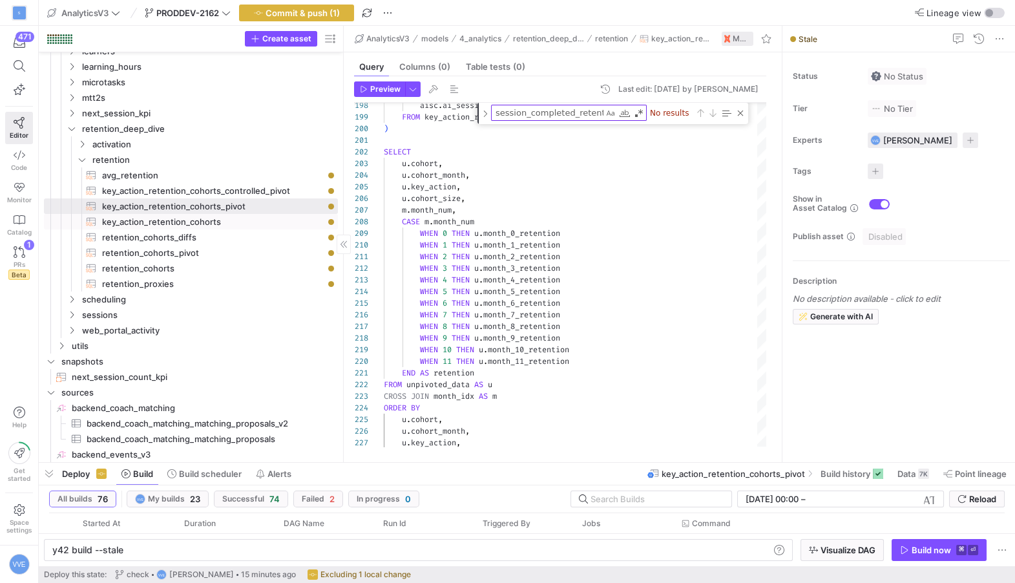
click at [273, 220] on span "key_action_retention_cohorts​​​​​​​​​​" at bounding box center [212, 221] width 221 height 15
type textarea "WITH key_actions_timediffs AS ( SELECT * FROM {{ ref('key_actions_timediffs') }…"
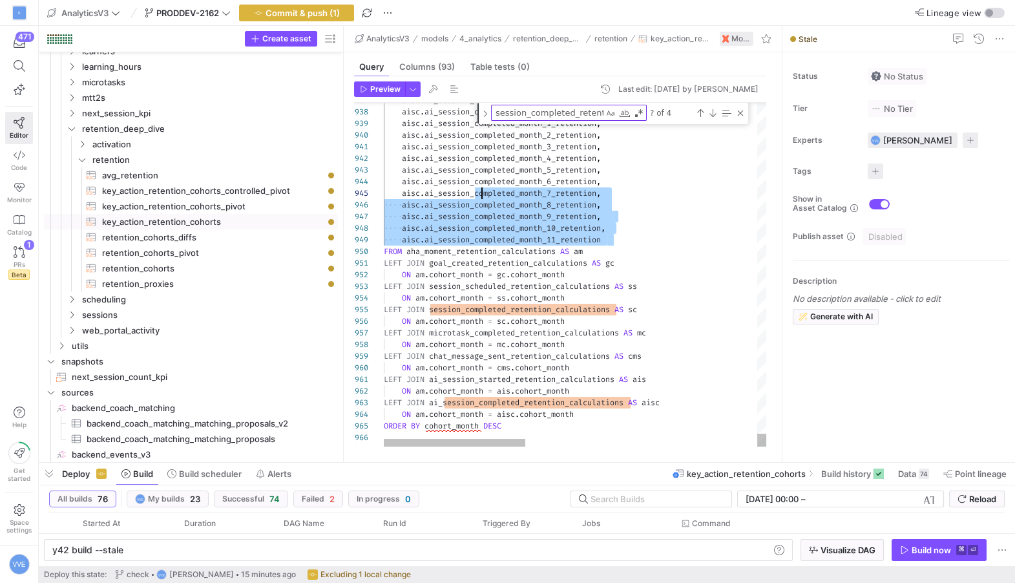
scroll to position [46, 97]
drag, startPoint x: 625, startPoint y: 242, endPoint x: 479, endPoint y: 194, distance: 153.6
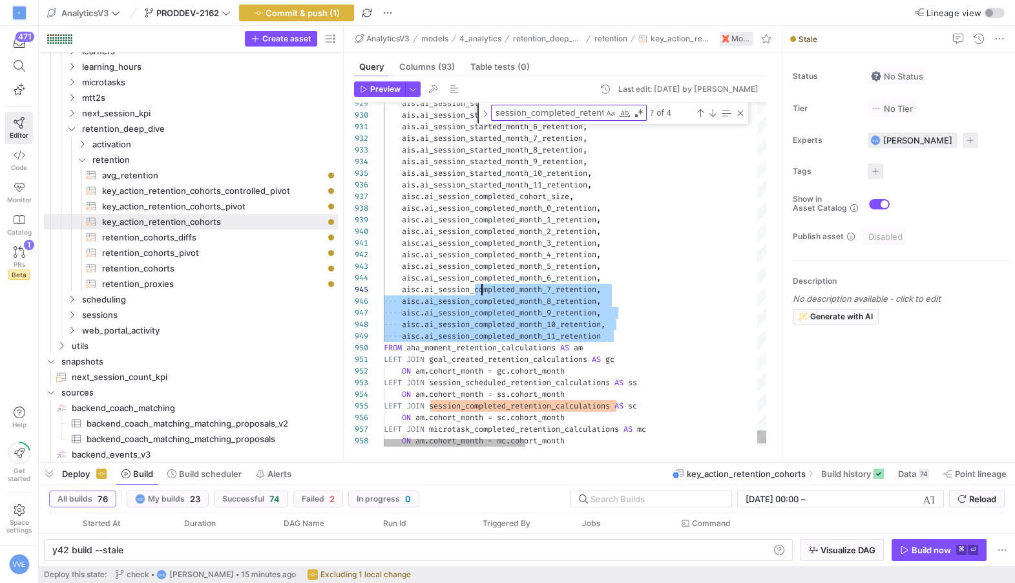
scroll to position [70, 19]
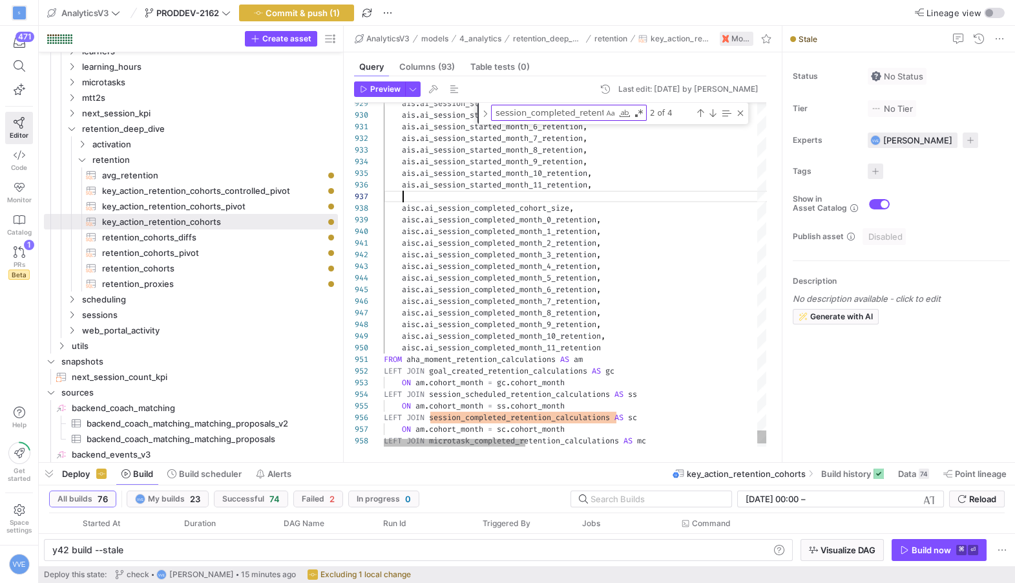
scroll to position [93, 223]
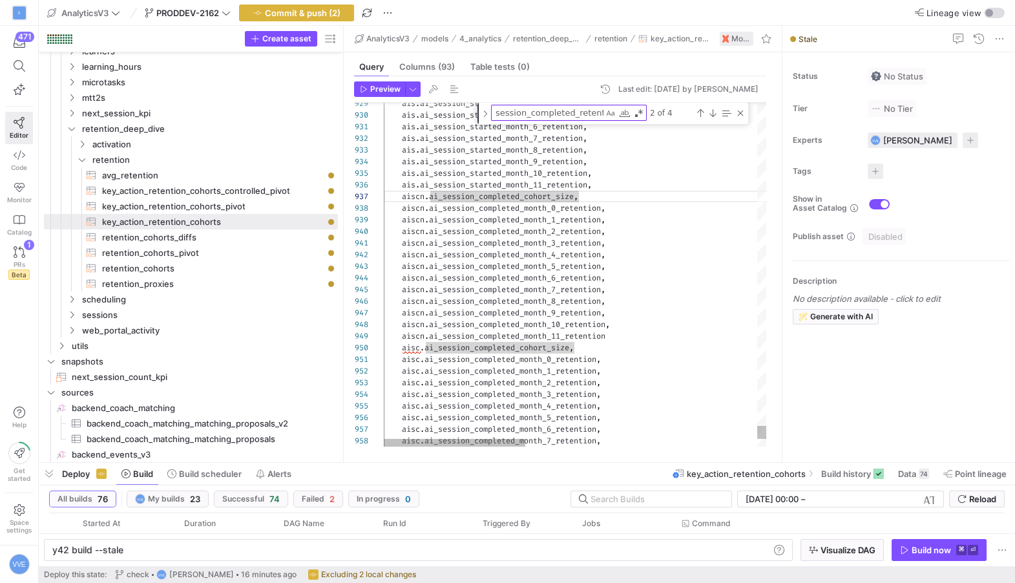
type textarea "ais.ai_session_started_month_6_retention, ais.ai_session_started_month_7_retent…"
click at [580, 108] on textarea "session_completed_retention_calculations" at bounding box center [548, 112] width 112 height 15
type textarea "c"
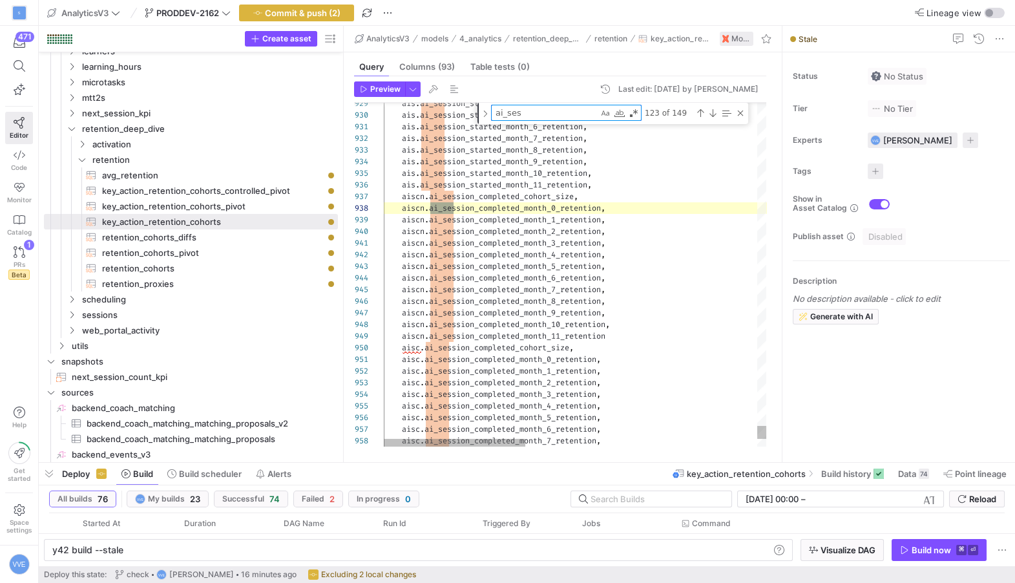
scroll to position [70, 74]
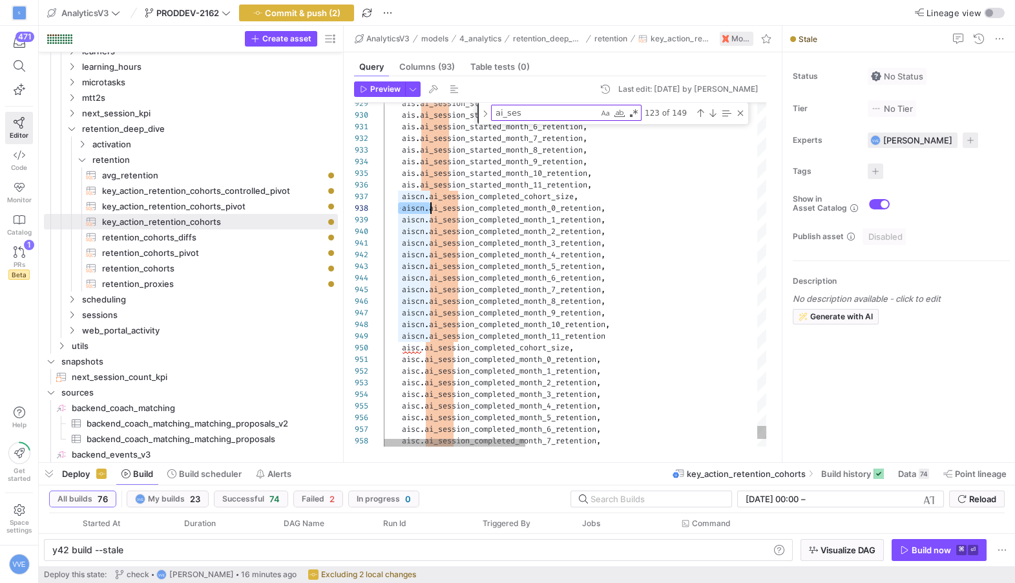
drag, startPoint x: 400, startPoint y: 207, endPoint x: 429, endPoint y: 207, distance: 29.1
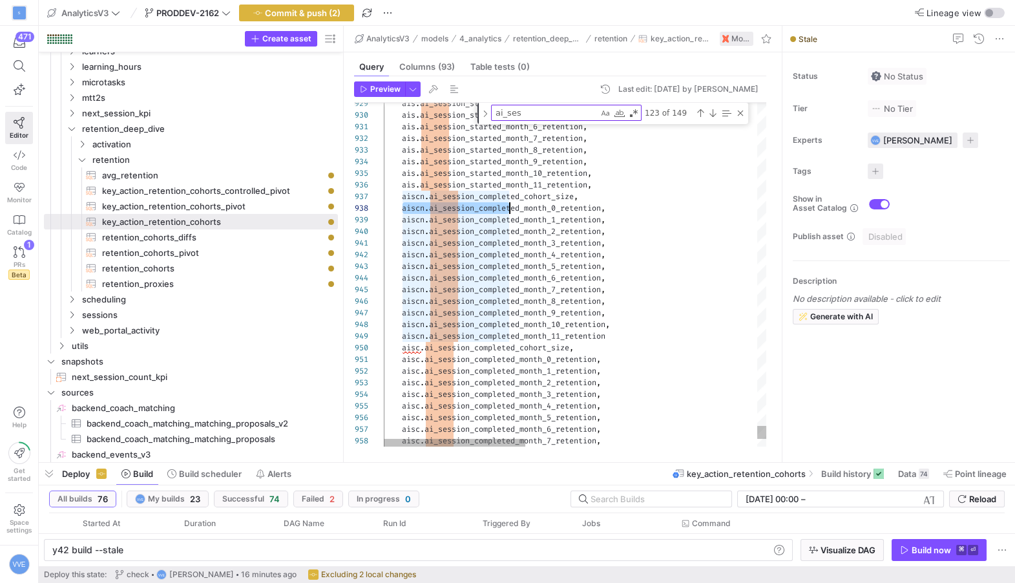
scroll to position [81, 139]
drag, startPoint x: 402, startPoint y: 208, endPoint x: 524, endPoint y: 206, distance: 122.1
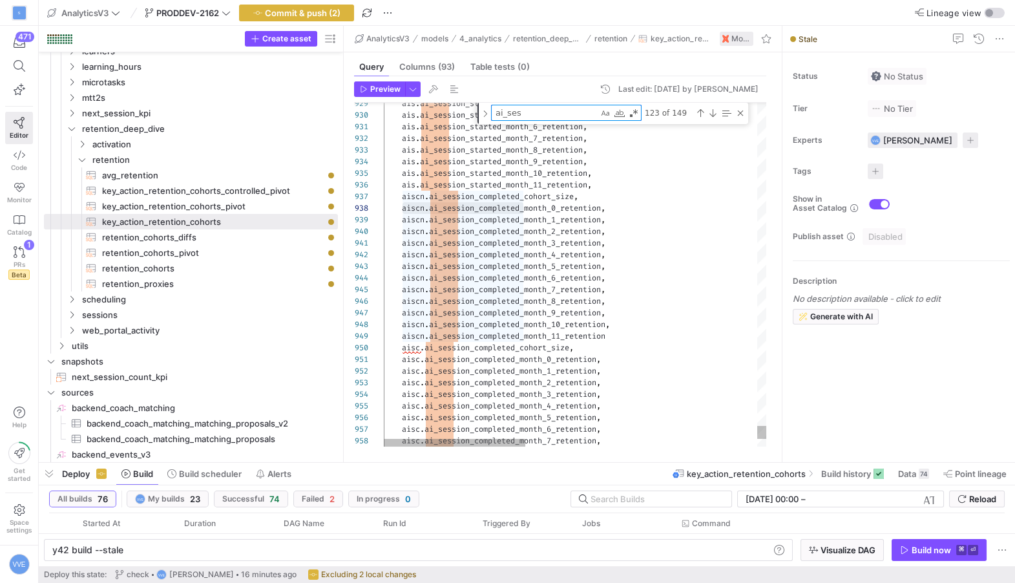
click at [548, 114] on textarea "ai_ses" at bounding box center [545, 112] width 107 height 15
paste textarea "scn.ai_session_completed"
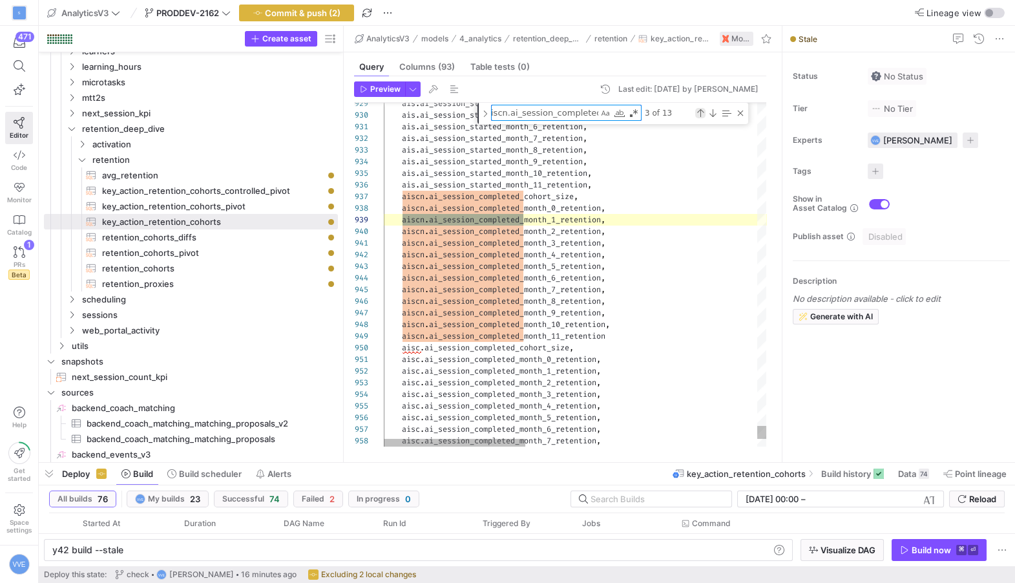
type textarea "aiscn.ai_session_completed"
click at [697, 112] on div "Previous Match (⇧Enter)" at bounding box center [700, 113] width 10 height 10
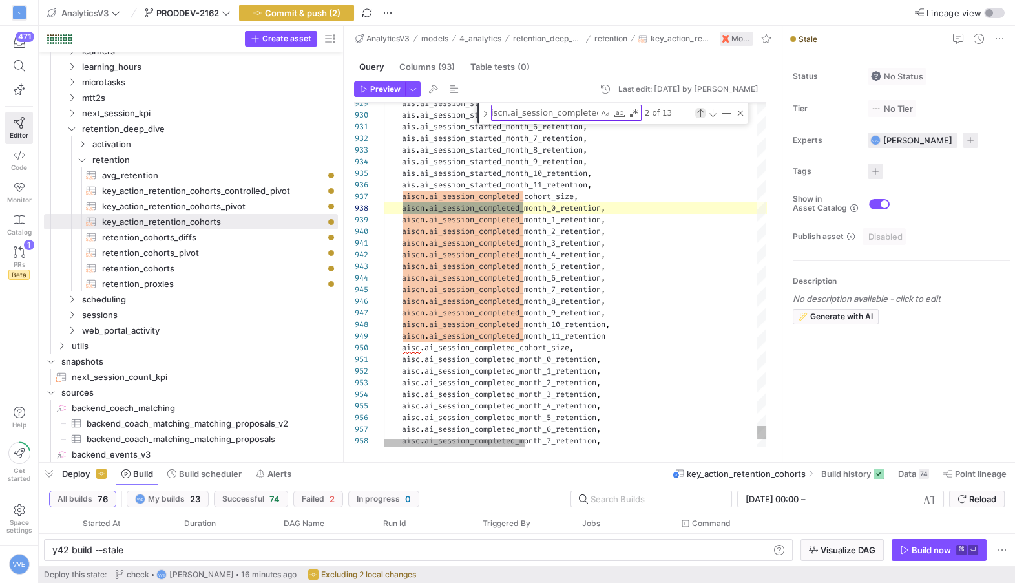
click at [697, 112] on div "Previous Match (⇧Enter)" at bounding box center [700, 113] width 10 height 10
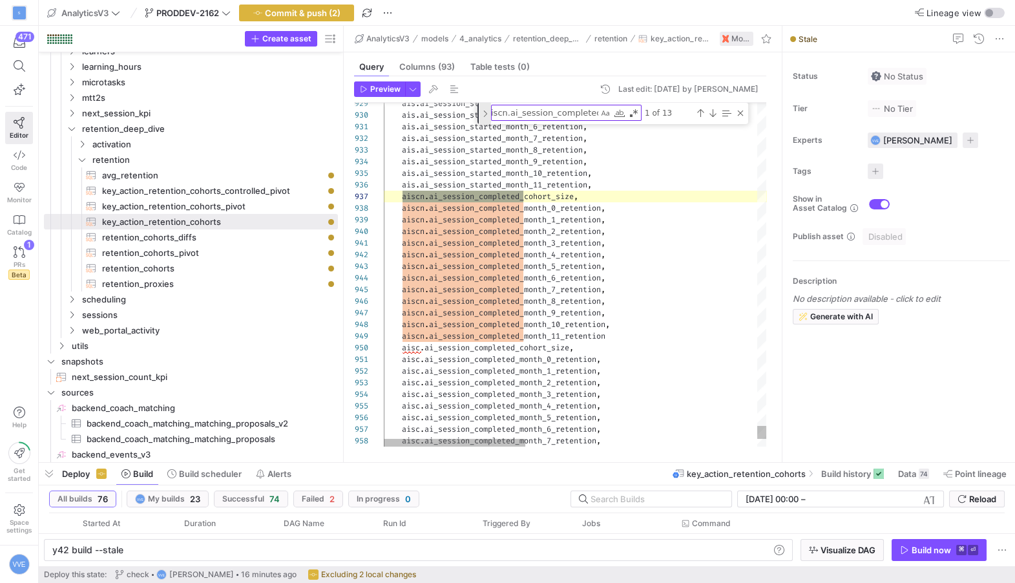
click at [486, 110] on div "Toggle Replace" at bounding box center [485, 113] width 12 height 21
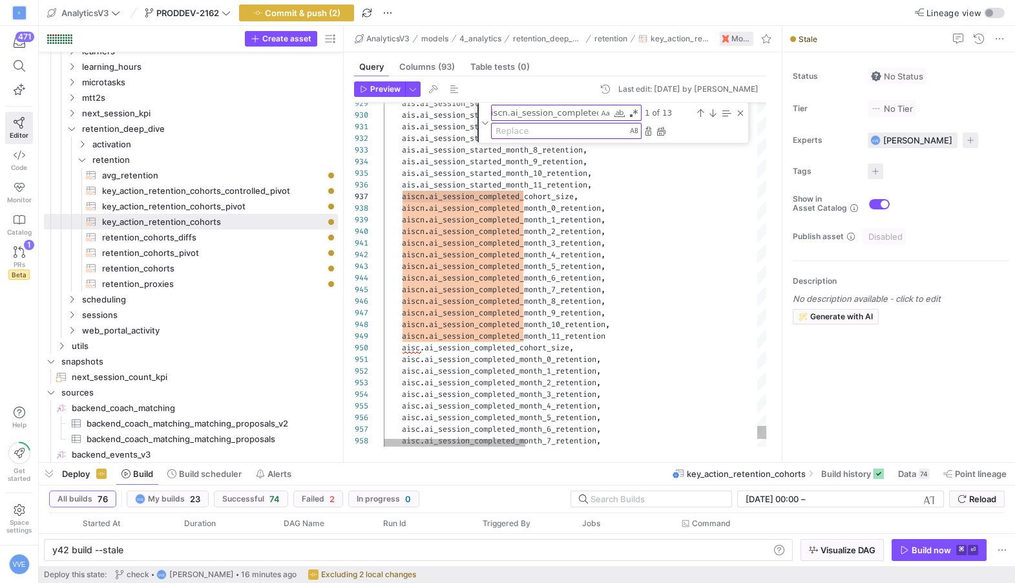
click at [518, 130] on textarea "Replace" at bounding box center [559, 130] width 135 height 15
paste textarea "aiscn.ai_session_completed"
drag, startPoint x: 565, startPoint y: 132, endPoint x: 684, endPoint y: 130, distance: 118.9
click at [685, 131] on div "aiscn.ai_session_completed aiscn.ai_session_completed" at bounding box center [618, 131] width 255 height 16
type textarea "aiscn.ai_session_continued"
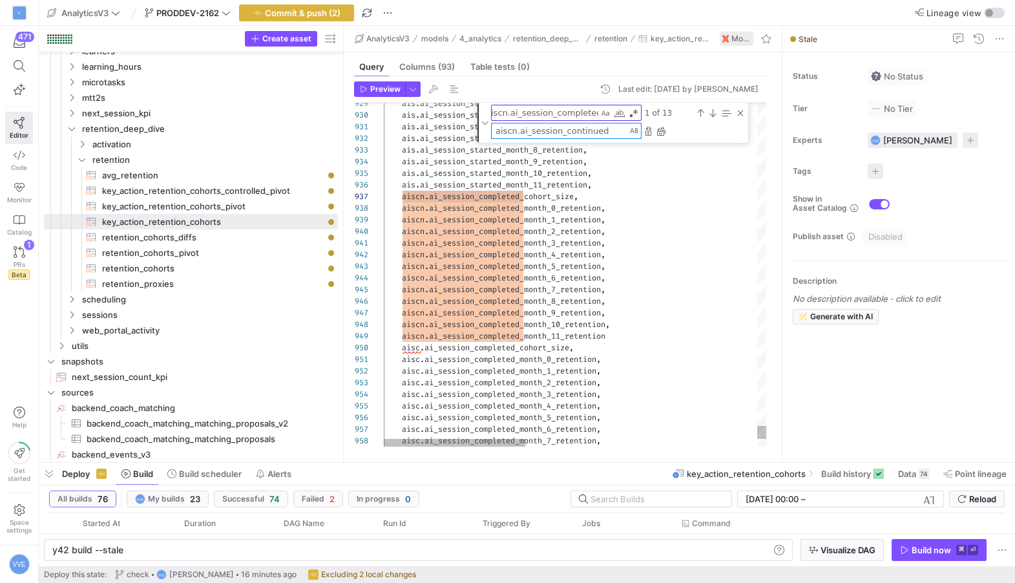
scroll to position [116, 139]
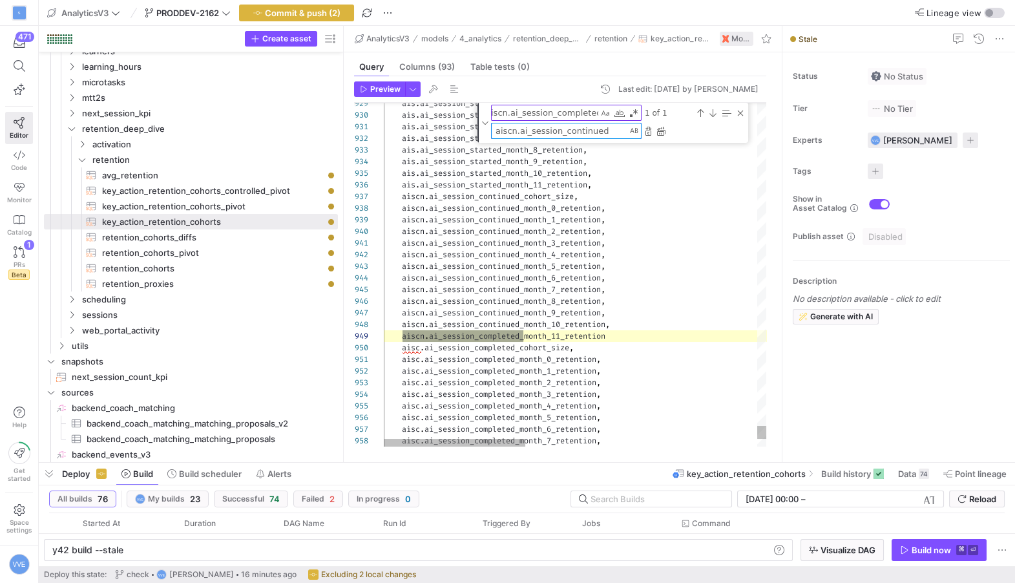
type textarea "aiscn.ai_session_continued_month_3_retention, aiscn.ai_session_continued_month_…"
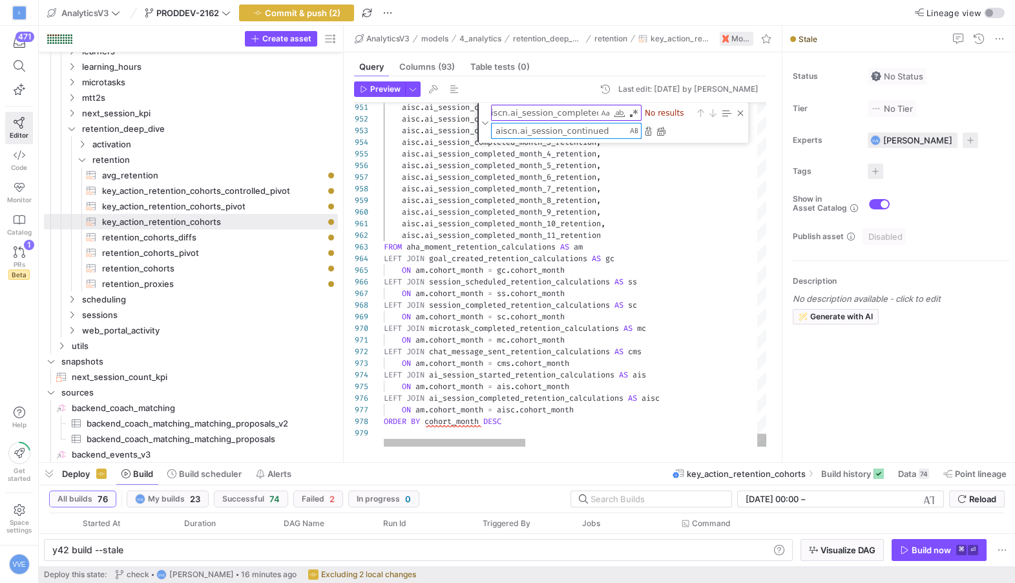
type textarea "aiscn.ai_session_continued"
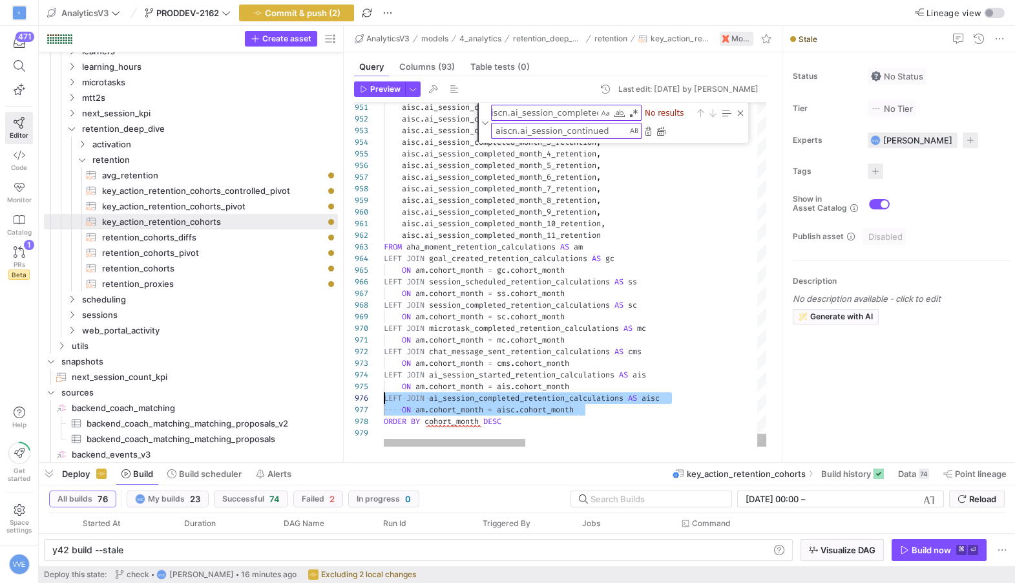
drag, startPoint x: 603, startPoint y: 408, endPoint x: 327, endPoint y: 394, distance: 276.2
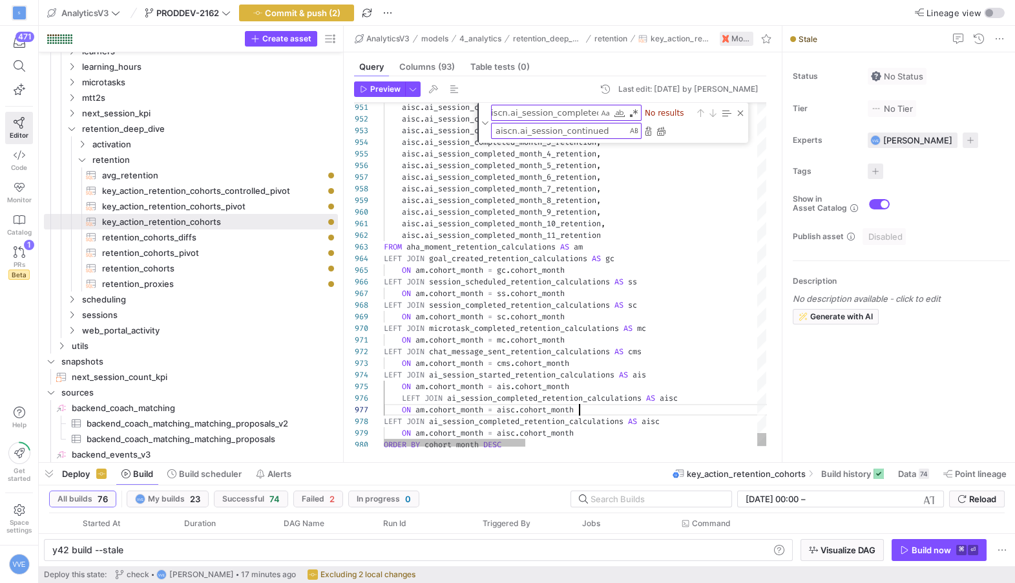
scroll to position [58, 19]
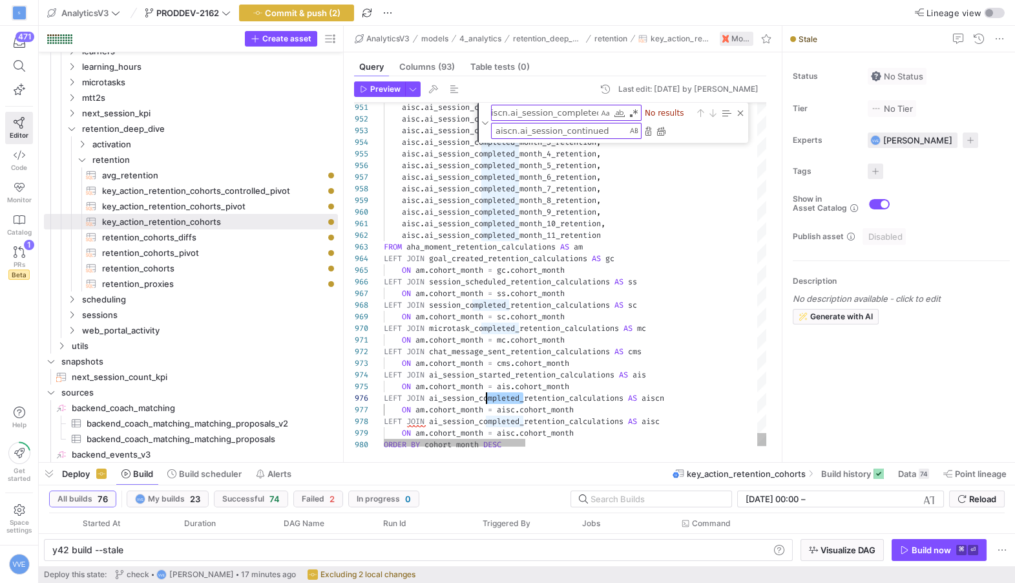
drag, startPoint x: 523, startPoint y: 399, endPoint x: 484, endPoint y: 395, distance: 38.9
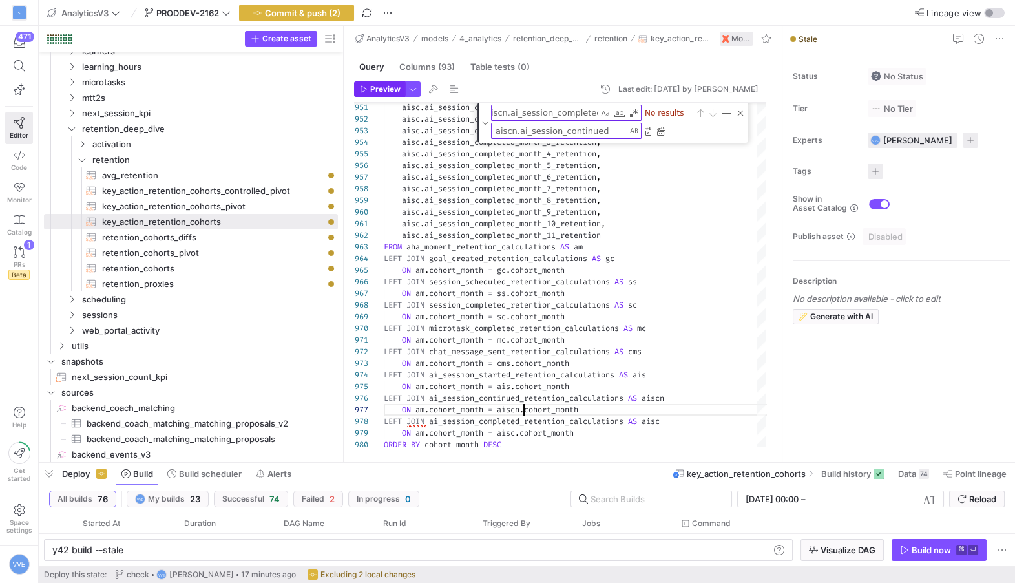
click at [380, 87] on span "Preview" at bounding box center [385, 89] width 30 height 9
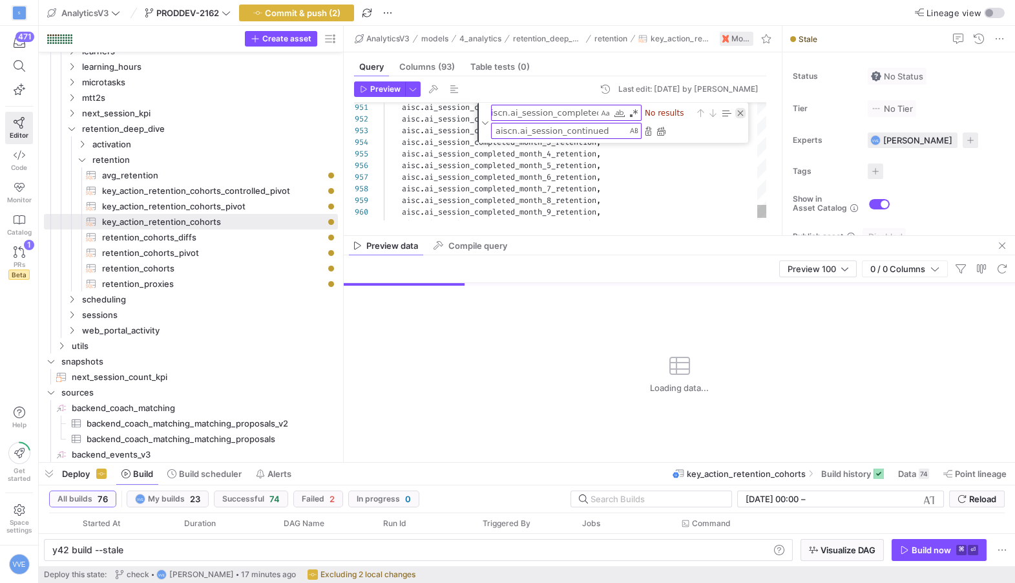
click at [738, 111] on div "Close (Escape)" at bounding box center [740, 113] width 10 height 10
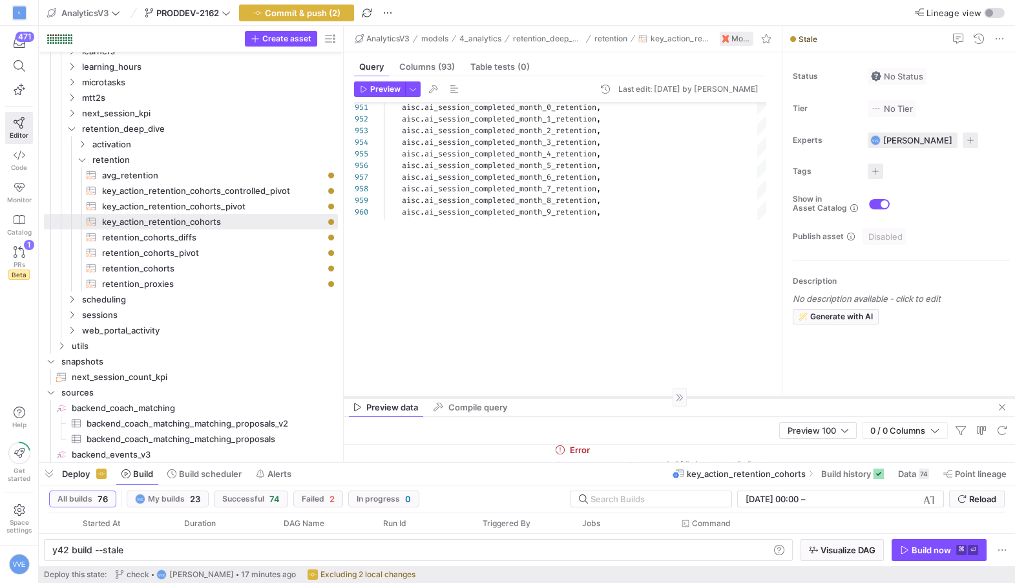
drag, startPoint x: 695, startPoint y: 235, endPoint x: 678, endPoint y: 395, distance: 161.1
click at [678, 397] on div at bounding box center [679, 397] width 671 height 1
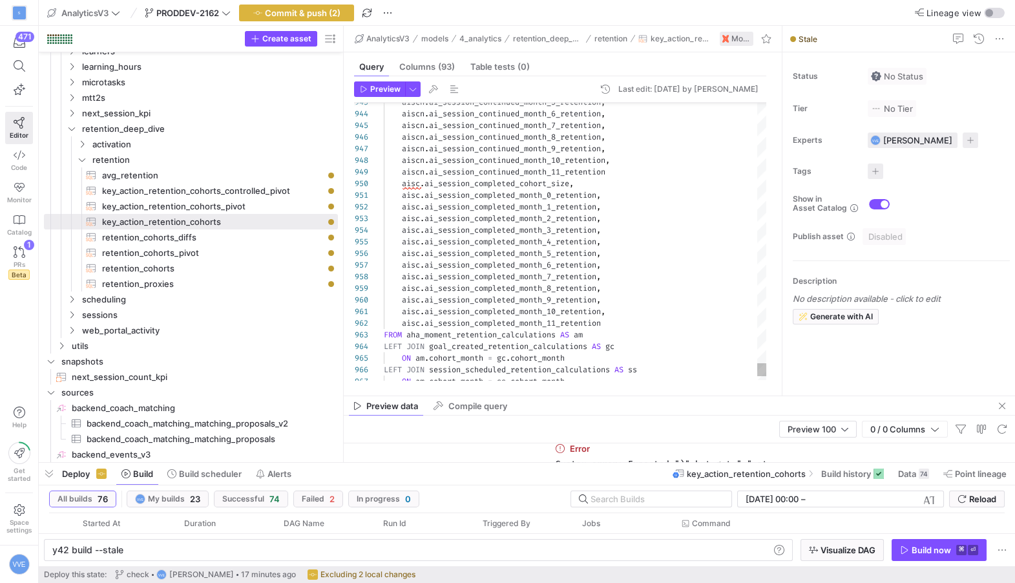
type textarea "aiscn.ai_session_continued_month_3_retention, aiscn.ai_session_continued_month_…"
click at [384, 89] on span "Preview" at bounding box center [385, 89] width 30 height 9
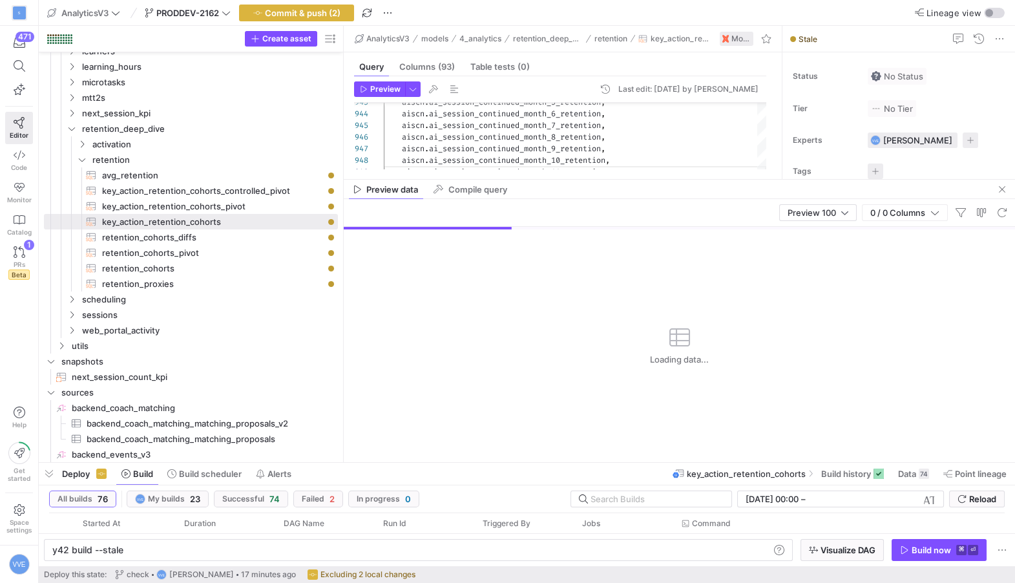
drag, startPoint x: 665, startPoint y: 394, endPoint x: 665, endPoint y: 191, distance: 202.9
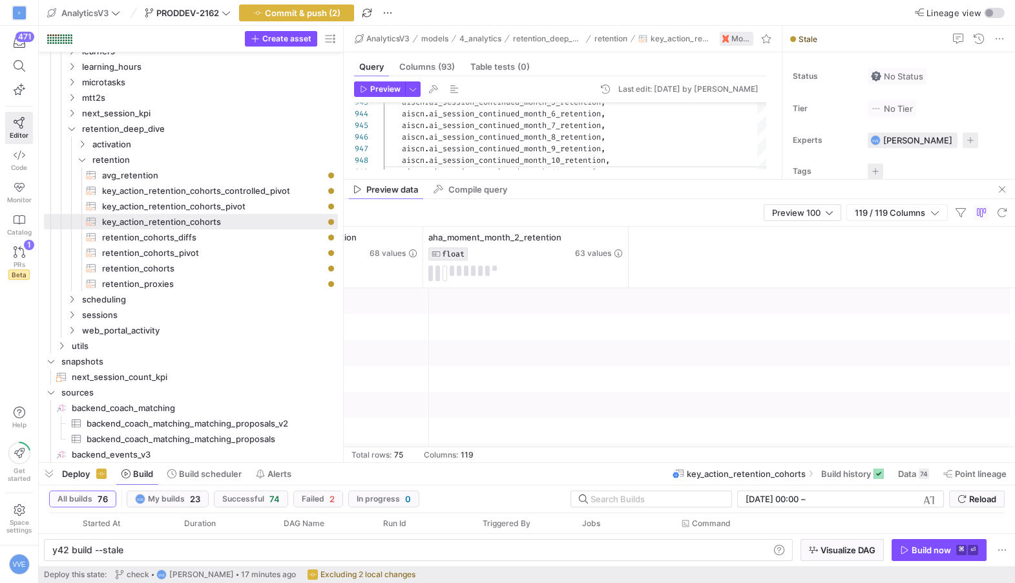
scroll to position [0, 946]
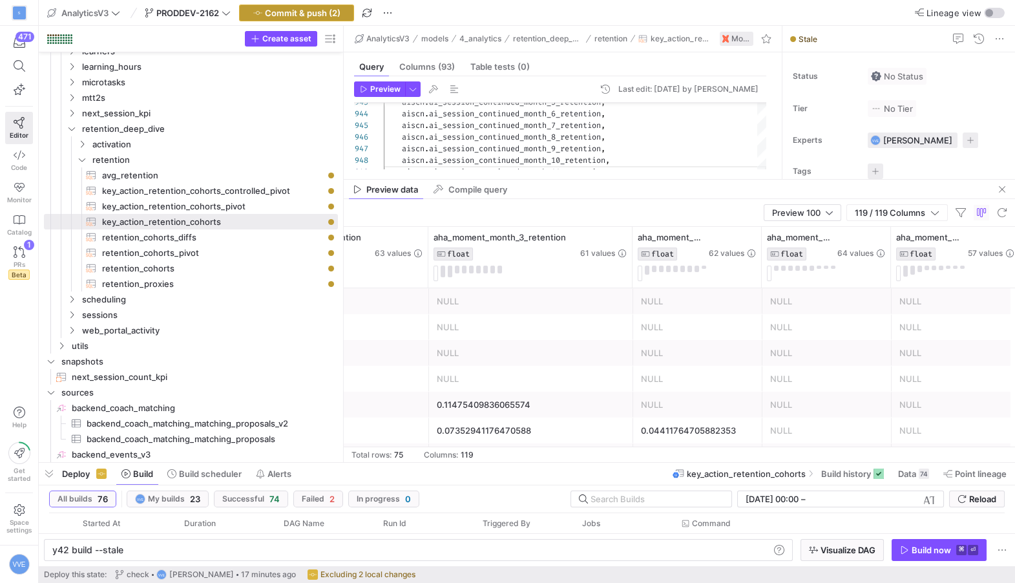
click at [348, 19] on span "button" at bounding box center [297, 13] width 114 height 16
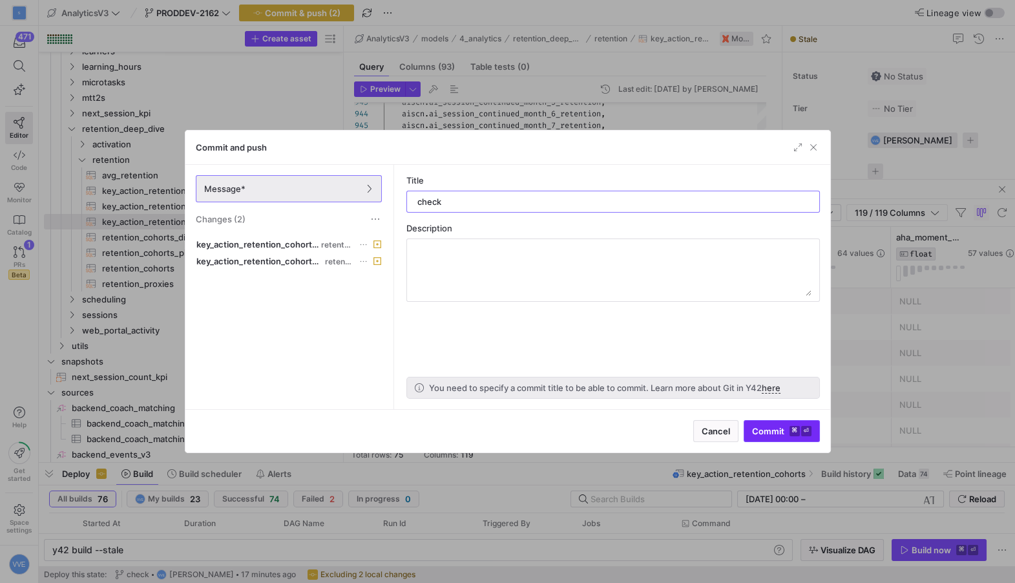
type input "check"
click at [789, 432] on kbd "⌘" at bounding box center [794, 431] width 10 height 10
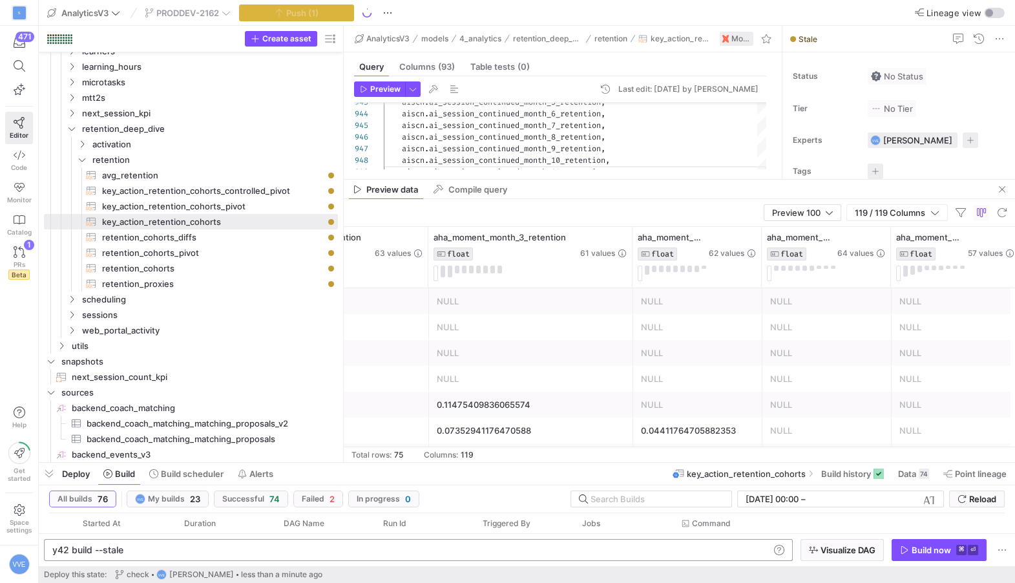
click at [227, 547] on div "y42 build --stale" at bounding box center [411, 550] width 718 height 10
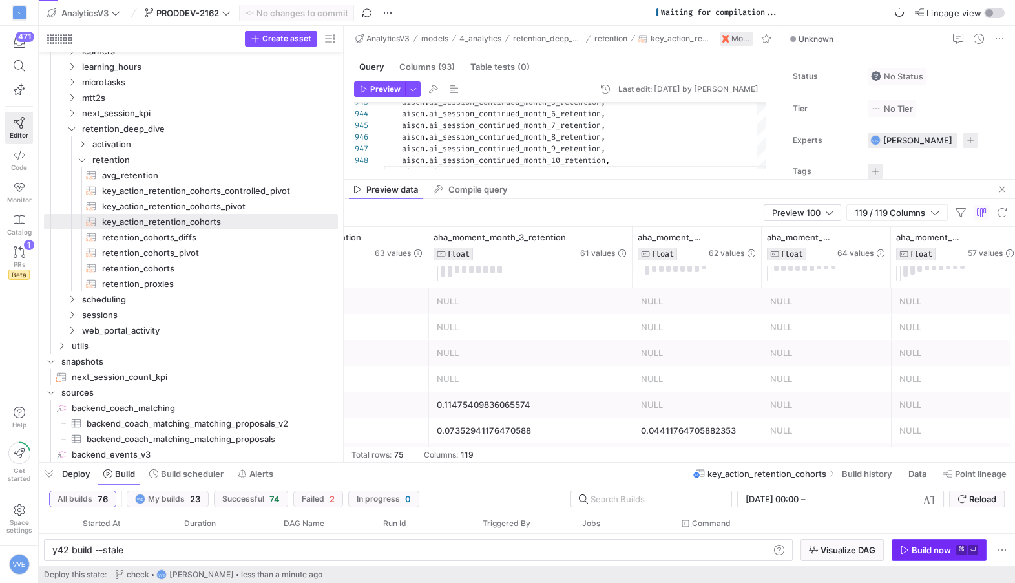
click at [914, 547] on div "Build now" at bounding box center [931, 550] width 39 height 10
click at [844, 485] on y42-bottom-drawer-toolbar "Deploy Build Build scheduler Alerts key_action_retention_cohorts Build history …" at bounding box center [527, 474] width 976 height 23
click at [844, 482] on span at bounding box center [852, 473] width 73 height 21
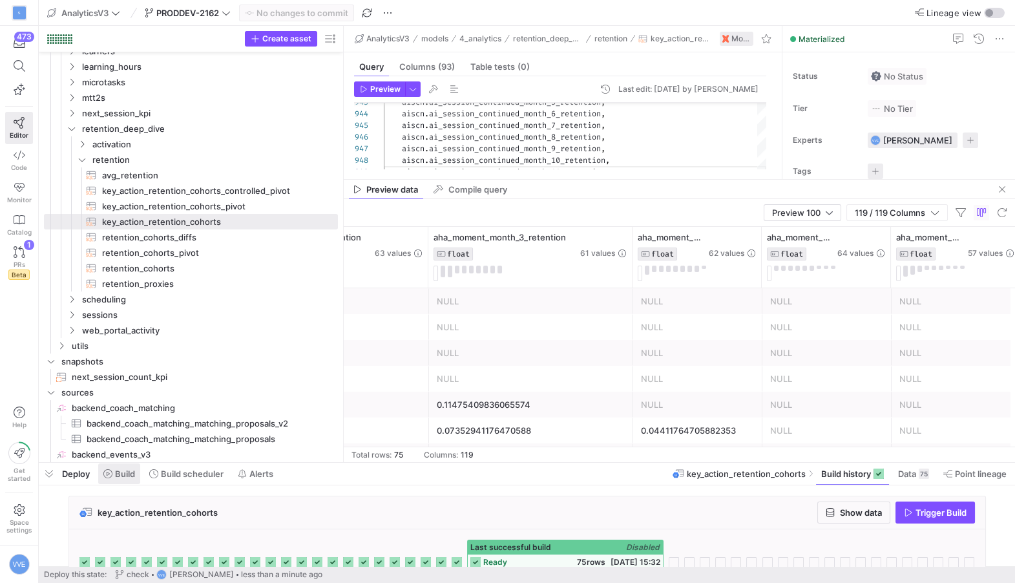
click at [138, 473] on span at bounding box center [119, 473] width 42 height 21
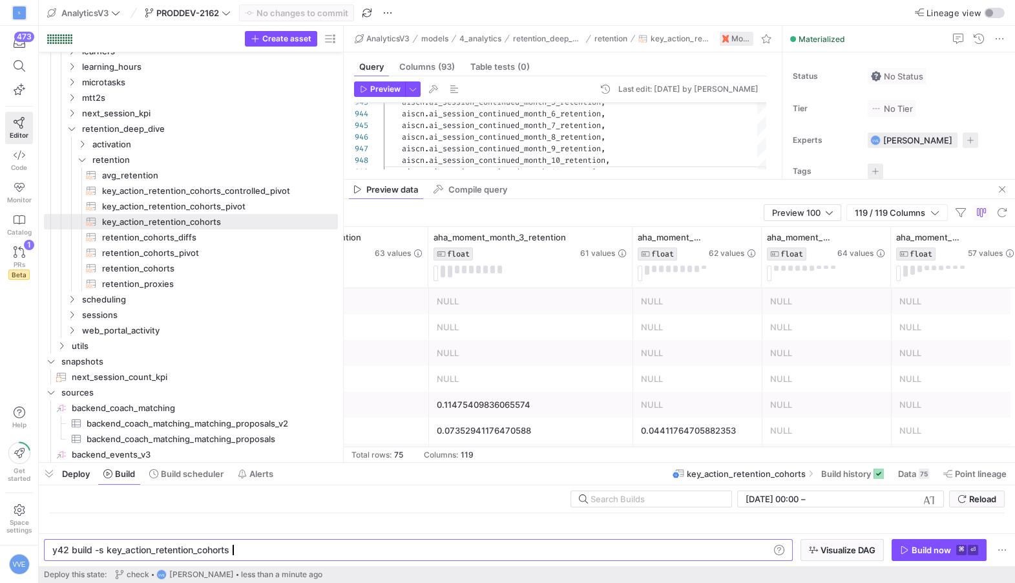
scroll to position [0, 177]
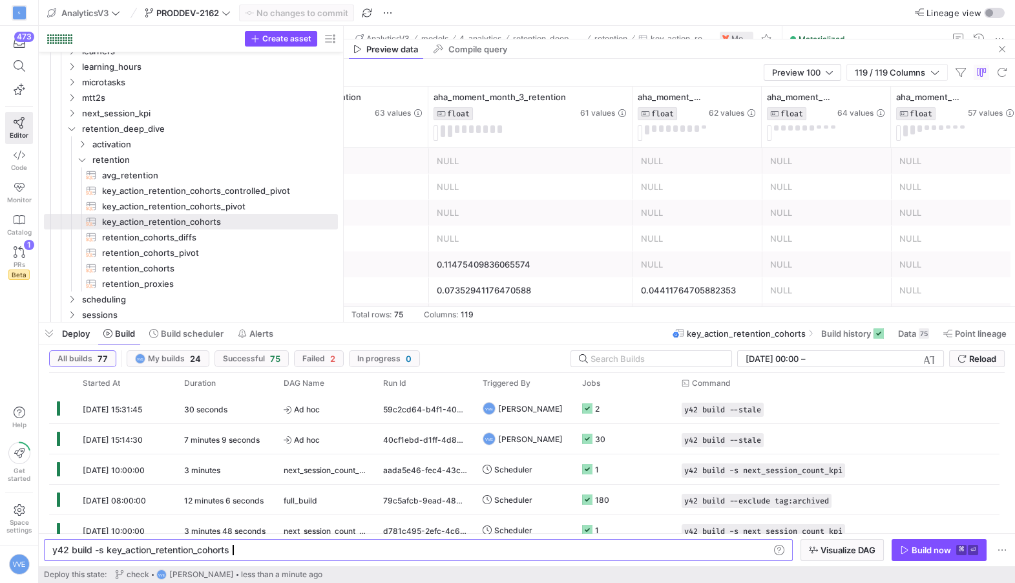
drag, startPoint x: 431, startPoint y: 459, endPoint x: 440, endPoint y: 319, distance: 140.5
click at [440, 320] on div at bounding box center [527, 322] width 976 height 5
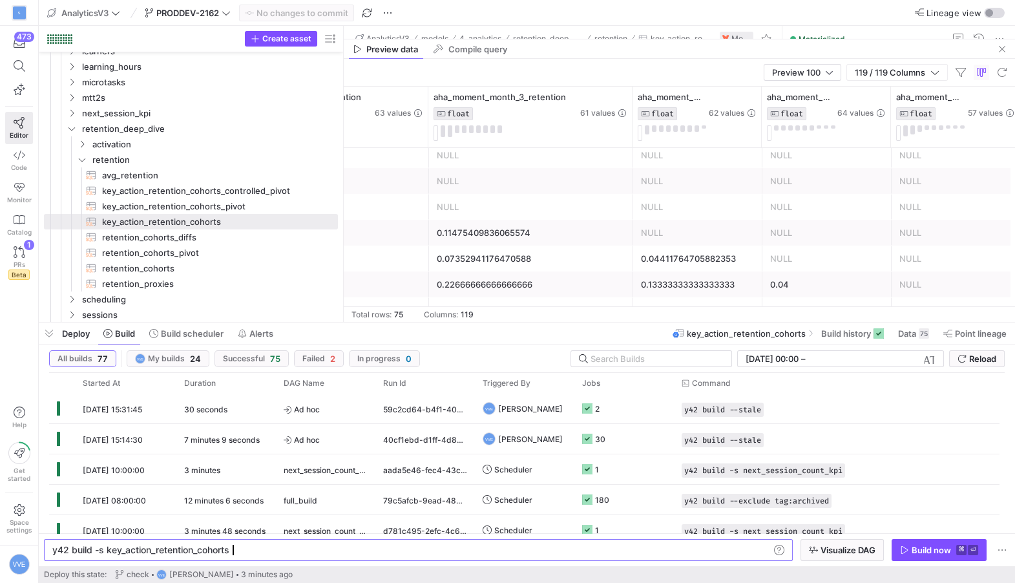
scroll to position [32, 0]
click at [36, 255] on div "473 Editor Code Monitor Catalog PRs Beta 1" at bounding box center [19, 158] width 38 height 264
click at [277, 189] on span "key_action_retention_cohorts_controlled_pivot​​​​​​​​​​" at bounding box center [212, 190] width 221 height 15
type textarea "{# This table replicates the key_action_retention_cohorts_pivot table, with the…"
type textarea "y42 build -s key_action_retention_cohorts_controlled_pivot"
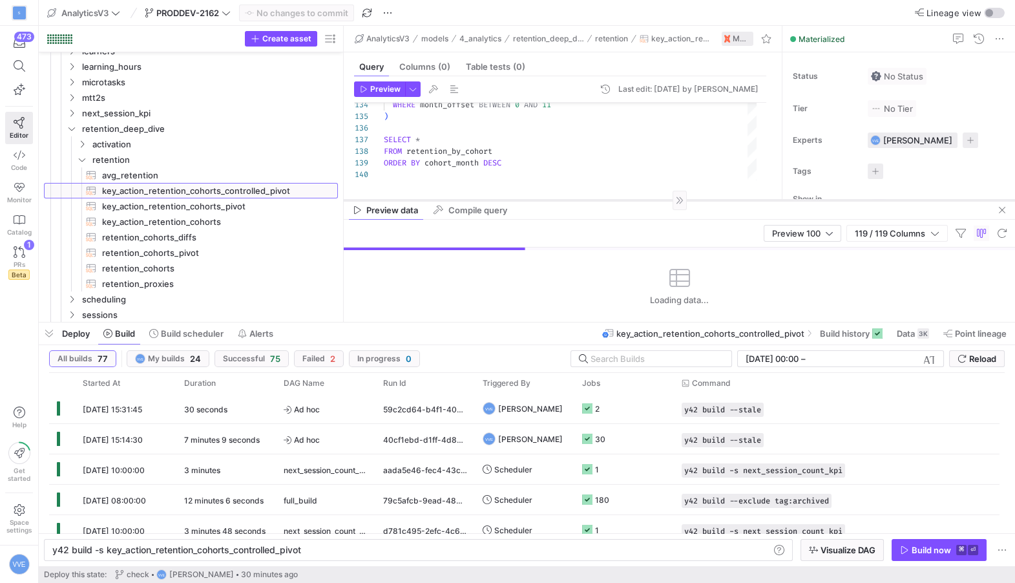
drag, startPoint x: 577, startPoint y: 38, endPoint x: 527, endPoint y: 198, distance: 167.1
click at [527, 200] on div at bounding box center [679, 200] width 671 height 1
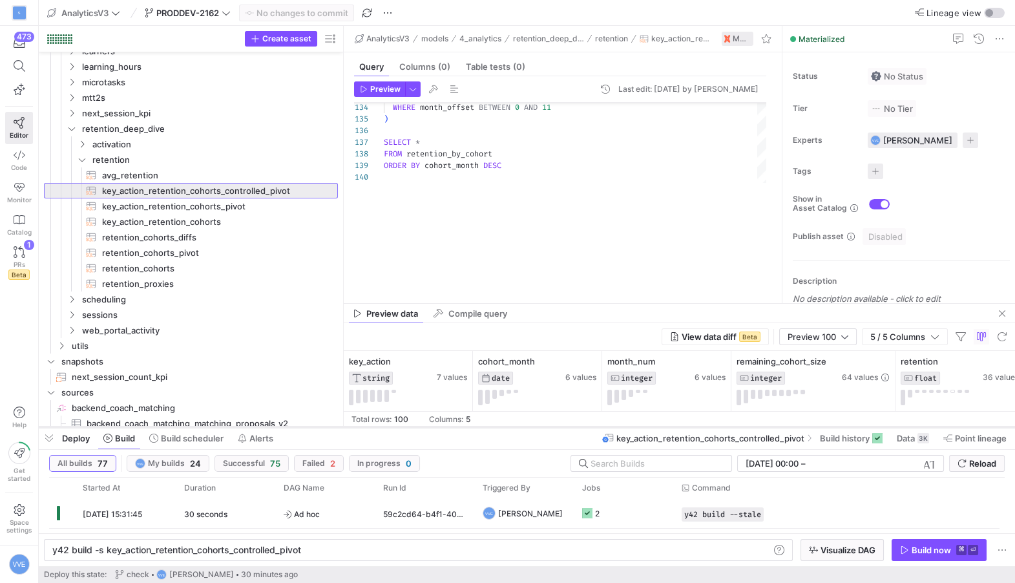
drag, startPoint x: 532, startPoint y: 320, endPoint x: 506, endPoint y: 440, distance: 122.3
click at [505, 430] on div at bounding box center [527, 426] width 976 height 5
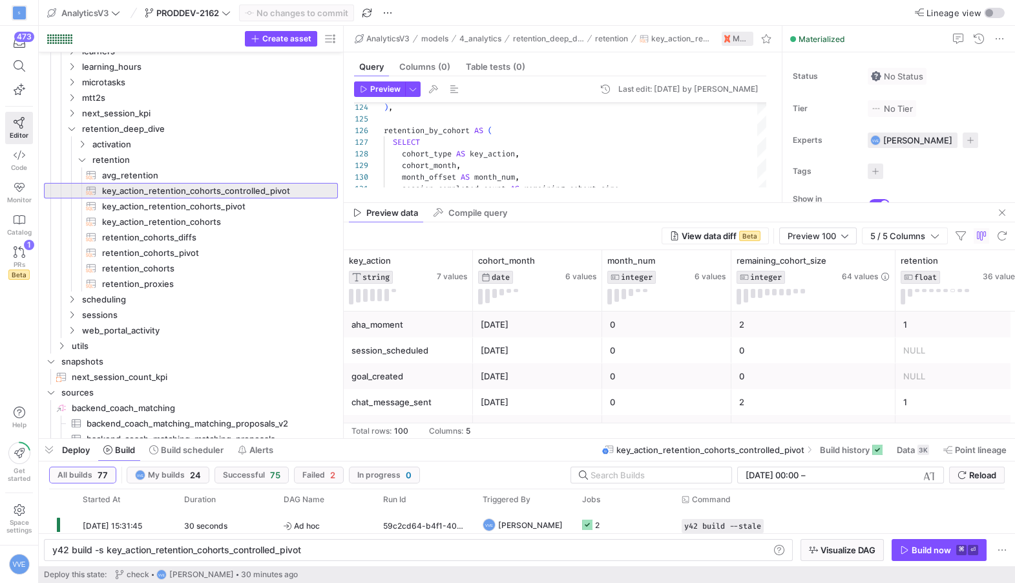
drag, startPoint x: 584, startPoint y: 316, endPoint x: 584, endPoint y: 167, distance: 149.2
click at [584, 166] on as-split "AnalyticsV3 models 4_analytics retention_deep_dive retention key_action_retenti…" at bounding box center [679, 232] width 671 height 412
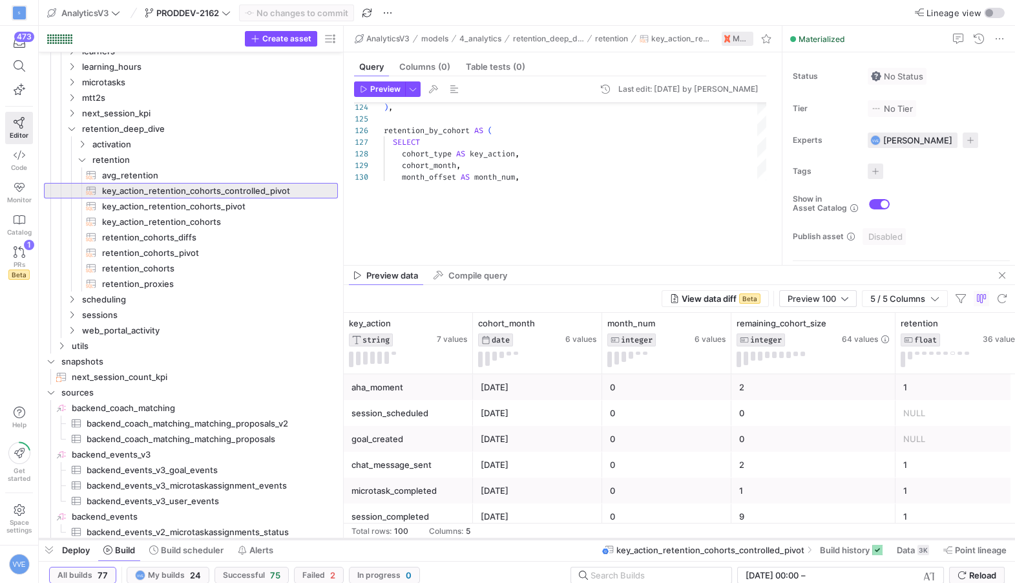
drag, startPoint x: 460, startPoint y: 439, endPoint x: 441, endPoint y: 539, distance: 101.9
click at [441, 539] on div at bounding box center [527, 538] width 976 height 5
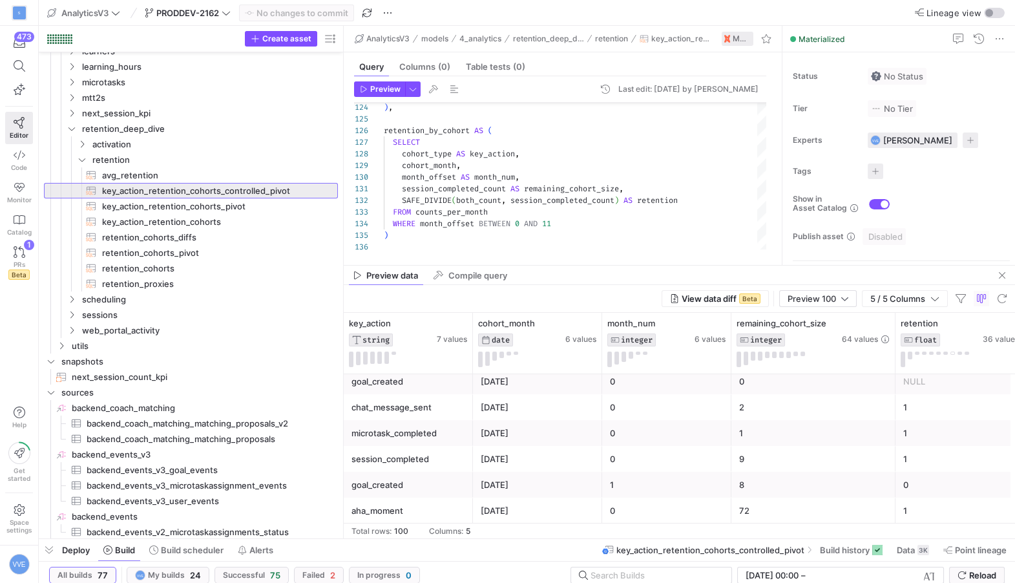
scroll to position [58, 0]
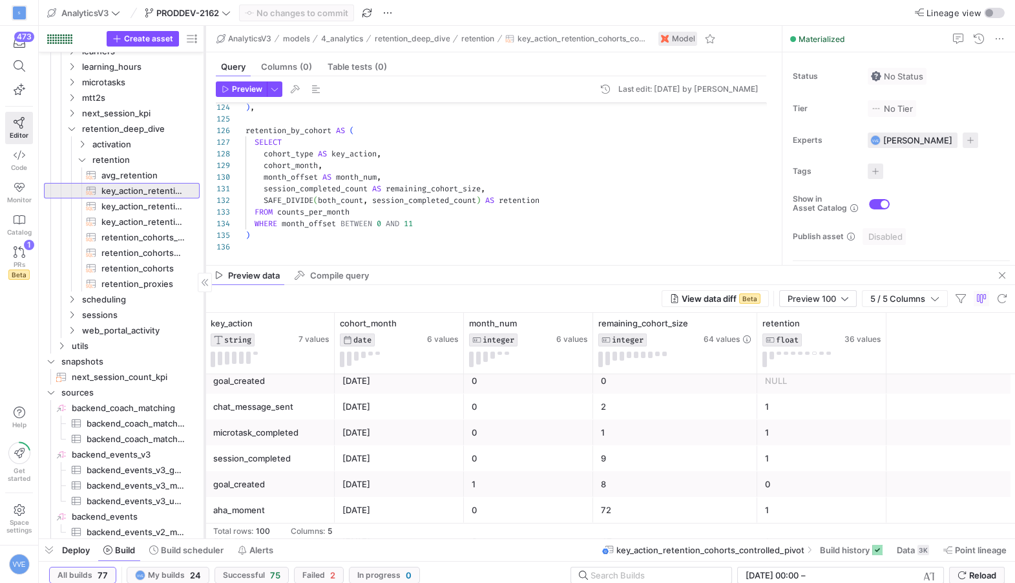
drag, startPoint x: 343, startPoint y: 365, endPoint x: 205, endPoint y: 384, distance: 139.5
click at [205, 384] on div at bounding box center [205, 282] width 1 height 512
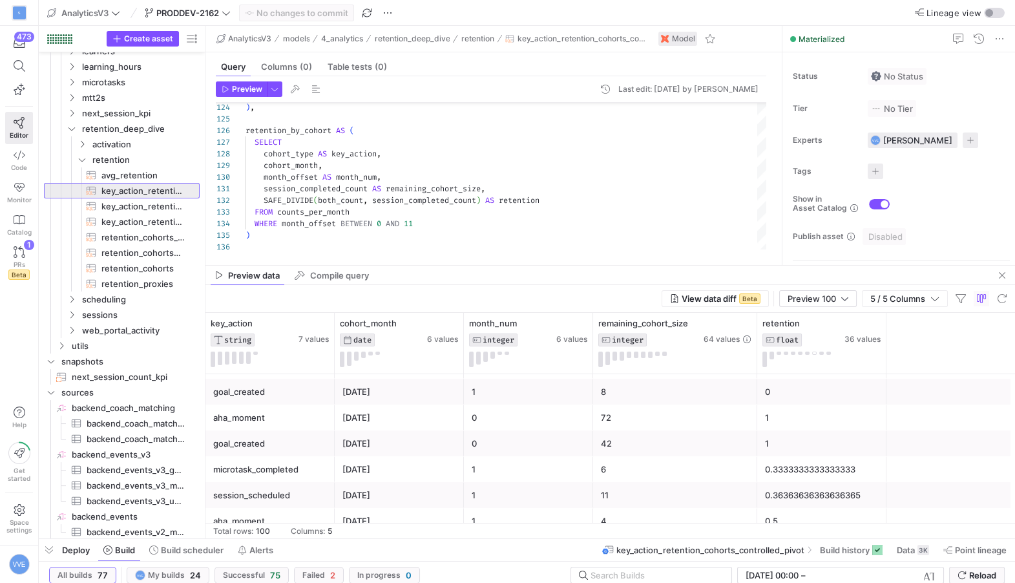
scroll to position [154, 0]
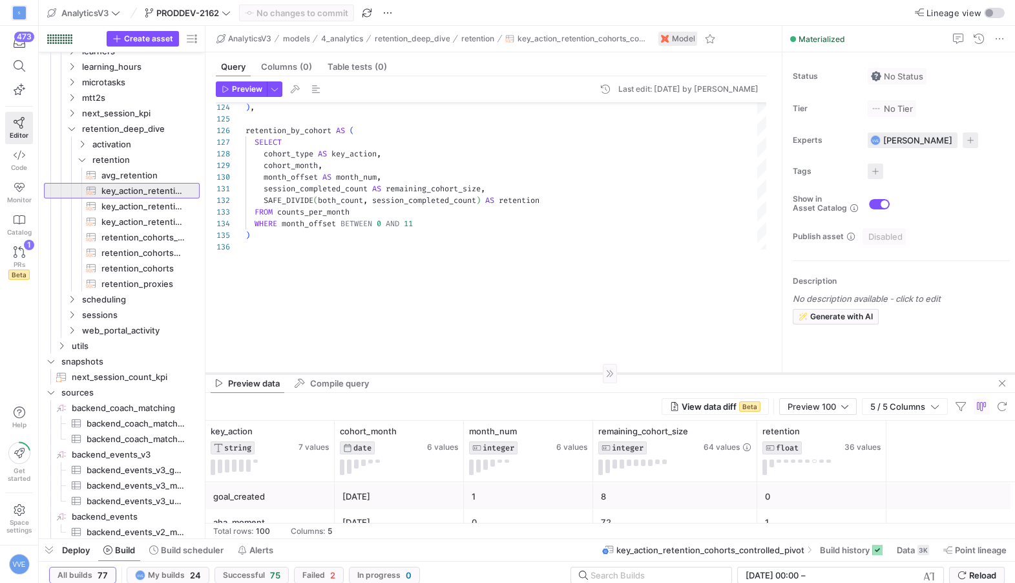
drag, startPoint x: 408, startPoint y: 264, endPoint x: 384, endPoint y: 371, distance: 110.5
click at [384, 373] on div at bounding box center [609, 373] width 809 height 1
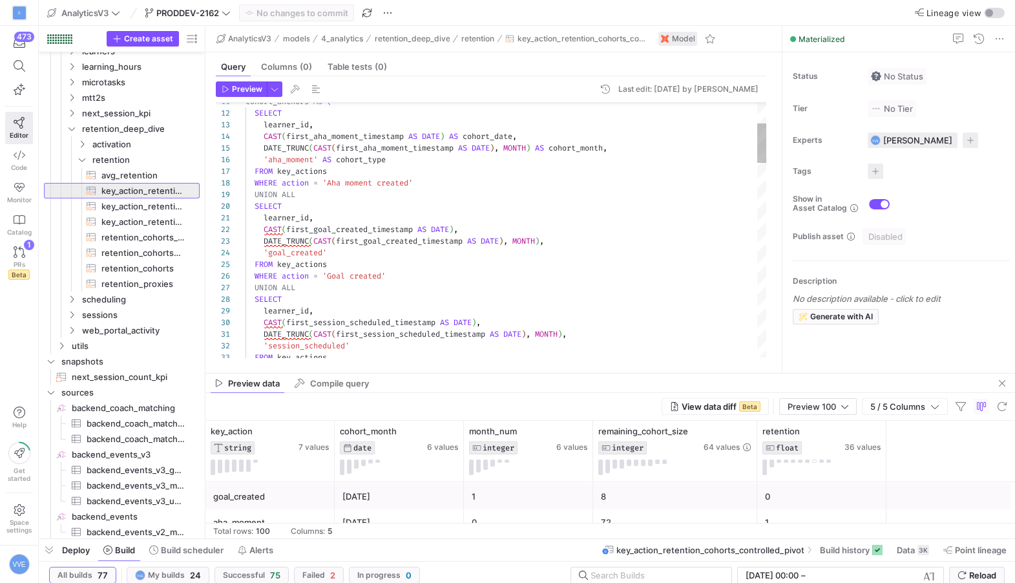
scroll to position [116, 0]
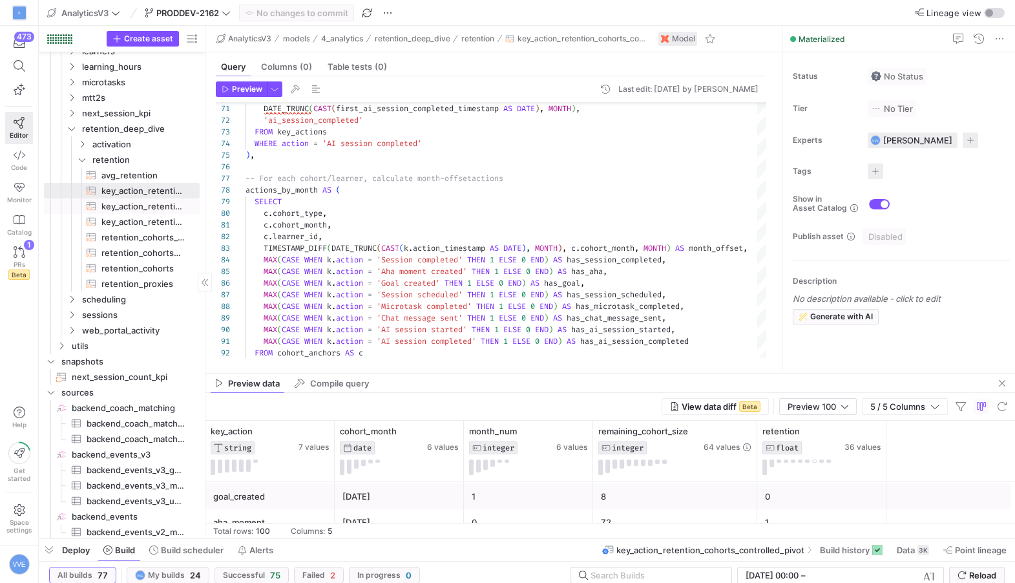
click at [149, 205] on span "key_action_retention_cohorts_pivot​​​​​​​​​​" at bounding box center [142, 206] width 83 height 15
type textarea "WITH key_action_retention_cohorts AS ( SELECT * FROM {{ ref('key_action_retenti…"
type textarea "y42 build -s key_action_retention_cohorts_pivot"
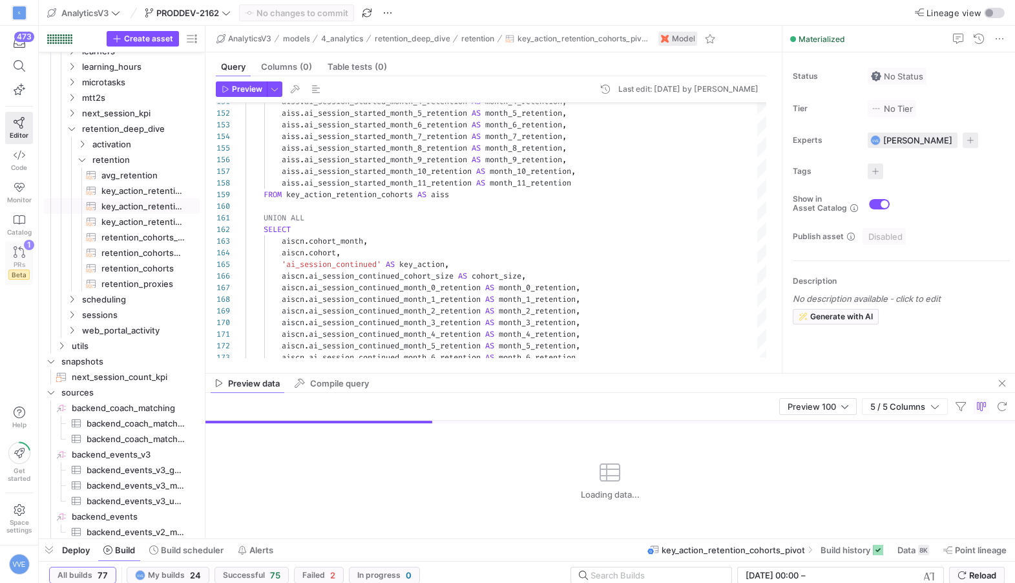
click at [21, 263] on span "PRs" at bounding box center [20, 264] width 12 height 8
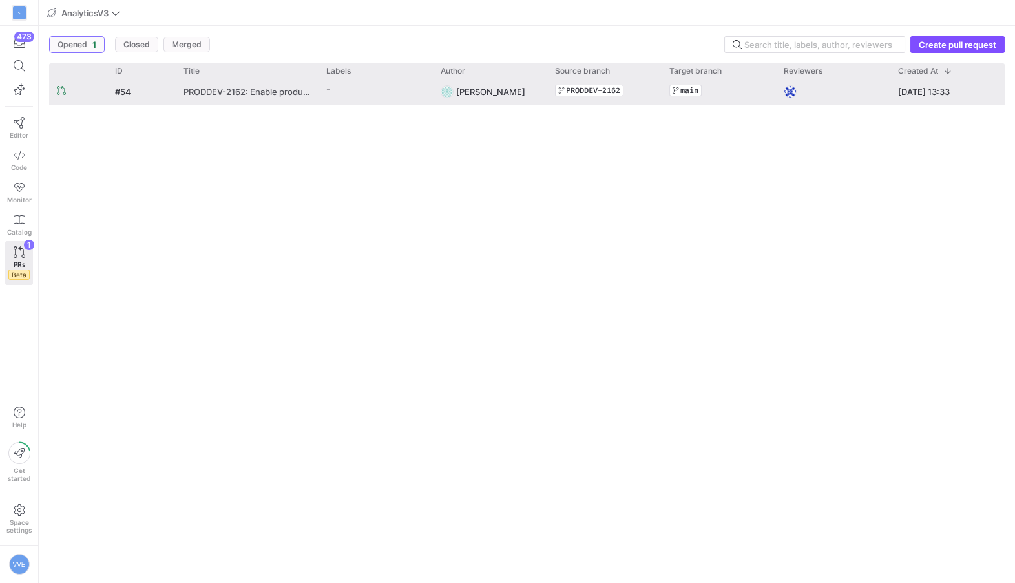
click at [242, 94] on span "PRODDEV-2162: Enable product analytics part 1.1 for AI Coach Beta" at bounding box center [246, 91] width 127 height 24
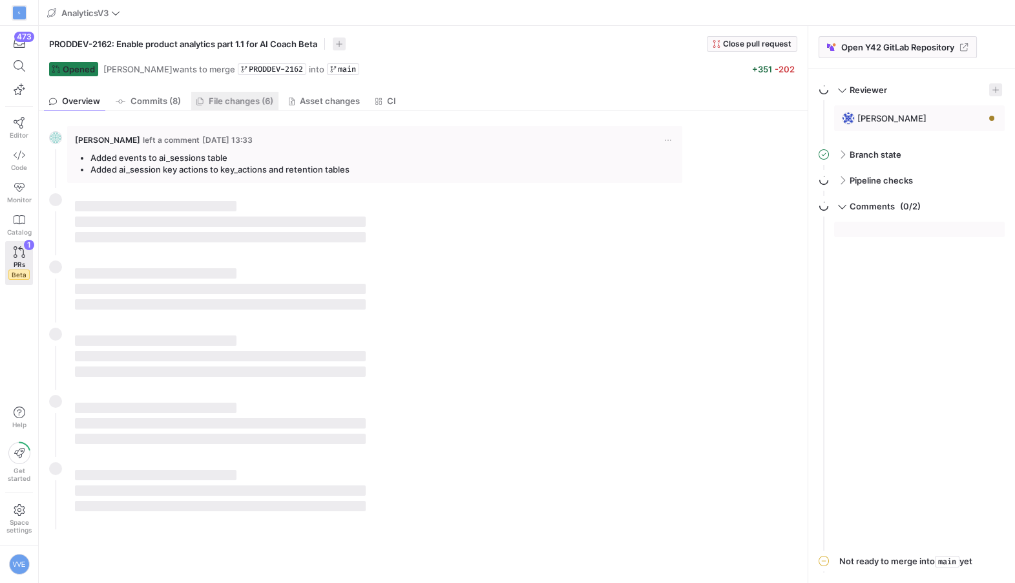
click at [255, 99] on span "File changes (6)" at bounding box center [241, 101] width 65 height 8
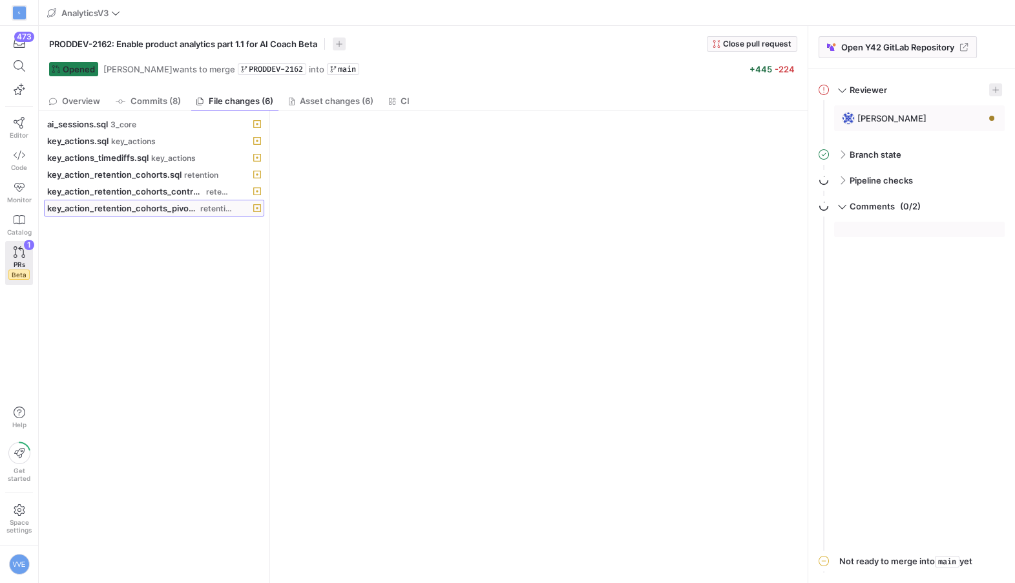
click at [170, 203] on span "key_action_retention_cohorts_pivot.sql" at bounding box center [122, 208] width 151 height 10
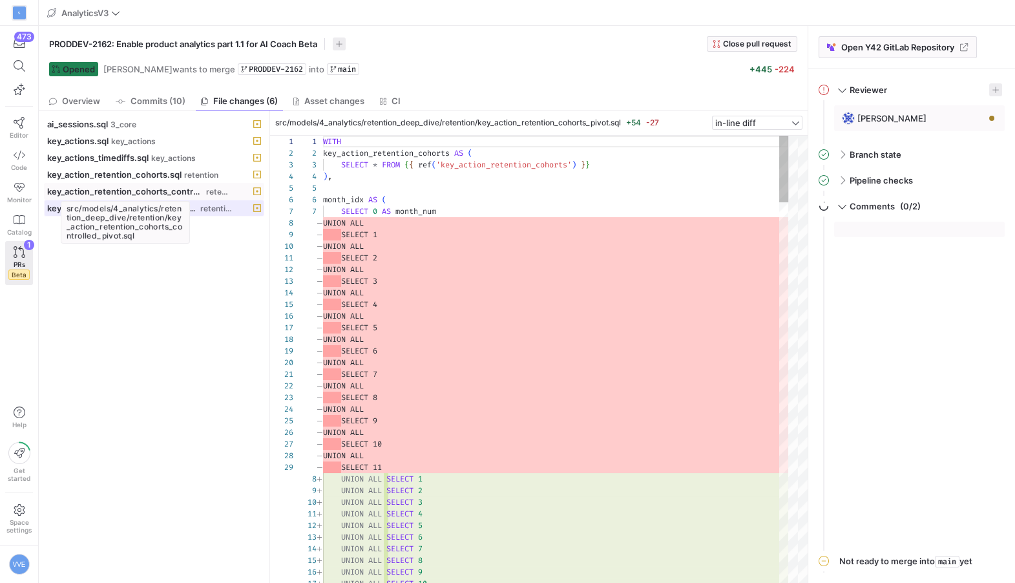
scroll to position [116, 0]
click at [187, 187] on span "key_action_retention_cohorts_controlled_pivot.sql" at bounding box center [125, 191] width 156 height 10
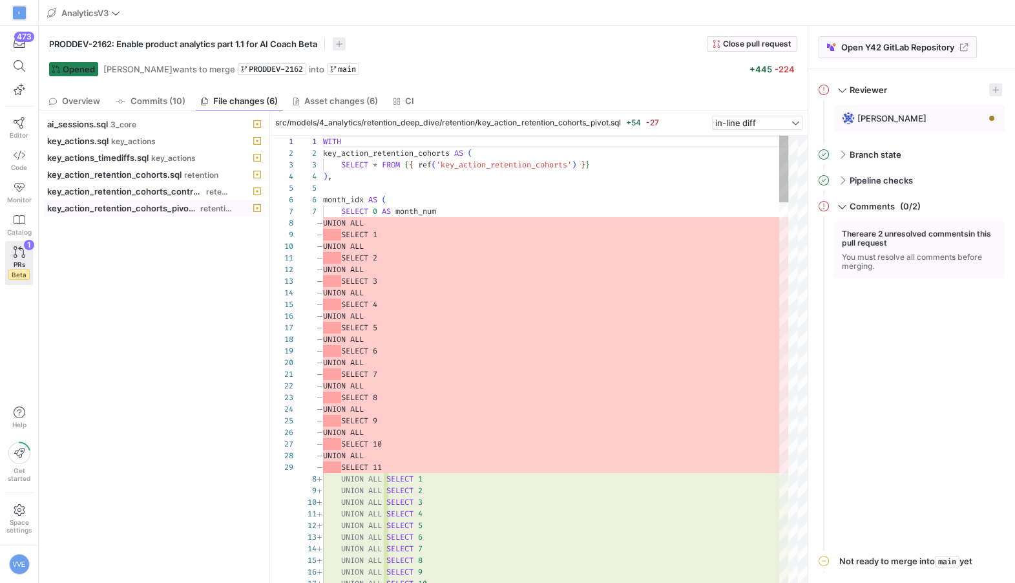
click at [185, 205] on span "key_action_retention_cohorts_pivot.sql" at bounding box center [122, 208] width 151 height 10
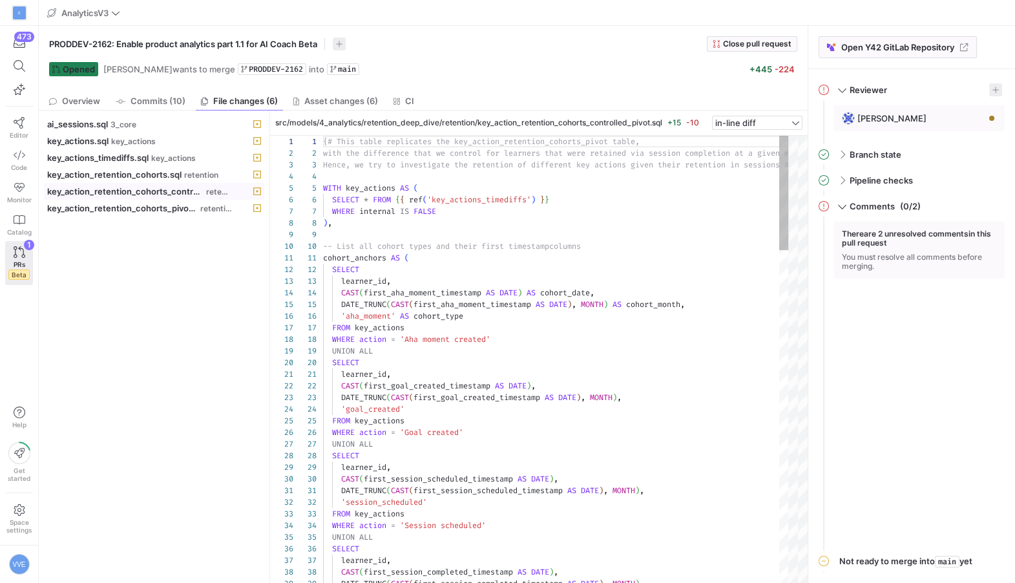
click at [165, 194] on span "key_action_retention_cohorts_controlled_pivot.sql" at bounding box center [125, 191] width 156 height 10
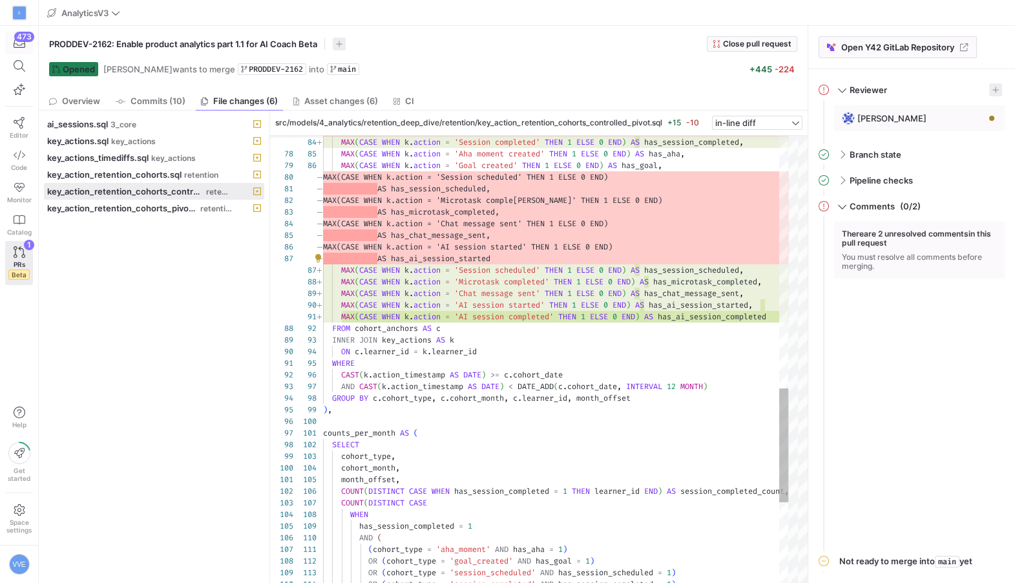
click at [16, 43] on icon "button" at bounding box center [20, 42] width 12 height 10
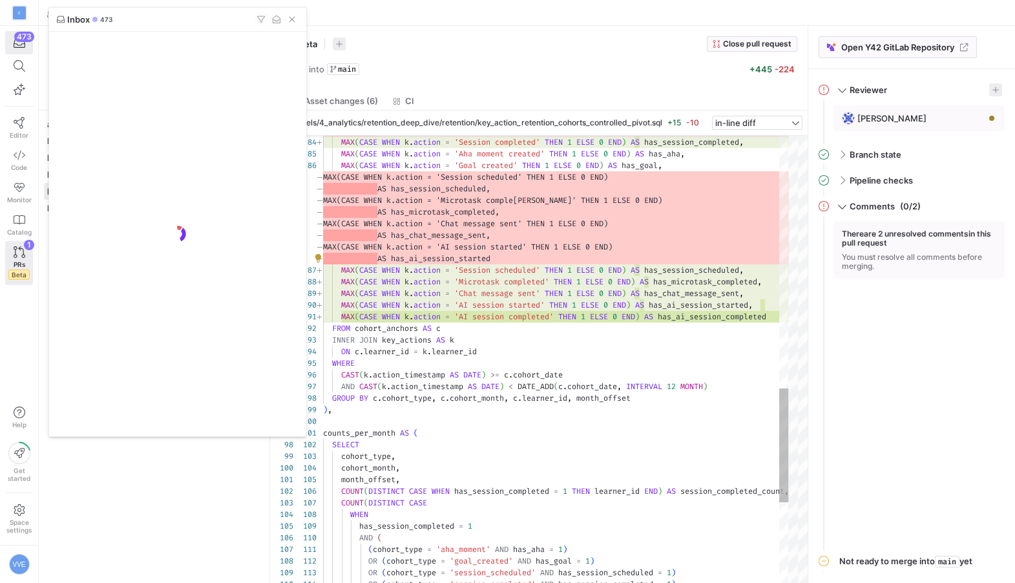
click at [21, 126] on div at bounding box center [507, 291] width 1015 height 583
click at [21, 126] on icon at bounding box center [20, 123] width 12 height 12
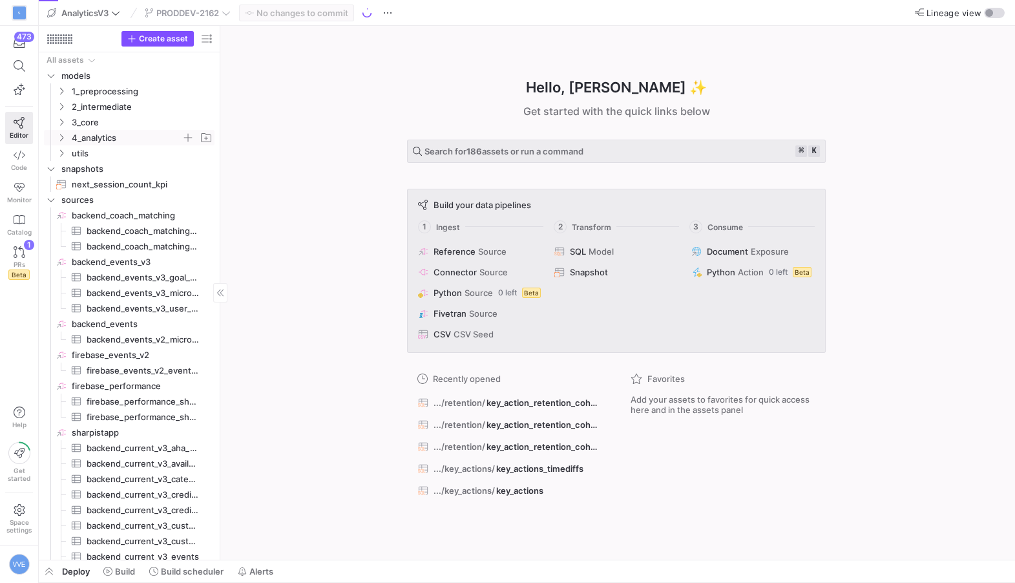
click at [63, 140] on icon "Press SPACE to select this row." at bounding box center [61, 138] width 9 height 8
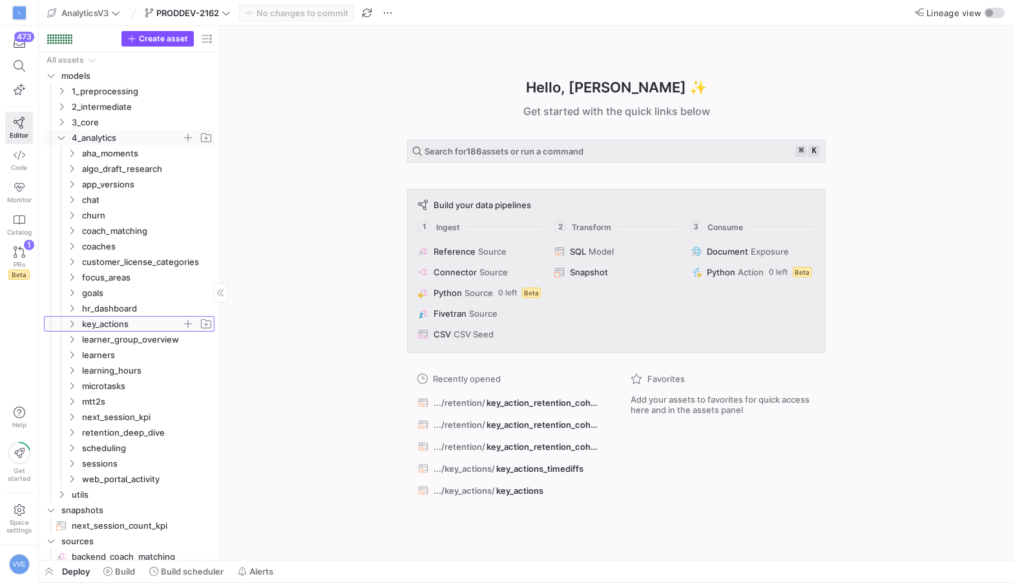
click at [87, 321] on span "key_actions" at bounding box center [131, 324] width 99 height 15
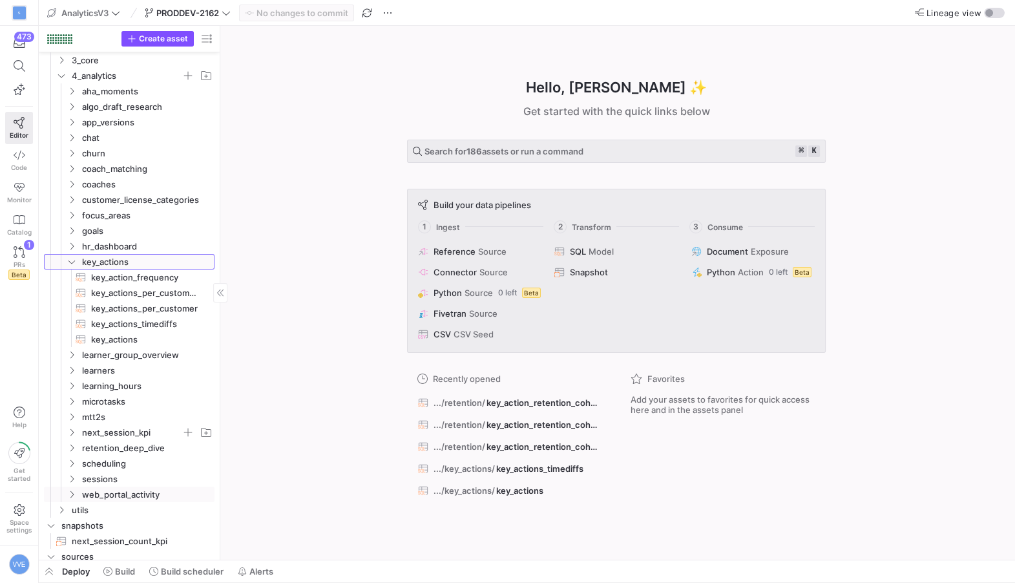
scroll to position [64, 0]
click at [118, 443] on span "retention_deep_dive" at bounding box center [131, 446] width 99 height 15
click at [118, 472] on span "retention" at bounding box center [136, 477] width 89 height 15
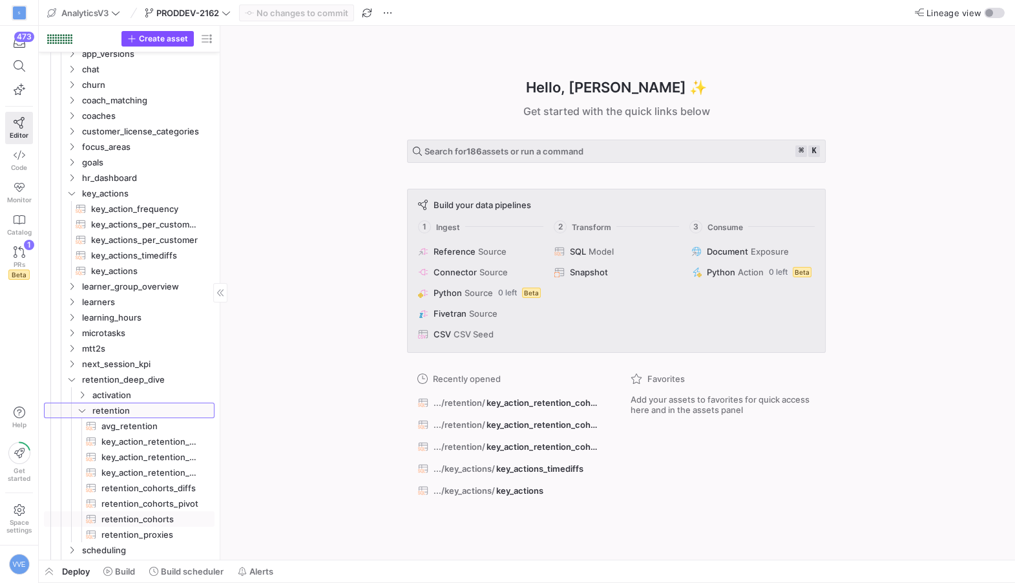
scroll to position [153, 0]
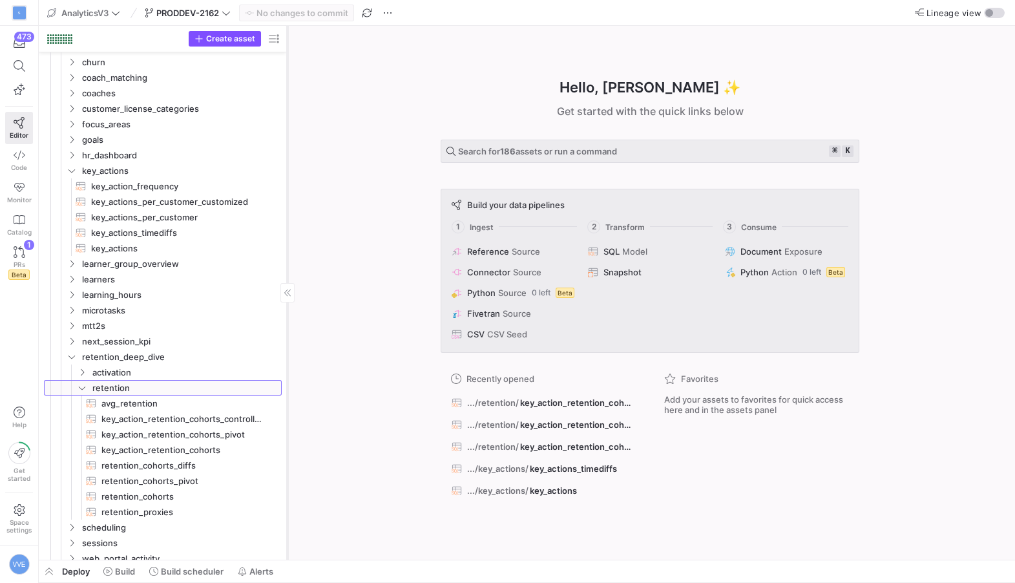
drag, startPoint x: 219, startPoint y: 475, endPoint x: 305, endPoint y: 460, distance: 87.2
click at [287, 460] on div at bounding box center [287, 293] width 1 height 534
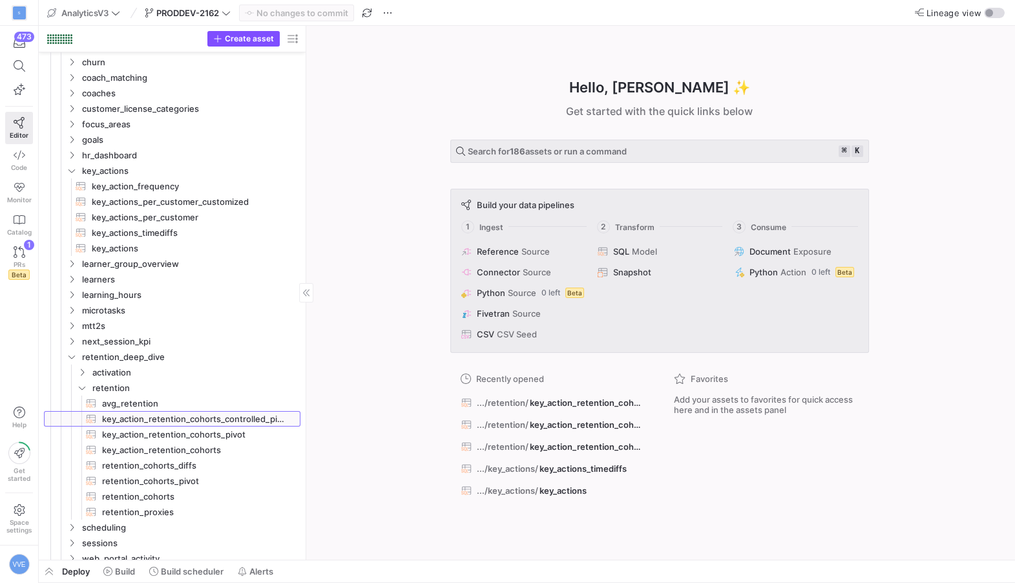
click at [229, 423] on span "key_action_retention_cohorts_controlled_pivot​​​​​​​​​​" at bounding box center [193, 419] width 183 height 15
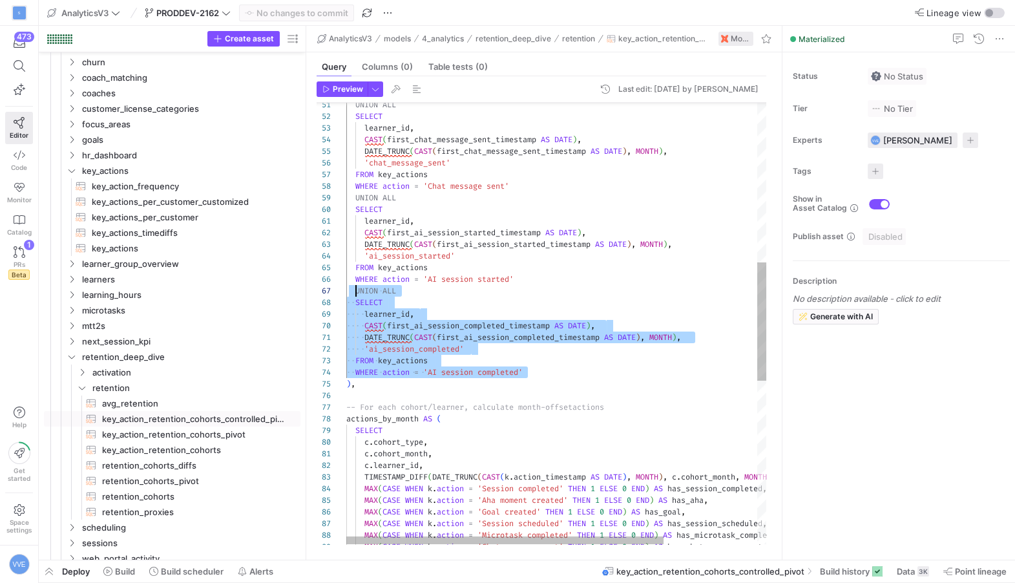
scroll to position [70, 9]
drag, startPoint x: 559, startPoint y: 370, endPoint x: 356, endPoint y: 295, distance: 216.6
click at [356, 295] on div "UNION ALL SELECT learner_id , CAST ( first_chat_message_sent_timestamp AS DATE …" at bounding box center [617, 330] width 543 height 1646
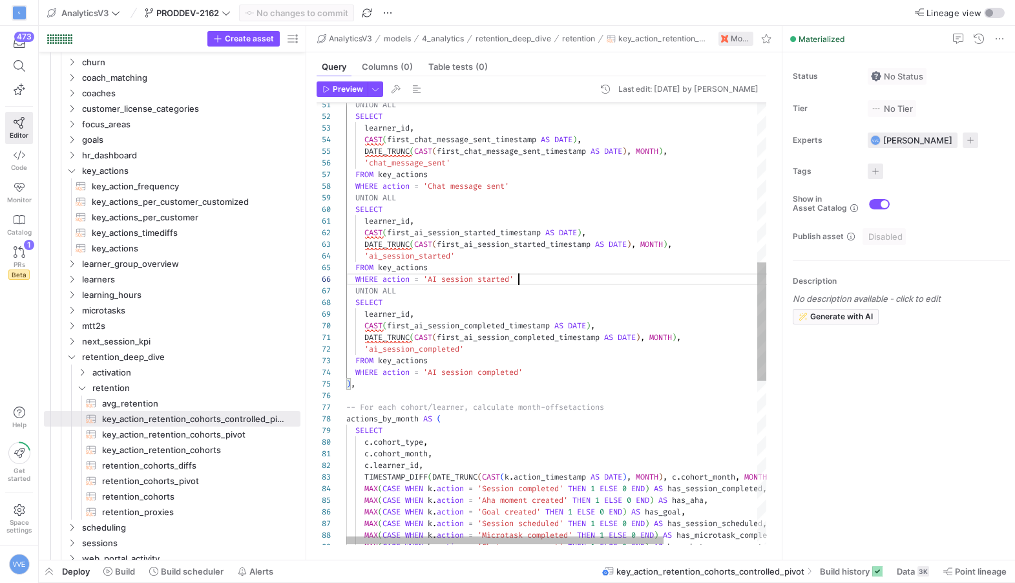
click at [537, 282] on div "UNION ALL SELECT learner_id , CAST ( first_chat_message_sent_timestamp AS DATE …" at bounding box center [617, 330] width 543 height 1646
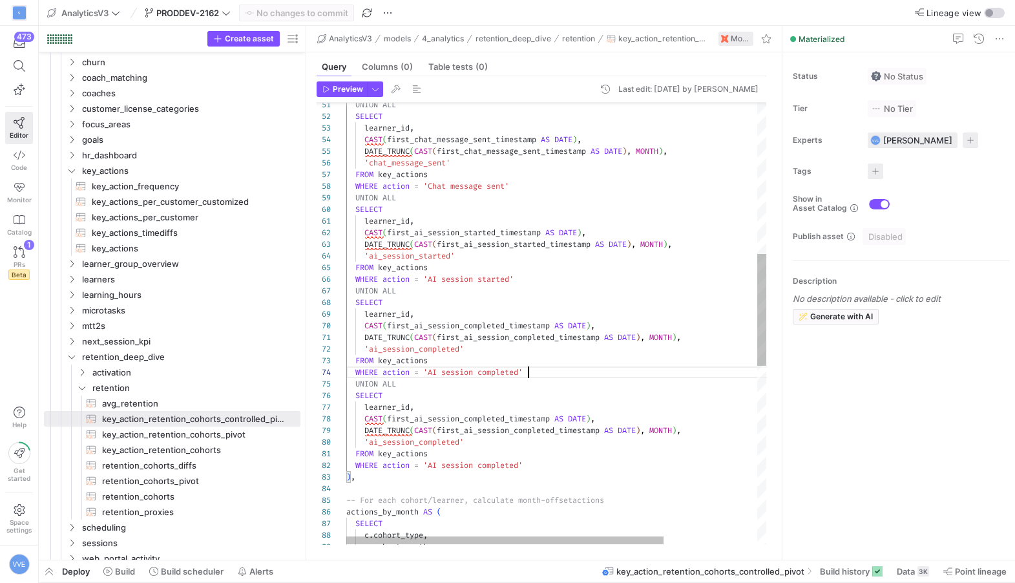
scroll to position [35, 181]
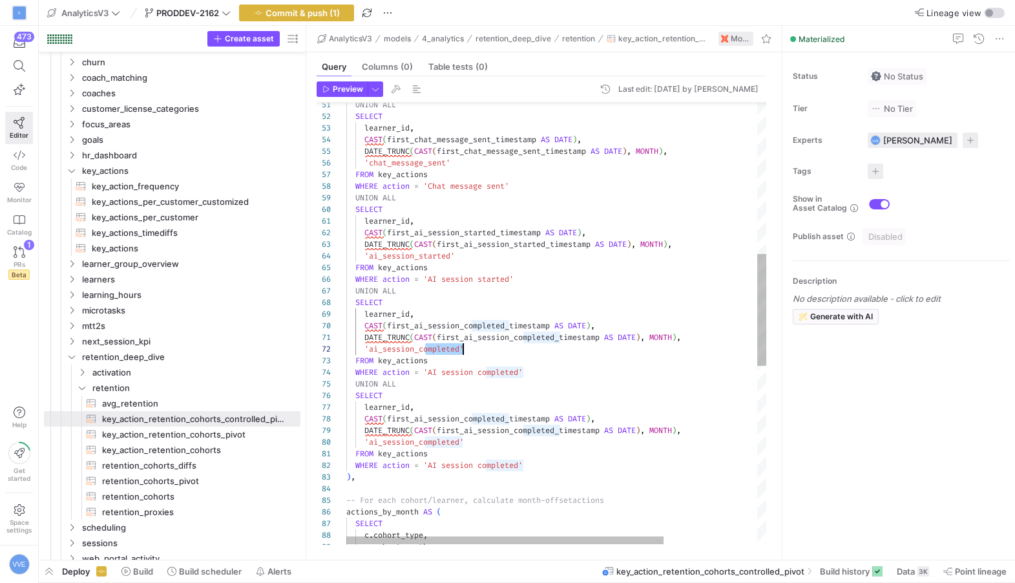
drag, startPoint x: 423, startPoint y: 346, endPoint x: 466, endPoint y: 348, distance: 42.7
click at [466, 348] on div "UNION ALL SELECT learner_id , CAST ( first_chat_message_sent_timestamp AS DATE …" at bounding box center [617, 376] width 543 height 1739
drag, startPoint x: 481, startPoint y: 371, endPoint x: 525, endPoint y: 375, distance: 44.7
click at [525, 375] on div "UNION ALL SELECT learner_id , CAST ( first_chat_message_sent_timestamp AS DATE …" at bounding box center [617, 376] width 543 height 1739
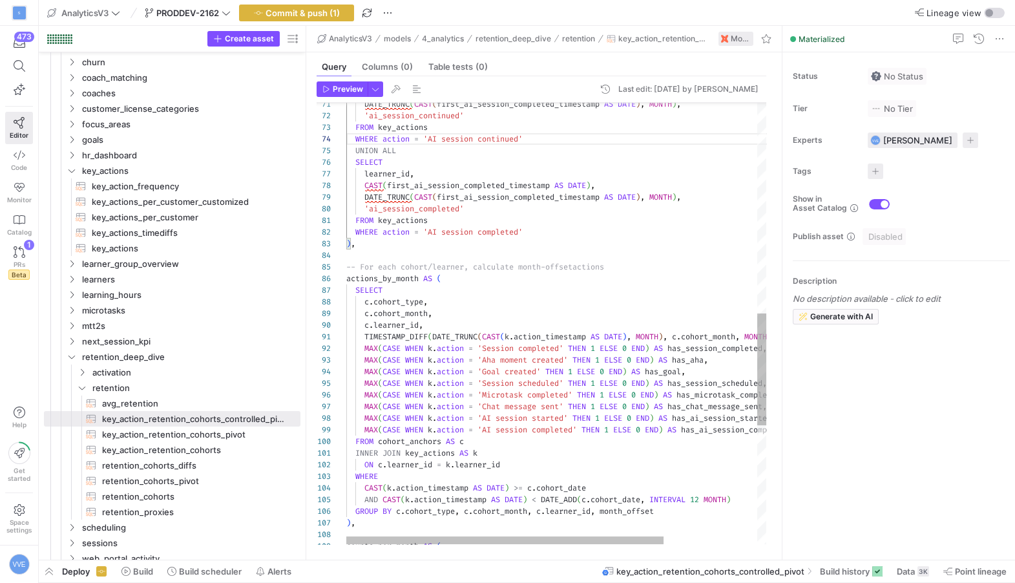
scroll to position [70, 149]
click at [497, 419] on div "UNION ALL SELECT learner_id , CAST ( first_ai_session_completed_timestamp AS DA…" at bounding box center [617, 143] width 543 height 1739
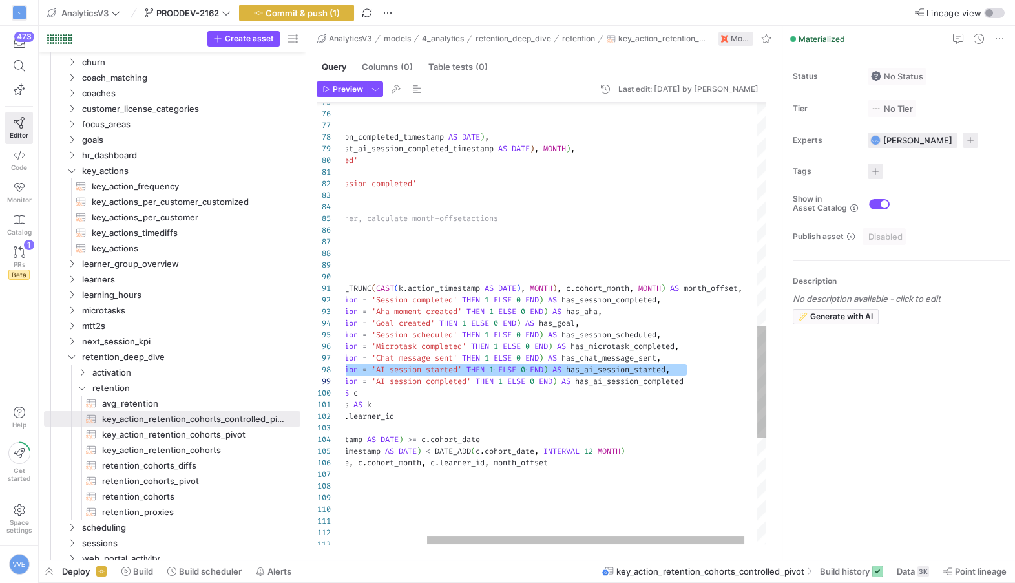
click at [711, 371] on div "SELECT learner_id , CAST ( first_ai_session_completed_timestamp AS DATE ) , DAT…" at bounding box center [511, 94] width 543 height 1739
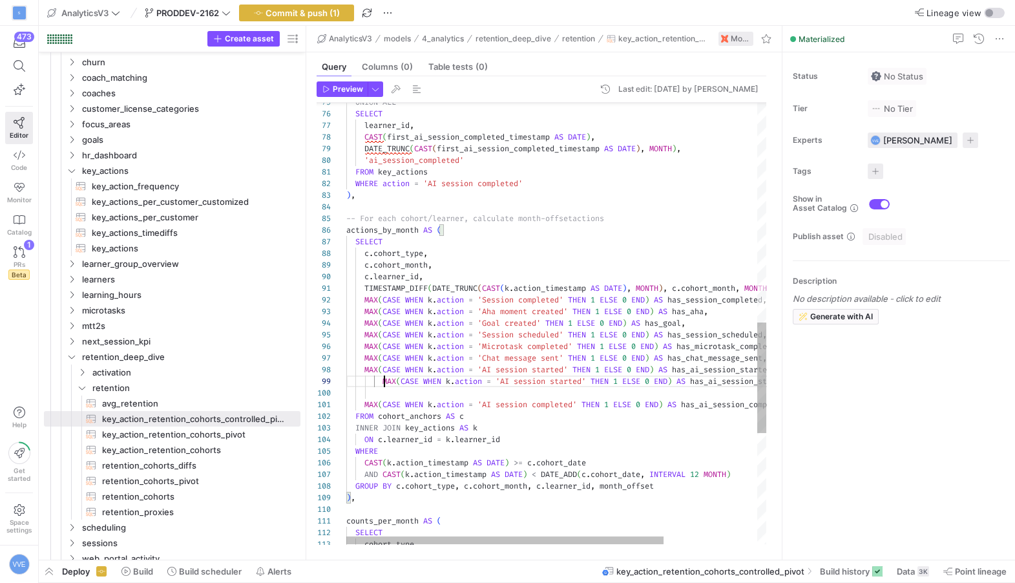
click at [382, 379] on div "SELECT learner_id , CAST ( first_ai_session_completed_timestamp AS DATE ) , DAT…" at bounding box center [617, 106] width 543 height 1762
click at [387, 388] on div "SELECT learner_id , CAST ( first_ai_session_completed_timestamp AS DATE ) , DAT…" at bounding box center [617, 106] width 543 height 1762
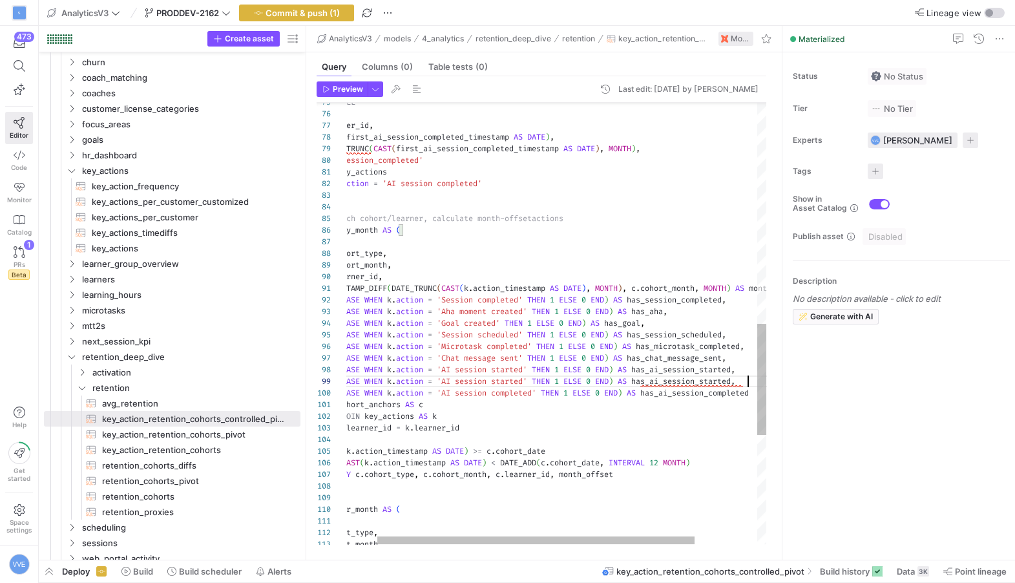
scroll to position [58, 442]
click at [516, 386] on div "SELECT learner_id , CAST ( first_ai_session_completed_timestamp AS DATE ) , DAT…" at bounding box center [577, 100] width 543 height 1751
drag, startPoint x: 720, startPoint y: 382, endPoint x: 749, endPoint y: 382, distance: 29.1
click at [749, 381] on div "SELECT learner_id , CAST ( first_ai_session_completed_timestamp AS DATE ) , DAT…" at bounding box center [577, 100] width 543 height 1751
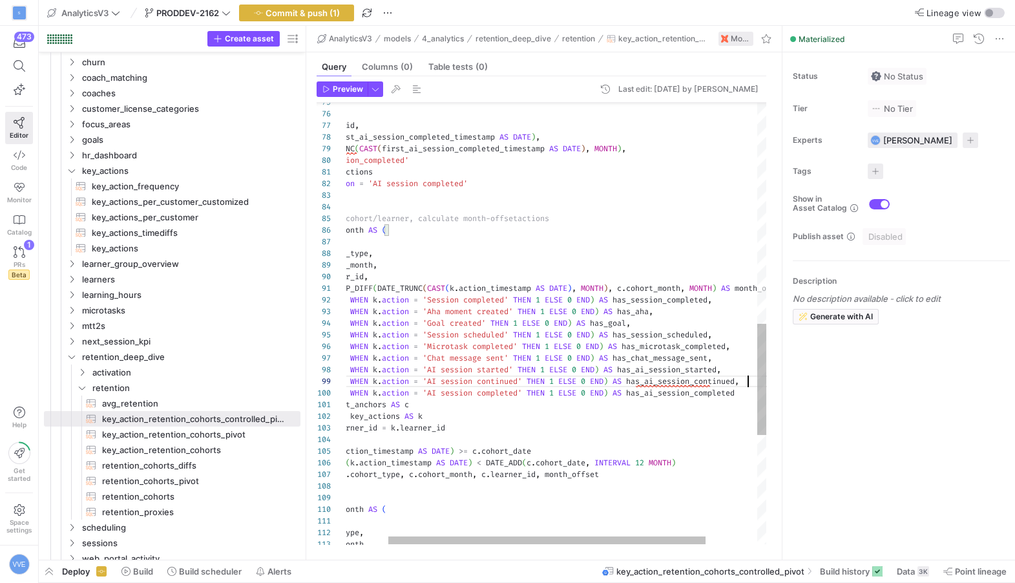
scroll to position [58, 455]
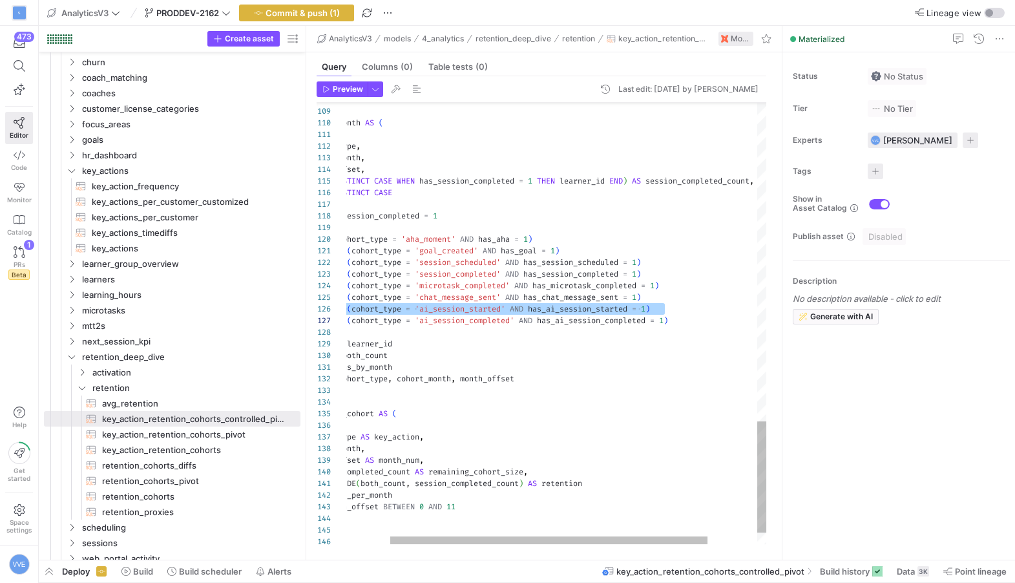
scroll to position [58, 371]
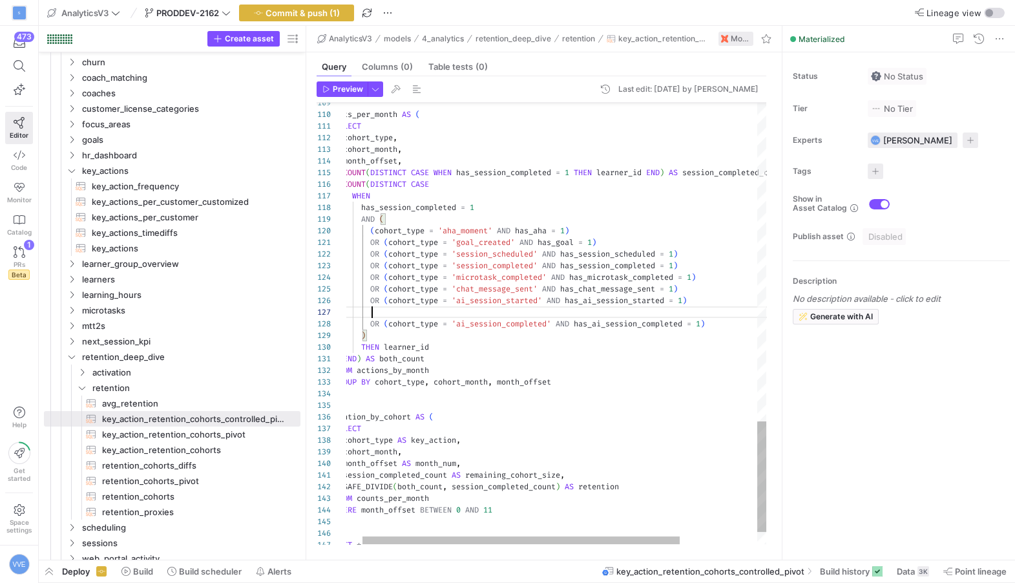
scroll to position [81, 0]
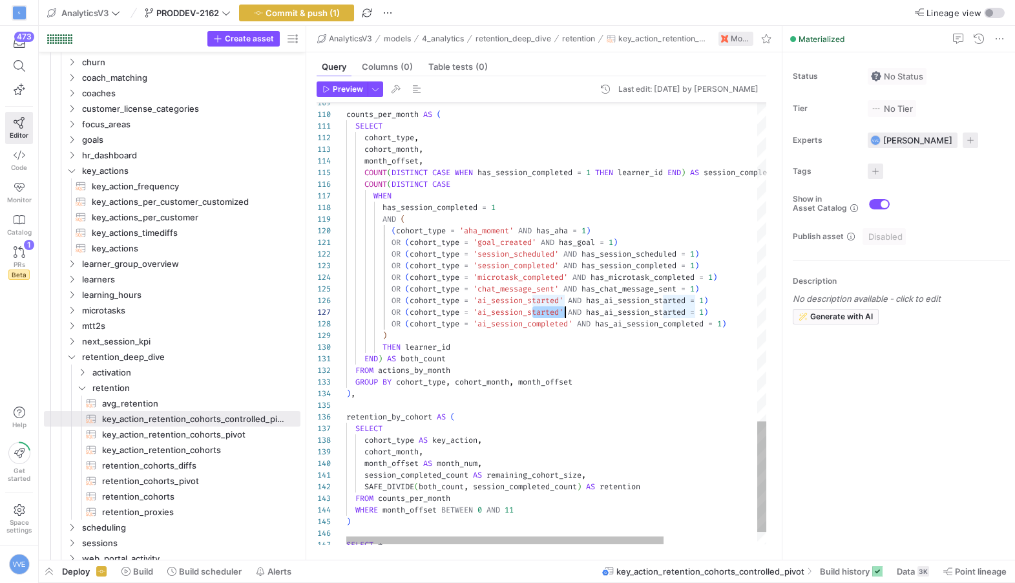
drag, startPoint x: 532, startPoint y: 308, endPoint x: 563, endPoint y: 313, distance: 31.4
drag, startPoint x: 674, startPoint y: 314, endPoint x: 703, endPoint y: 315, distance: 29.1
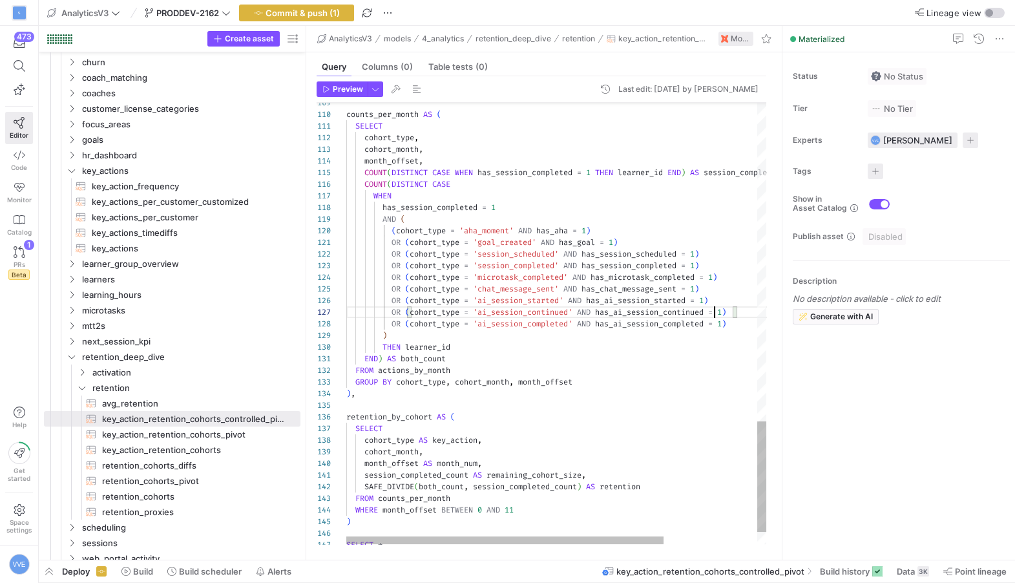
scroll to position [70, 368]
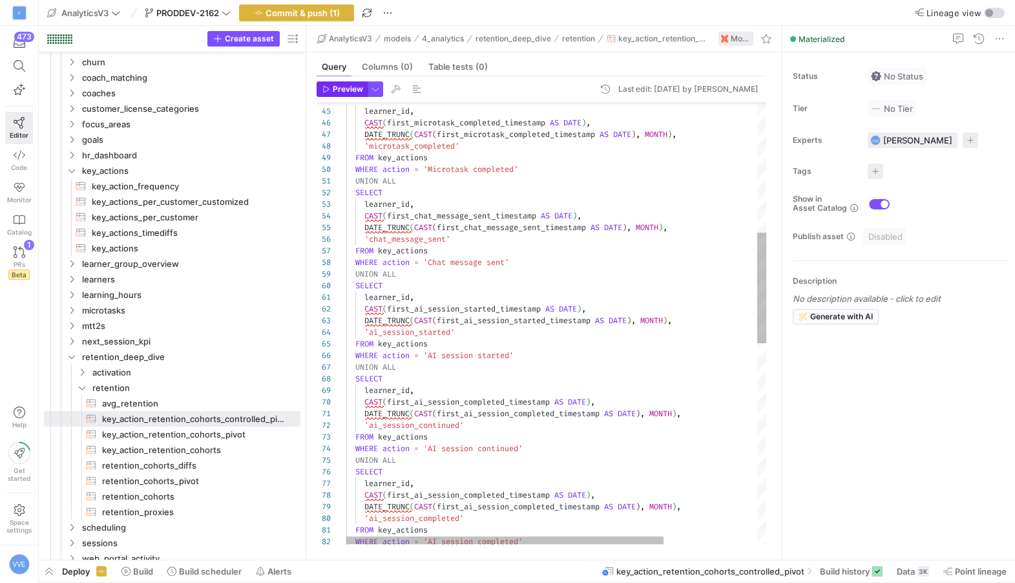
type textarea "' AND has_goal = 1) OR (cohort_type = 'session_scheduled' AND has_session_sched…"
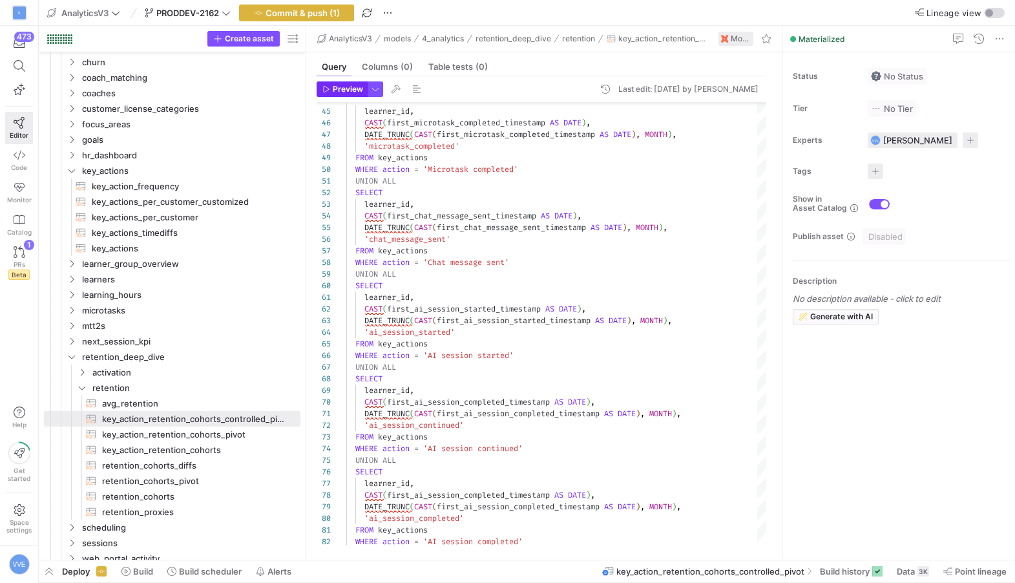
click at [355, 92] on span "Preview" at bounding box center [348, 89] width 30 height 9
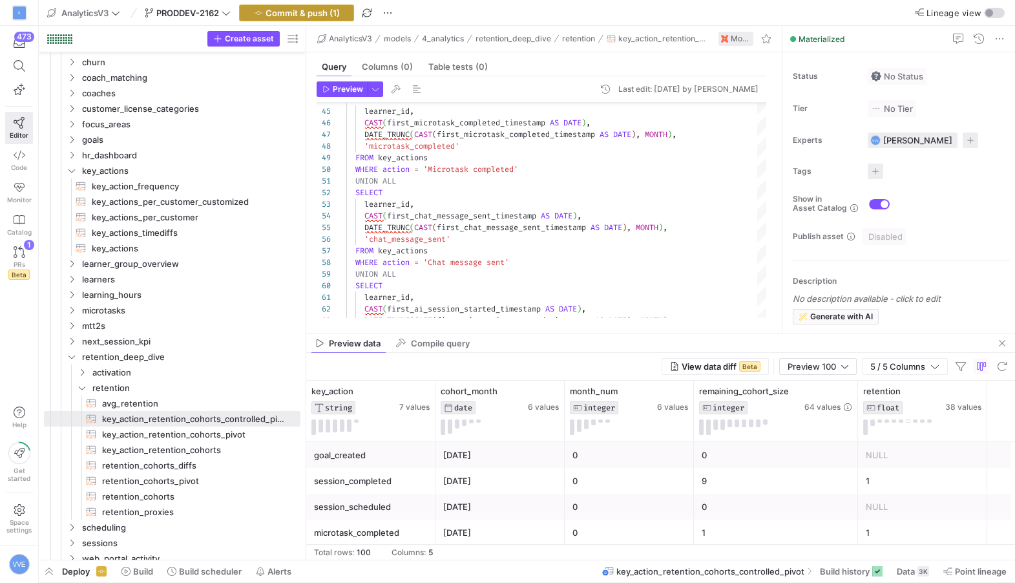
click at [333, 14] on span "Commit & push (1)" at bounding box center [303, 13] width 74 height 10
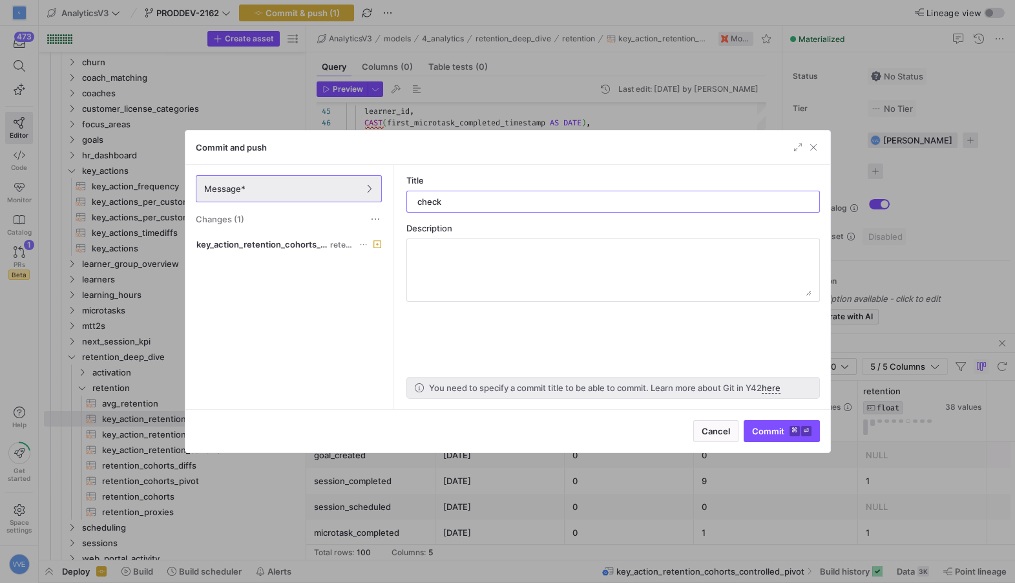
type input "check"
click at [789, 419] on div "Cancel Commit ⌘ ⏎" at bounding box center [507, 430] width 645 height 43
click at [788, 427] on span "Commit ⌘ ⏎" at bounding box center [781, 431] width 59 height 10
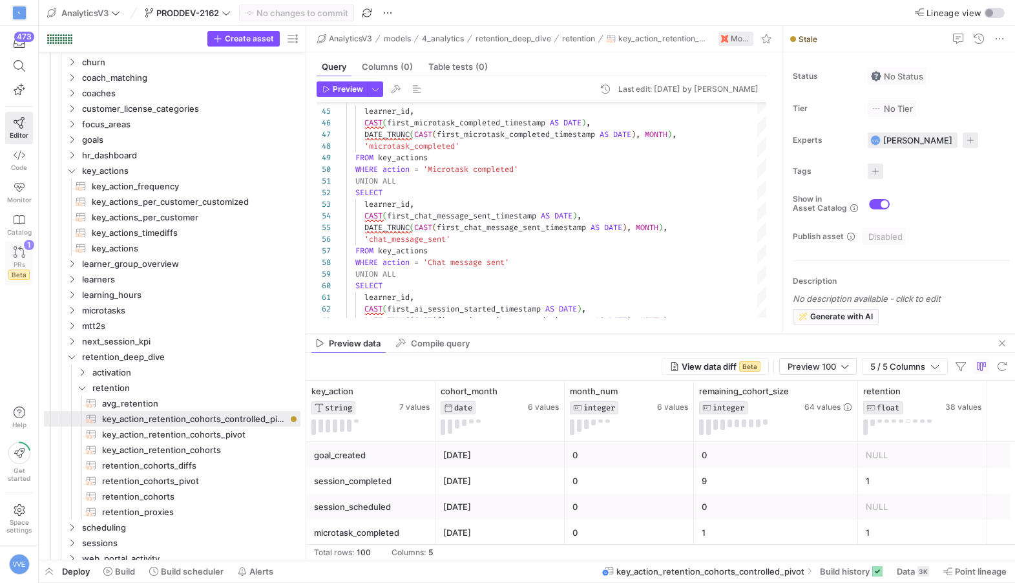
click at [14, 253] on icon at bounding box center [20, 252] width 12 height 12
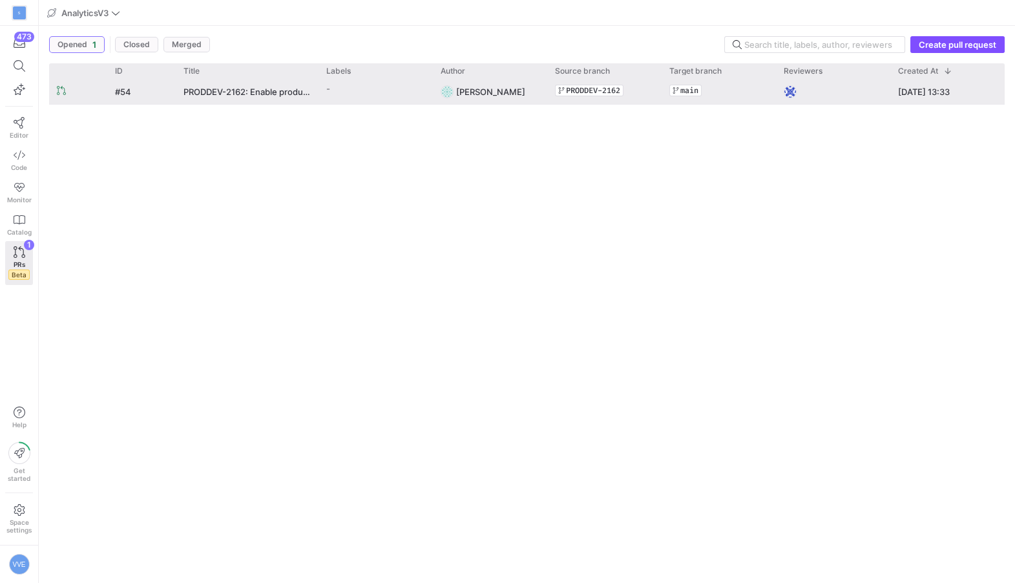
click at [514, 87] on span "[PERSON_NAME]" at bounding box center [490, 92] width 69 height 10
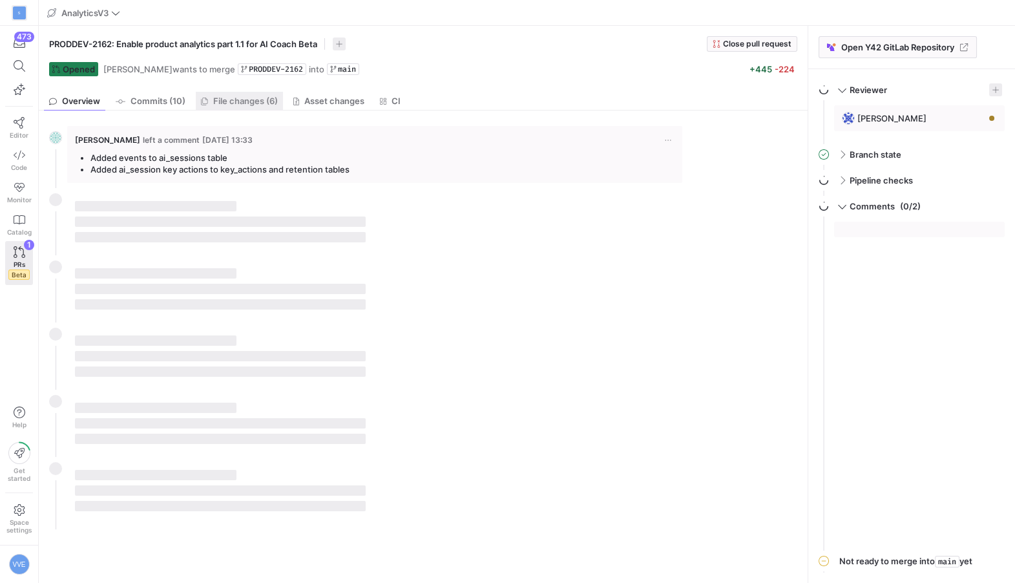
click at [259, 109] on link "File changes (6)" at bounding box center [239, 101] width 87 height 19
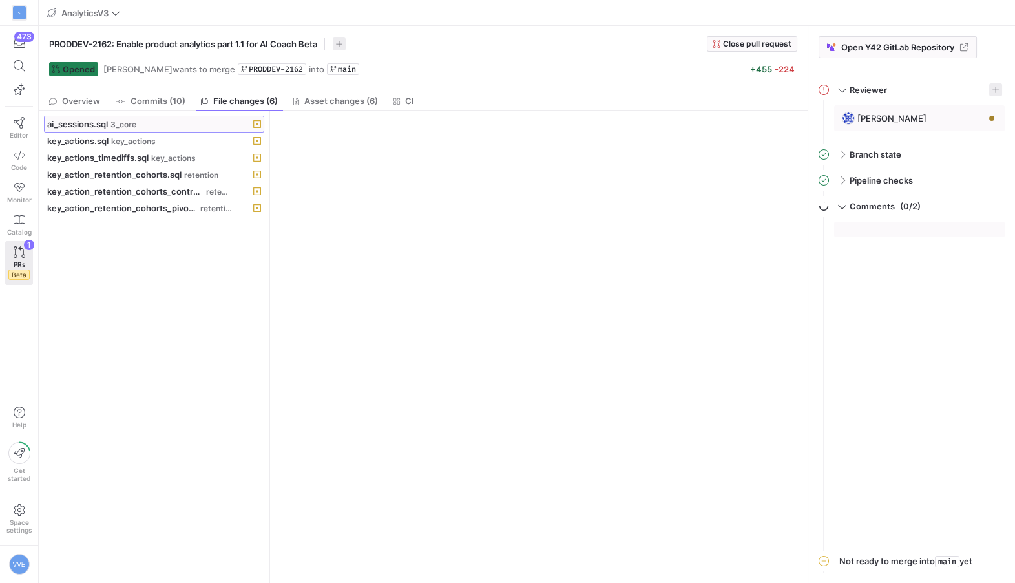
click at [200, 131] on span at bounding box center [154, 124] width 219 height 16
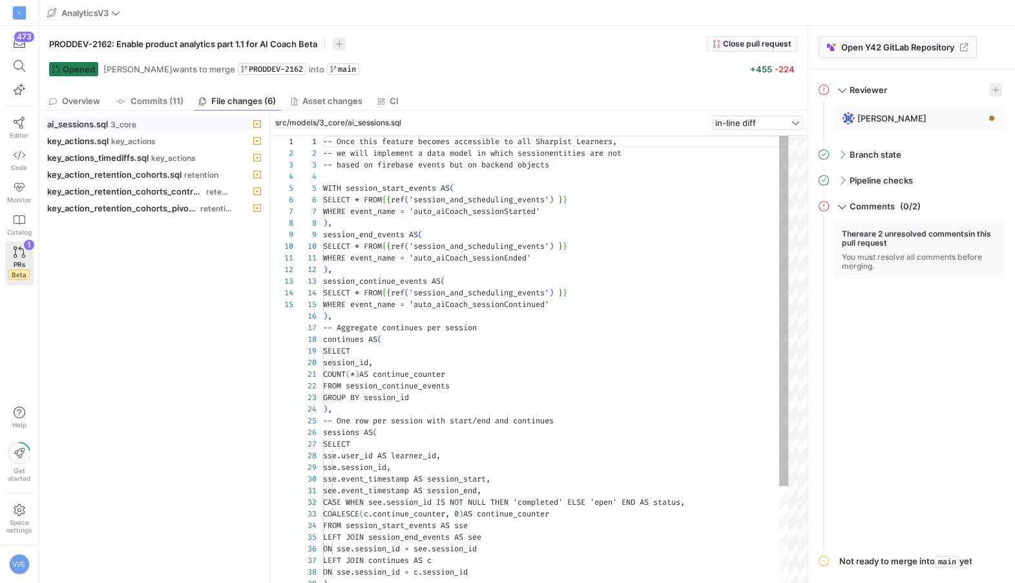
scroll to position [116, 0]
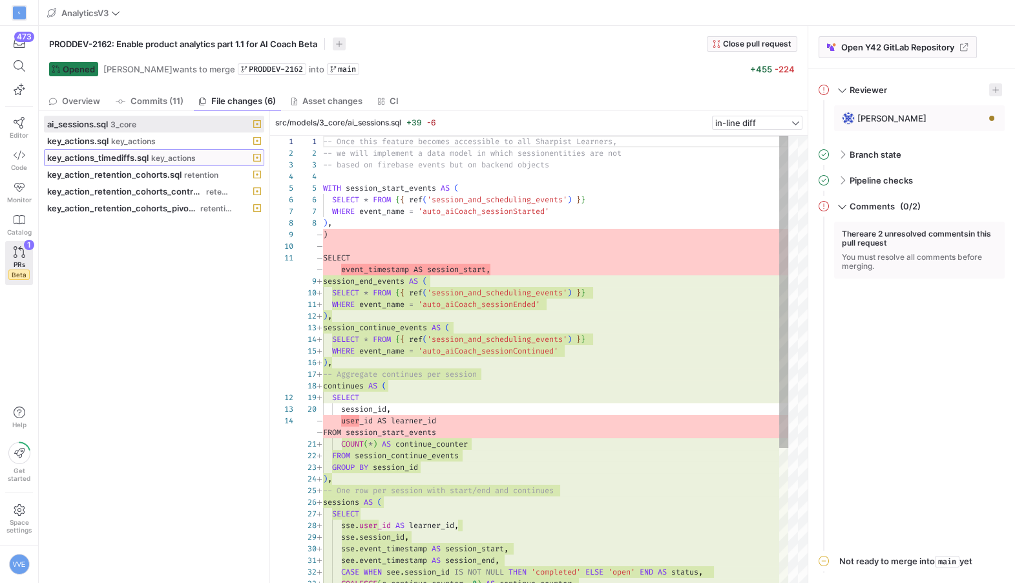
click at [192, 157] on span "key_actions" at bounding box center [173, 158] width 45 height 9
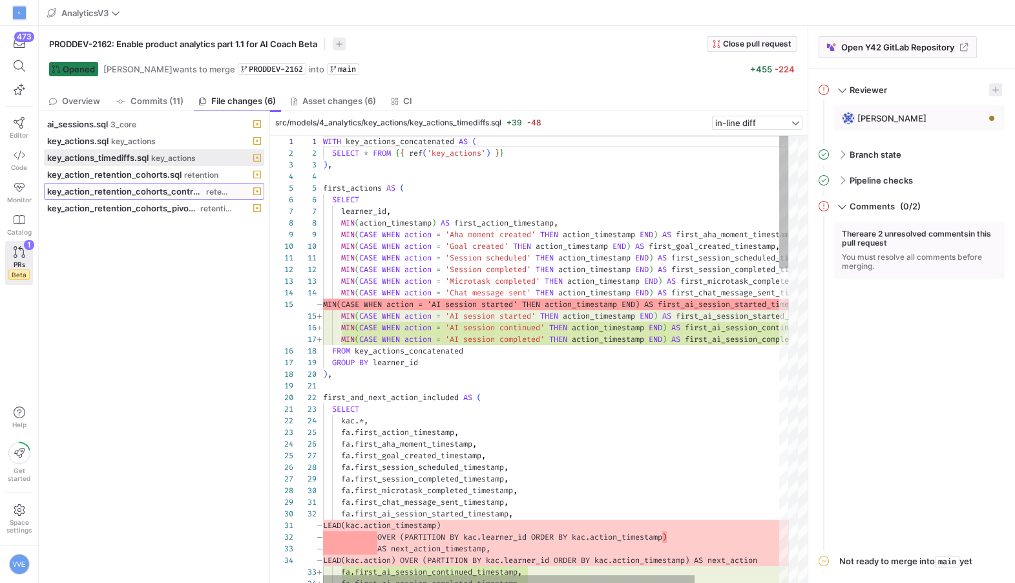
click at [198, 187] on span "key_action_retention_cohorts_controlled_pivot.sql" at bounding box center [125, 191] width 156 height 10
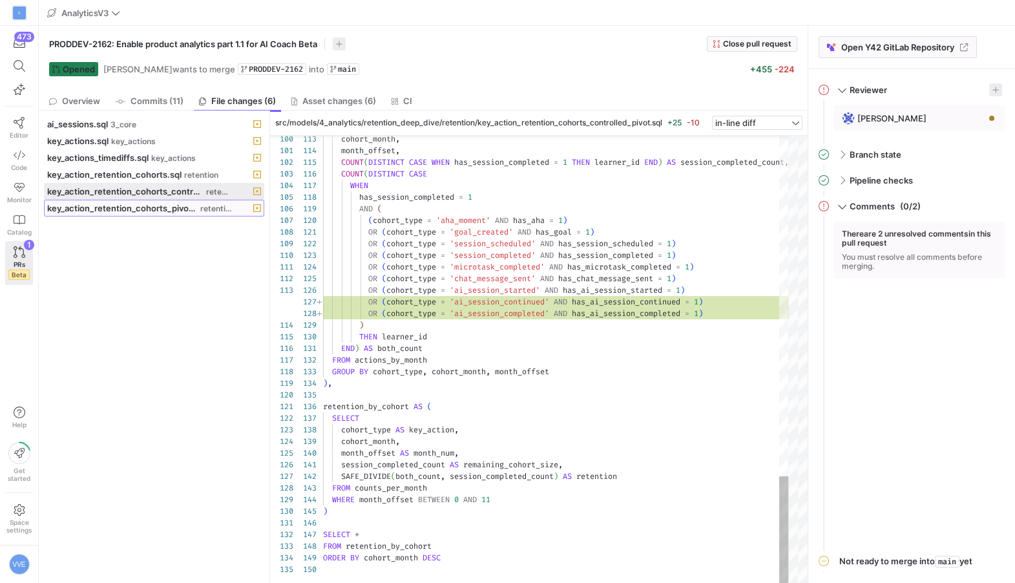
click at [171, 213] on span at bounding box center [154, 208] width 219 height 16
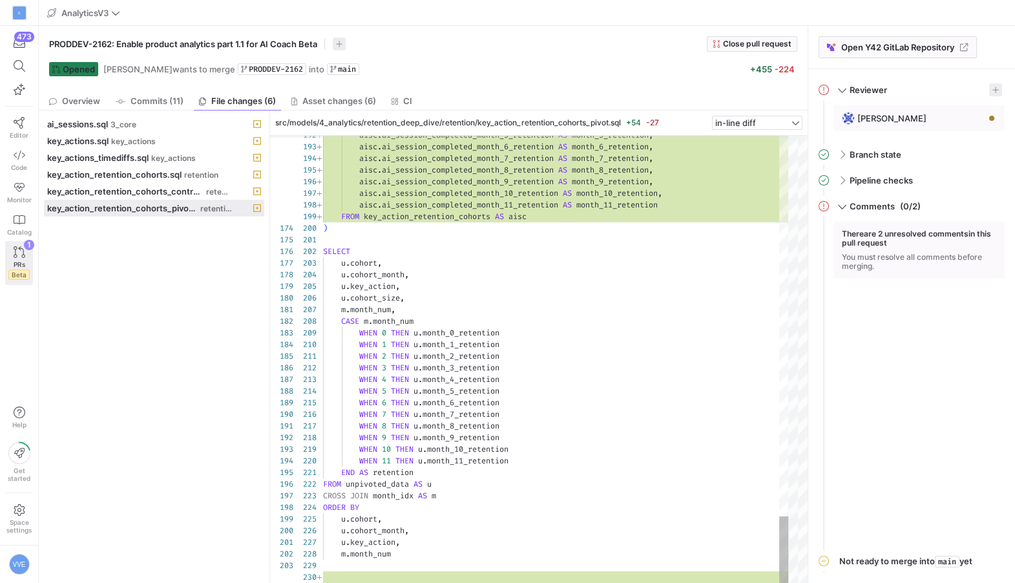
click at [25, 256] on icon at bounding box center [20, 252] width 12 height 12
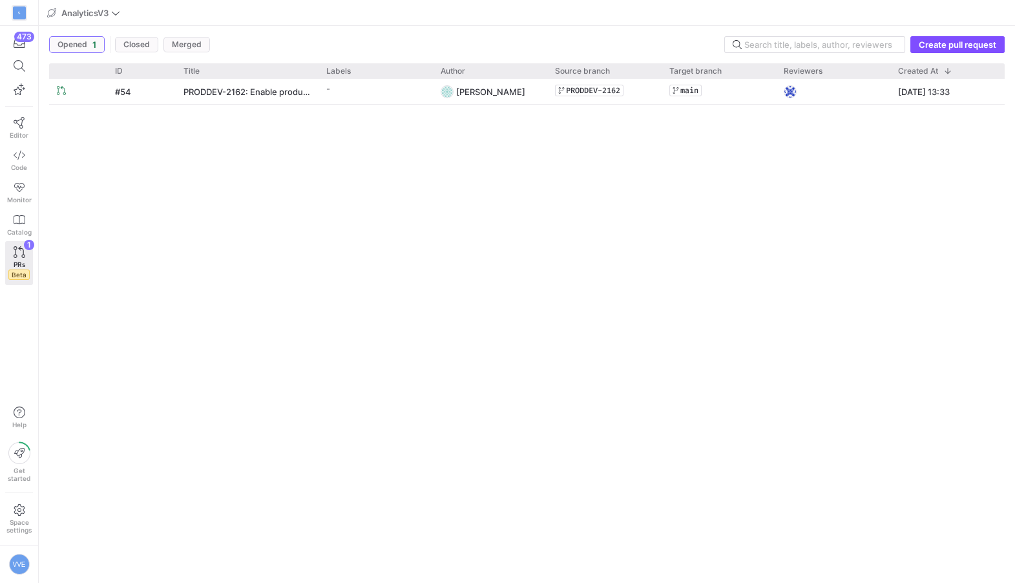
click at [512, 126] on div "#54 PRODDEV-2162: Enable product analytics part 1.1 for AI Coach Beta - Victor …" at bounding box center [526, 326] width 955 height 494
drag, startPoint x: 512, startPoint y: 126, endPoint x: 512, endPoint y: 116, distance: 9.7
click at [512, 116] on div "#54 PRODDEV-2162: Enable product analytics part 1.1 for AI Coach Beta - Victor …" at bounding box center [526, 326] width 955 height 494
click at [521, 105] on div "#54 PRODDEV-2162: Enable product analytics part 1.1 for AI Coach Beta - Victor …" at bounding box center [526, 326] width 955 height 494
click at [521, 104] on div "#54 PRODDEV-2162: Enable product analytics part 1.1 for AI Coach Beta - Victor …" at bounding box center [526, 92] width 955 height 26
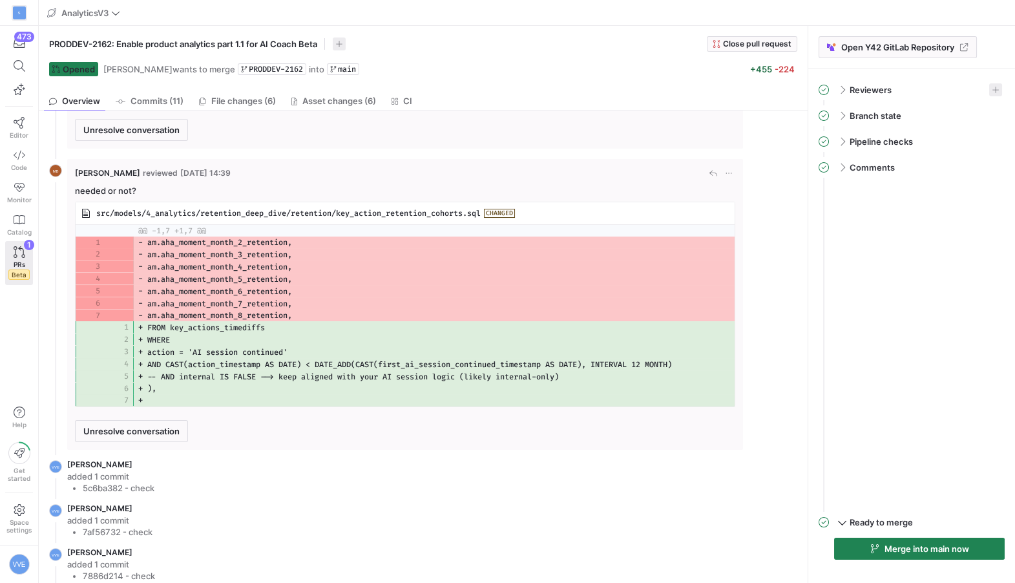
scroll to position [568, 0]
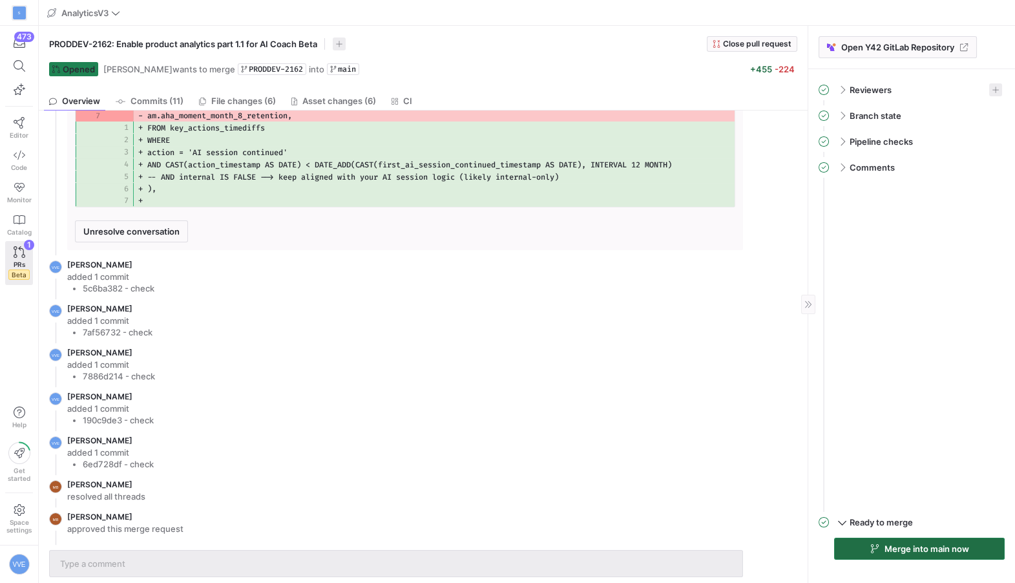
click at [908, 543] on span "button" at bounding box center [919, 548] width 169 height 21
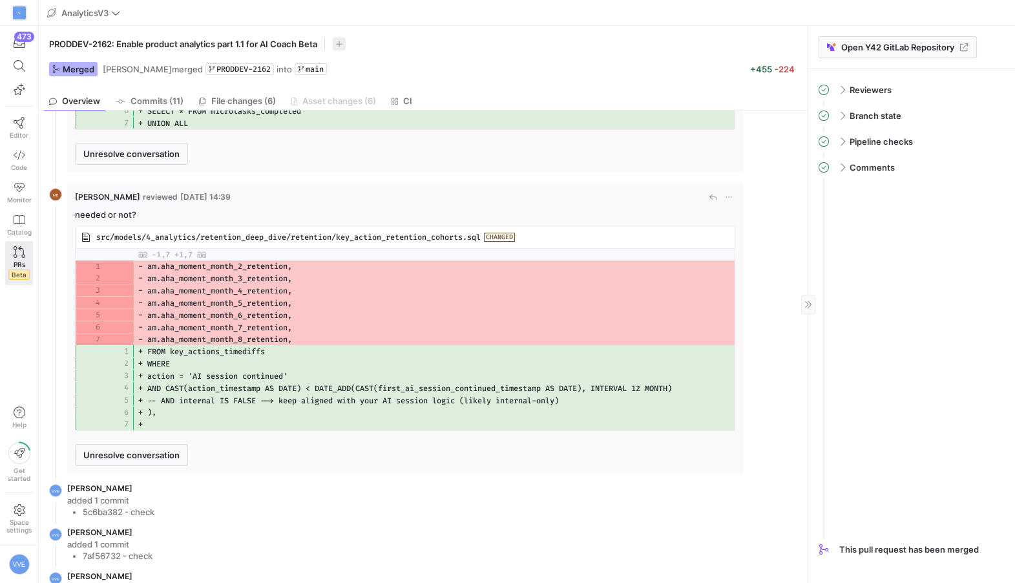
scroll to position [0, 0]
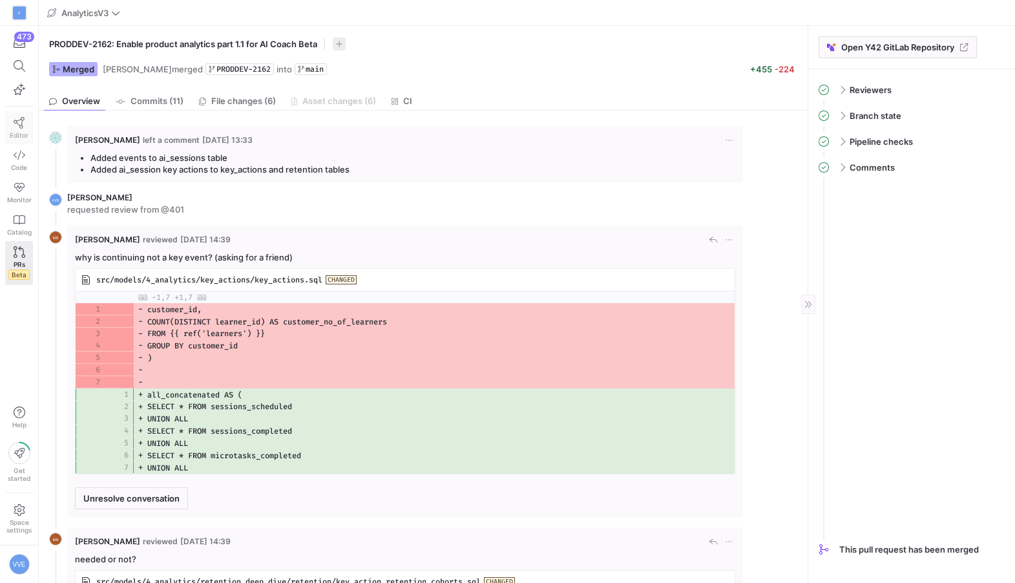
click at [17, 120] on icon at bounding box center [20, 123] width 12 height 12
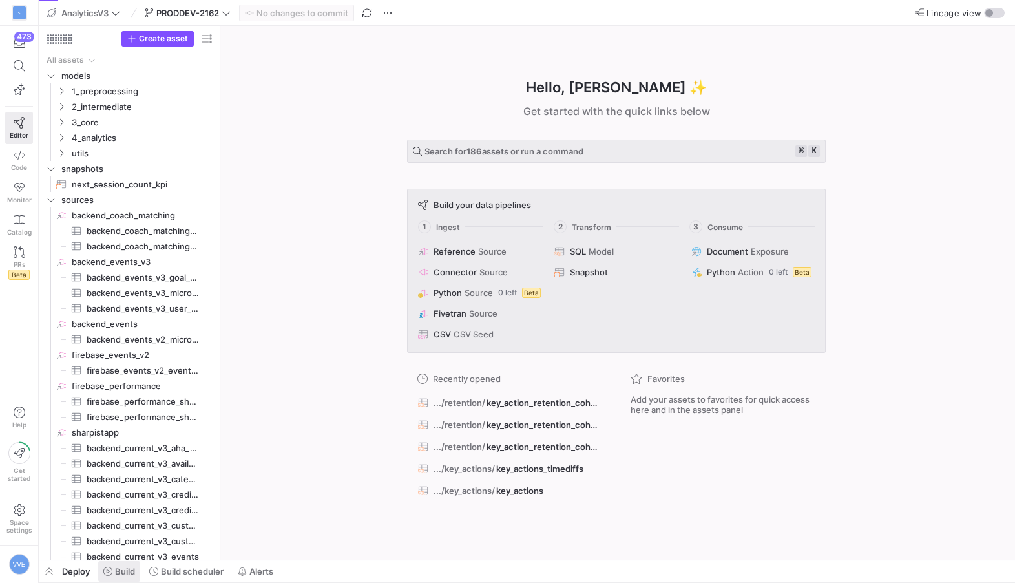
click at [116, 570] on span "Build" at bounding box center [125, 571] width 20 height 10
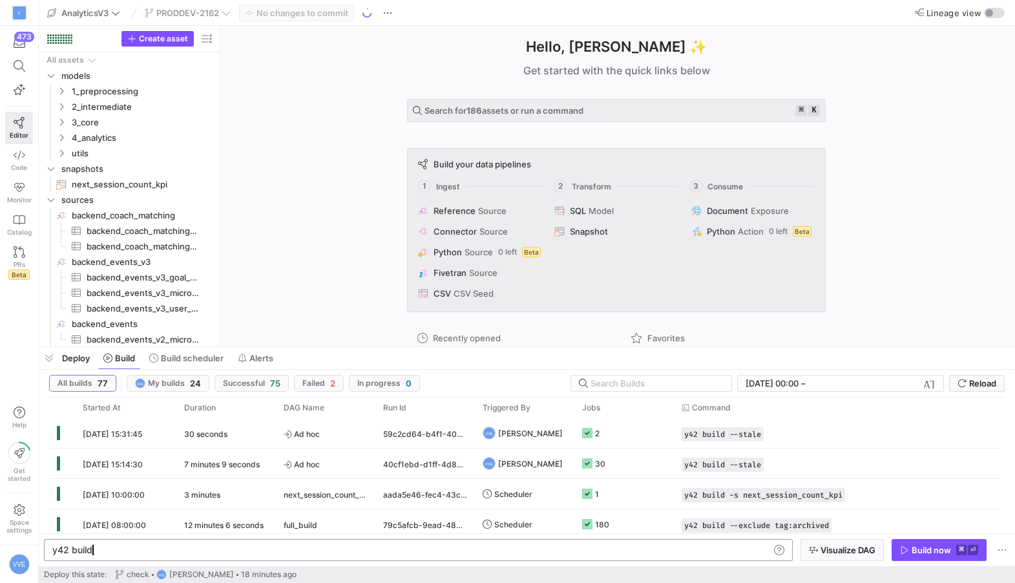
click at [109, 548] on div "y42 build" at bounding box center [411, 550] width 718 height 10
click at [202, 17] on div "PRODDEV-2162" at bounding box center [187, 13] width 92 height 17
click at [223, 17] on span "PRODDEV-2162" at bounding box center [188, 13] width 86 height 10
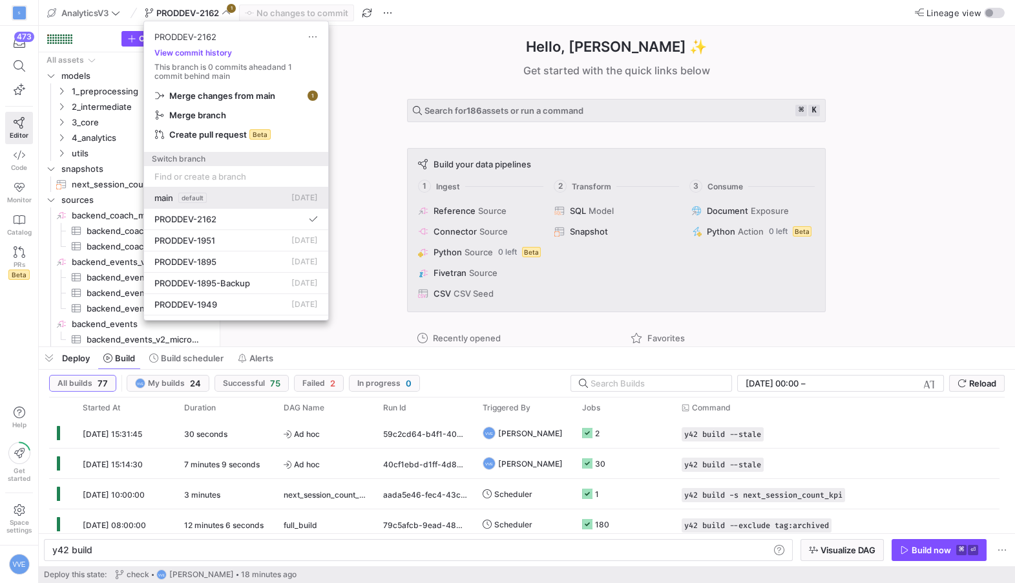
click at [198, 199] on span "default" at bounding box center [192, 198] width 28 height 10
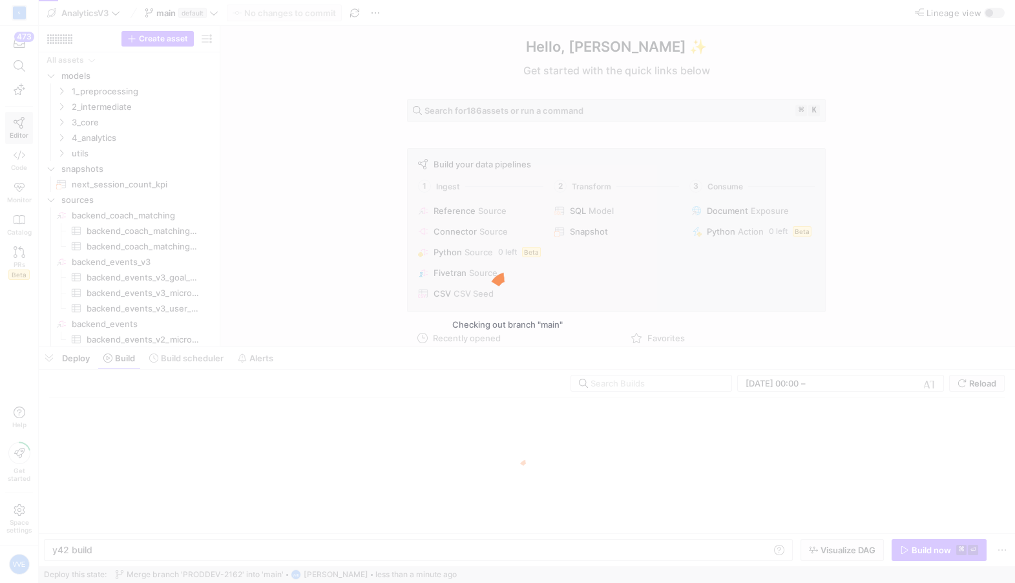
click at [189, 551] on div "Checking out branch "main"" at bounding box center [507, 291] width 1015 height 583
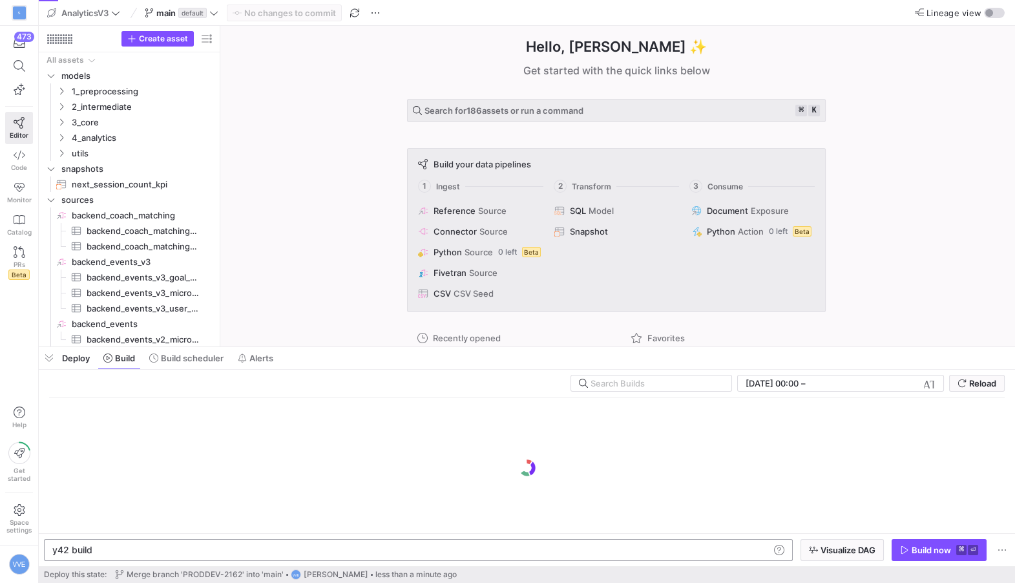
click at [193, 551] on div "y42 build" at bounding box center [411, 550] width 718 height 10
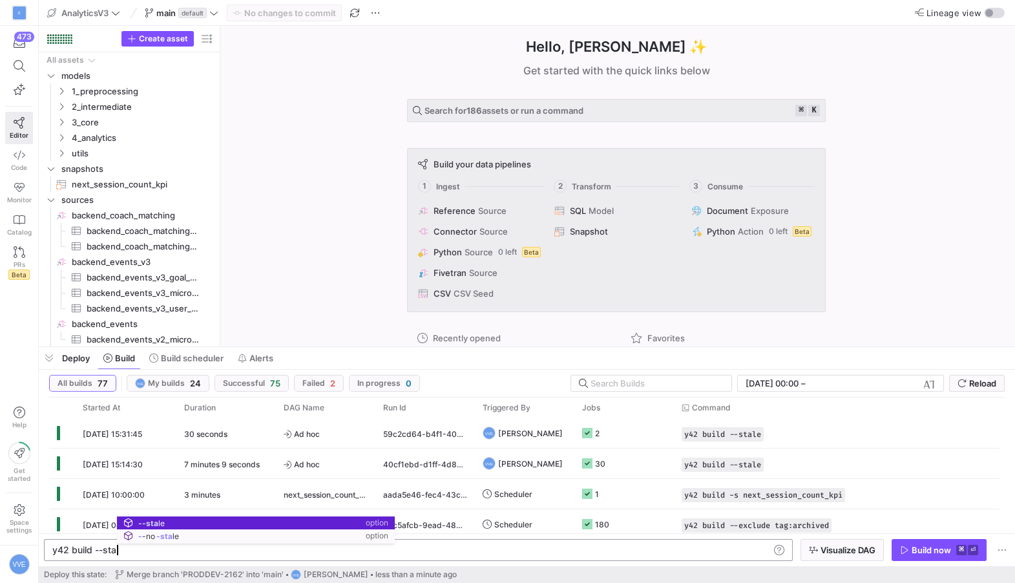
scroll to position [0, 70]
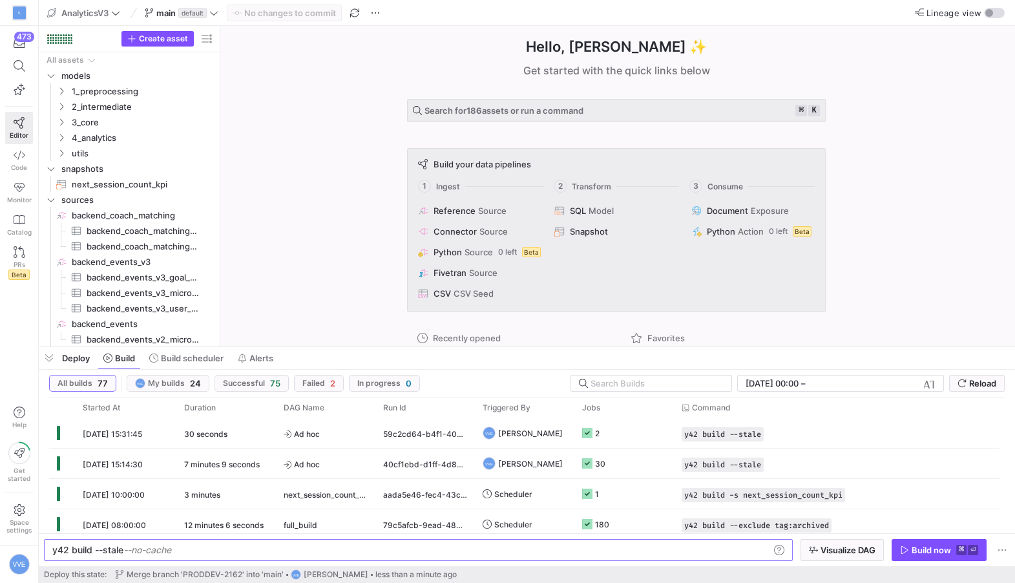
type textarea "y42 build --stale"
click at [929, 535] on y42-orchestration-inline-build "y42 build --stale y42 build --stale Visualize DAG Build now ⌘ ⏎" at bounding box center [527, 549] width 976 height 33
click at [929, 548] on div "Build now" at bounding box center [931, 550] width 39 height 10
